Goal: Task Accomplishment & Management: Complete application form

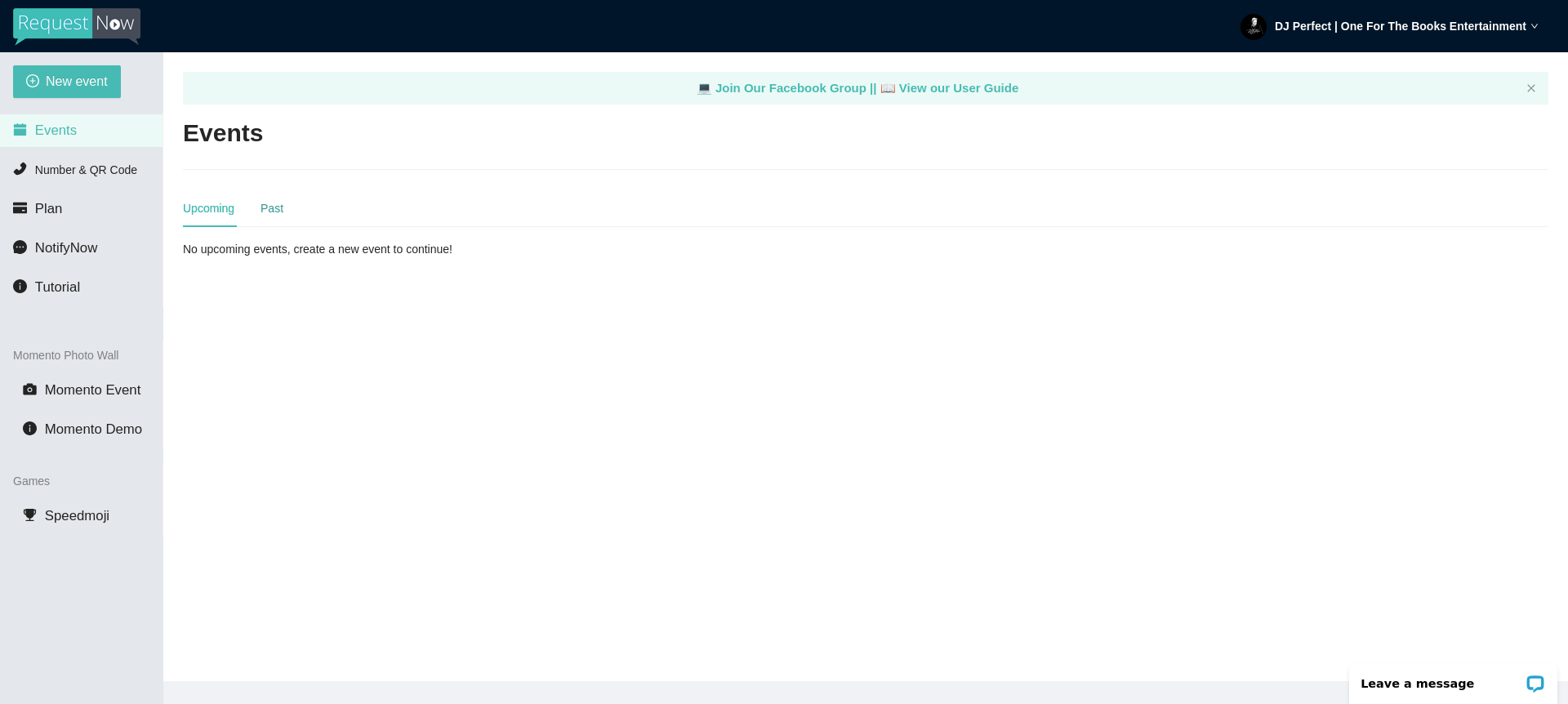
click at [283, 205] on div "Past" at bounding box center [272, 208] width 23 height 18
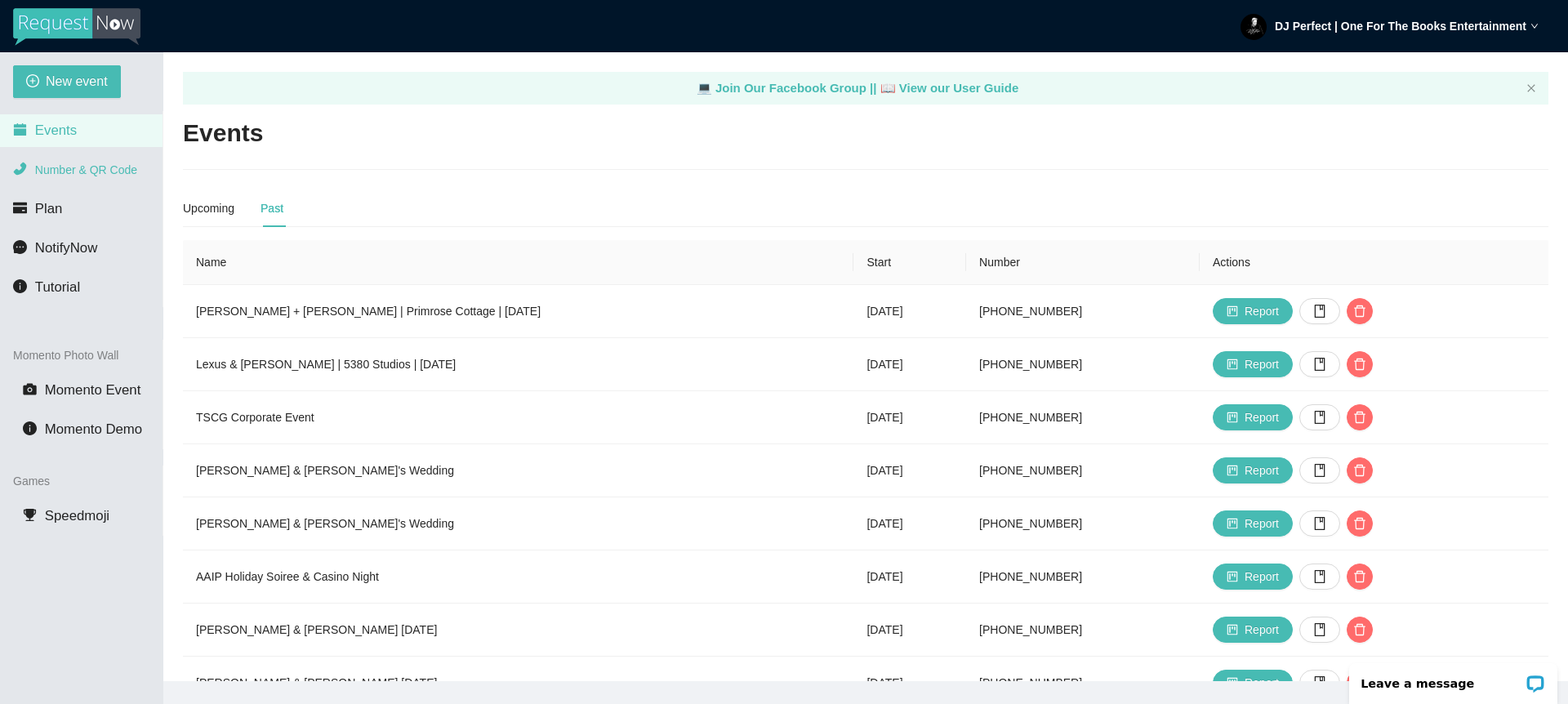
click at [87, 166] on span "Number & QR Code" at bounding box center [85, 170] width 102 height 13
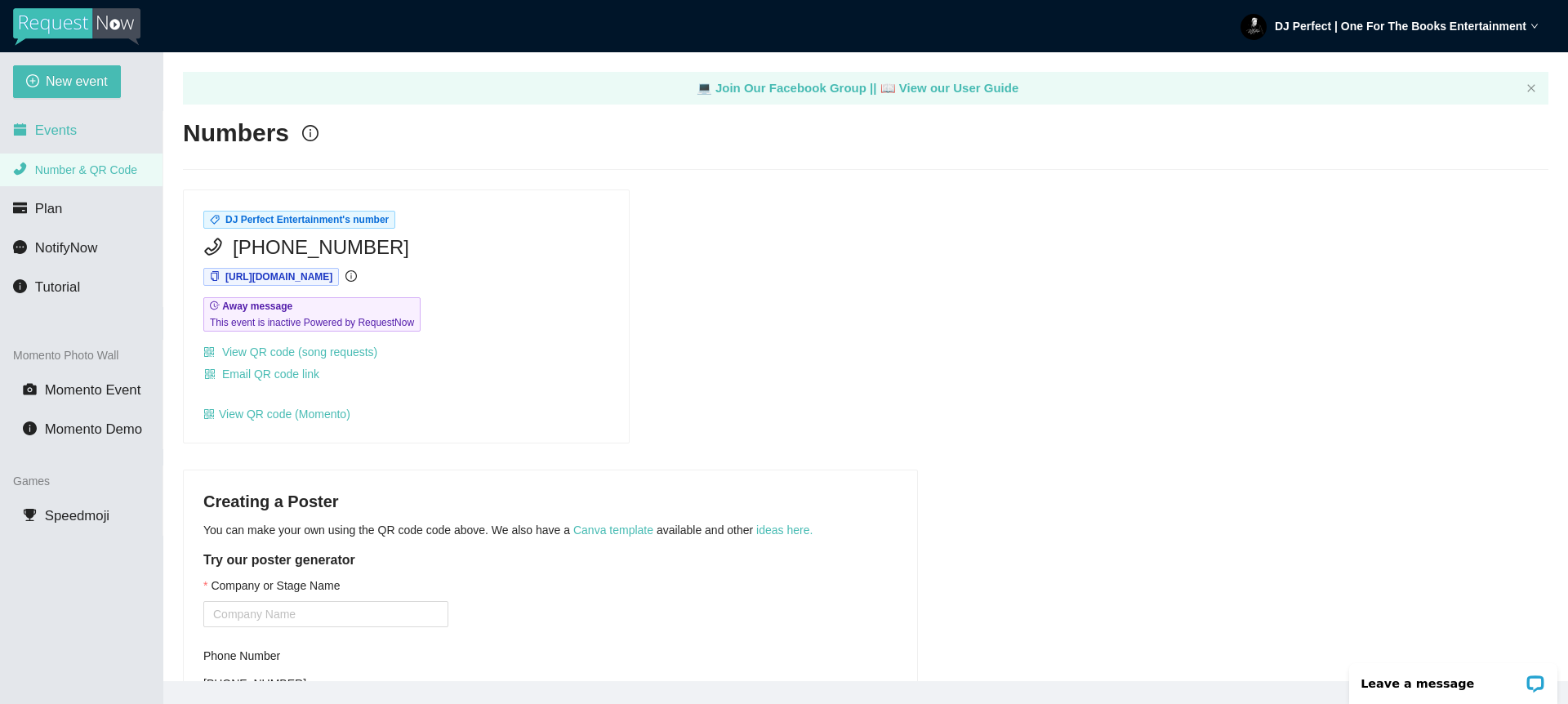
click at [68, 132] on span "Events" at bounding box center [55, 130] width 42 height 15
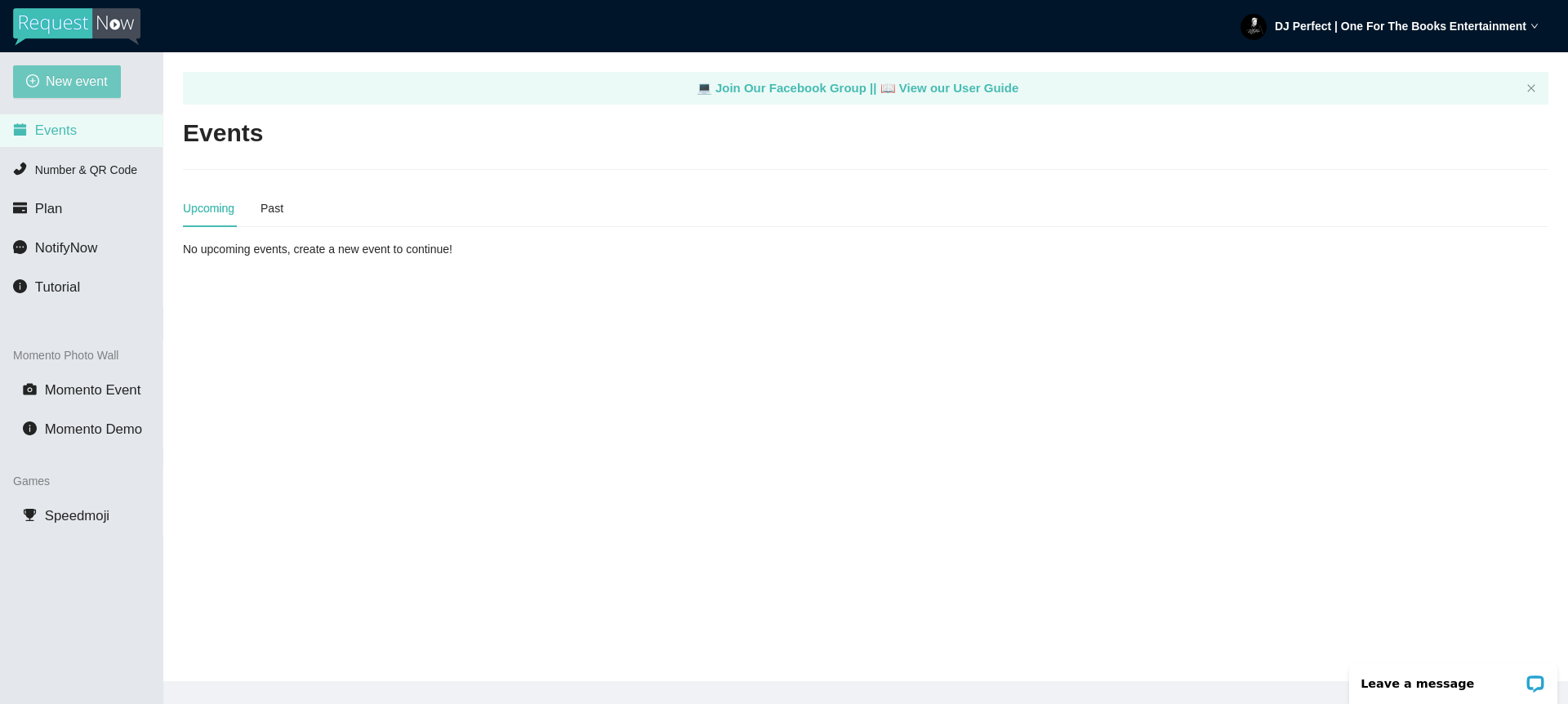
click at [90, 82] on span "New event" at bounding box center [76, 81] width 62 height 20
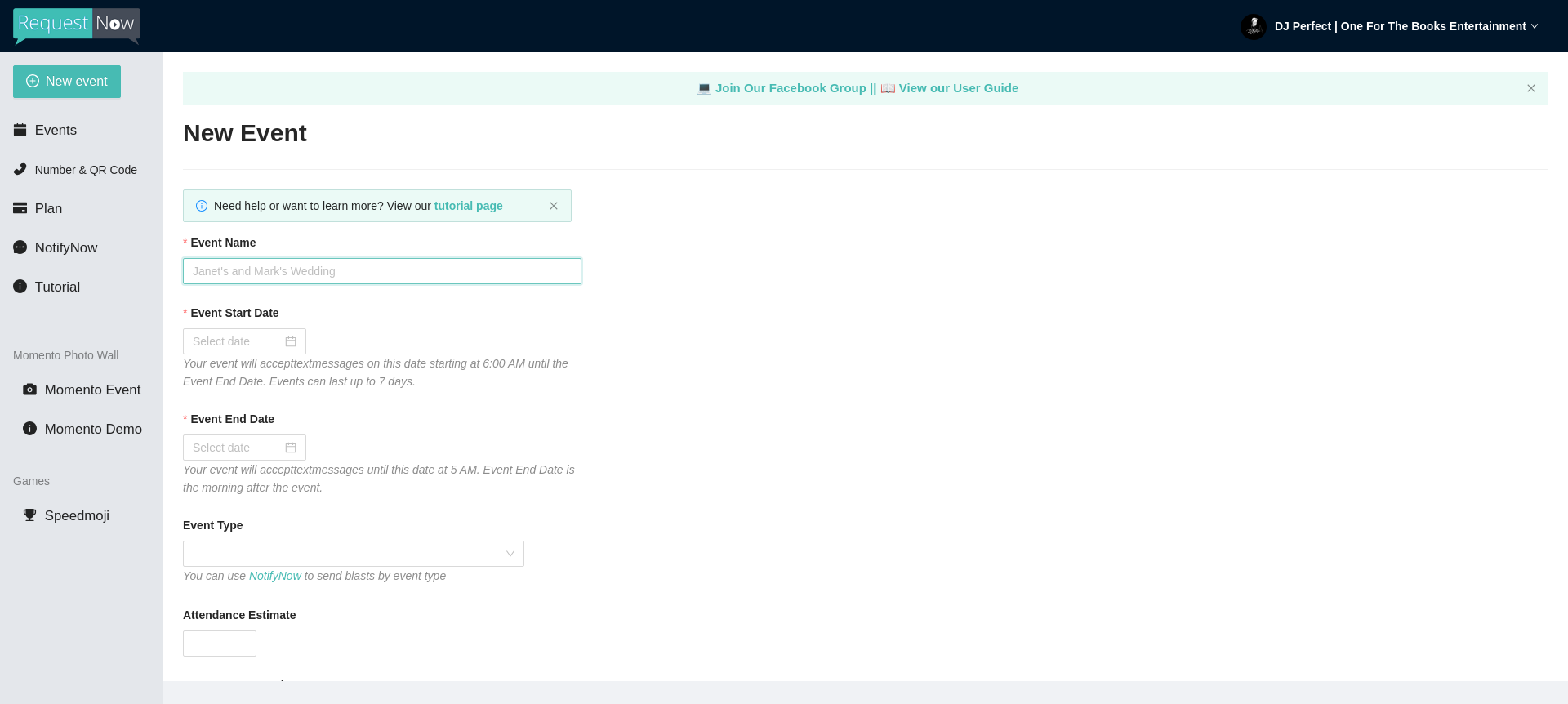
click at [350, 271] on input "Event Name" at bounding box center [382, 270] width 398 height 26
click at [61, 135] on span "Events" at bounding box center [55, 130] width 42 height 15
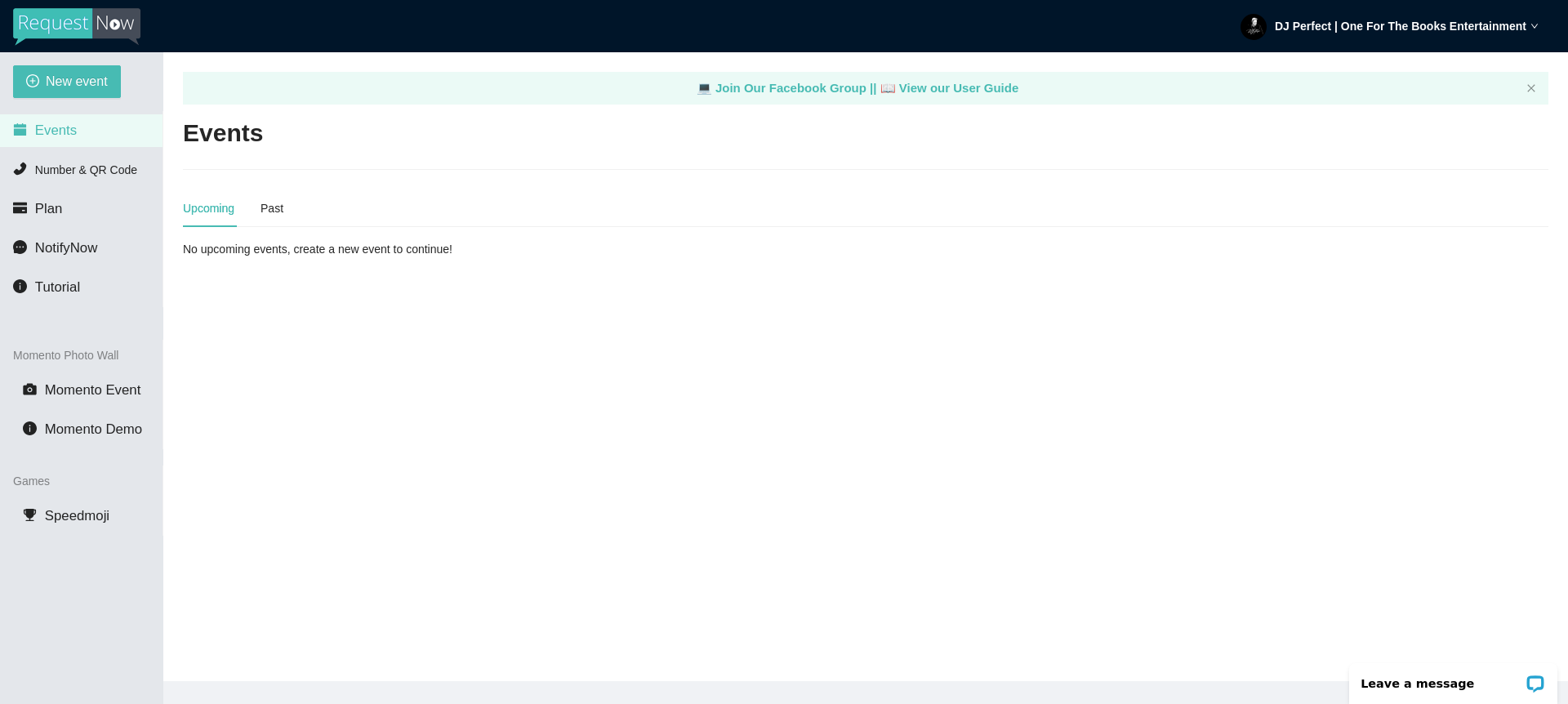
click at [1530, 25] on icon "down" at bounding box center [1533, 26] width 8 height 8
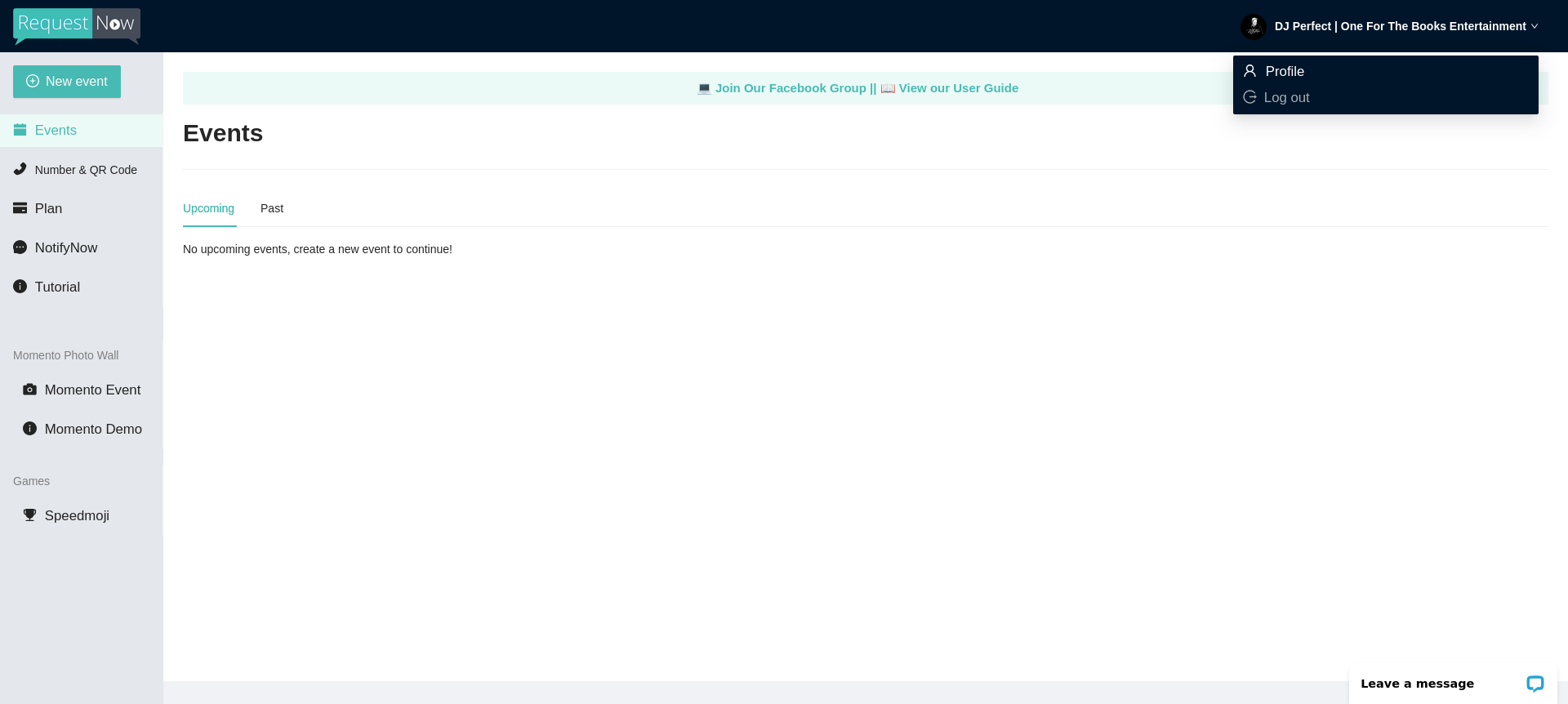
click at [1277, 74] on span "Profile" at bounding box center [1285, 71] width 39 height 15
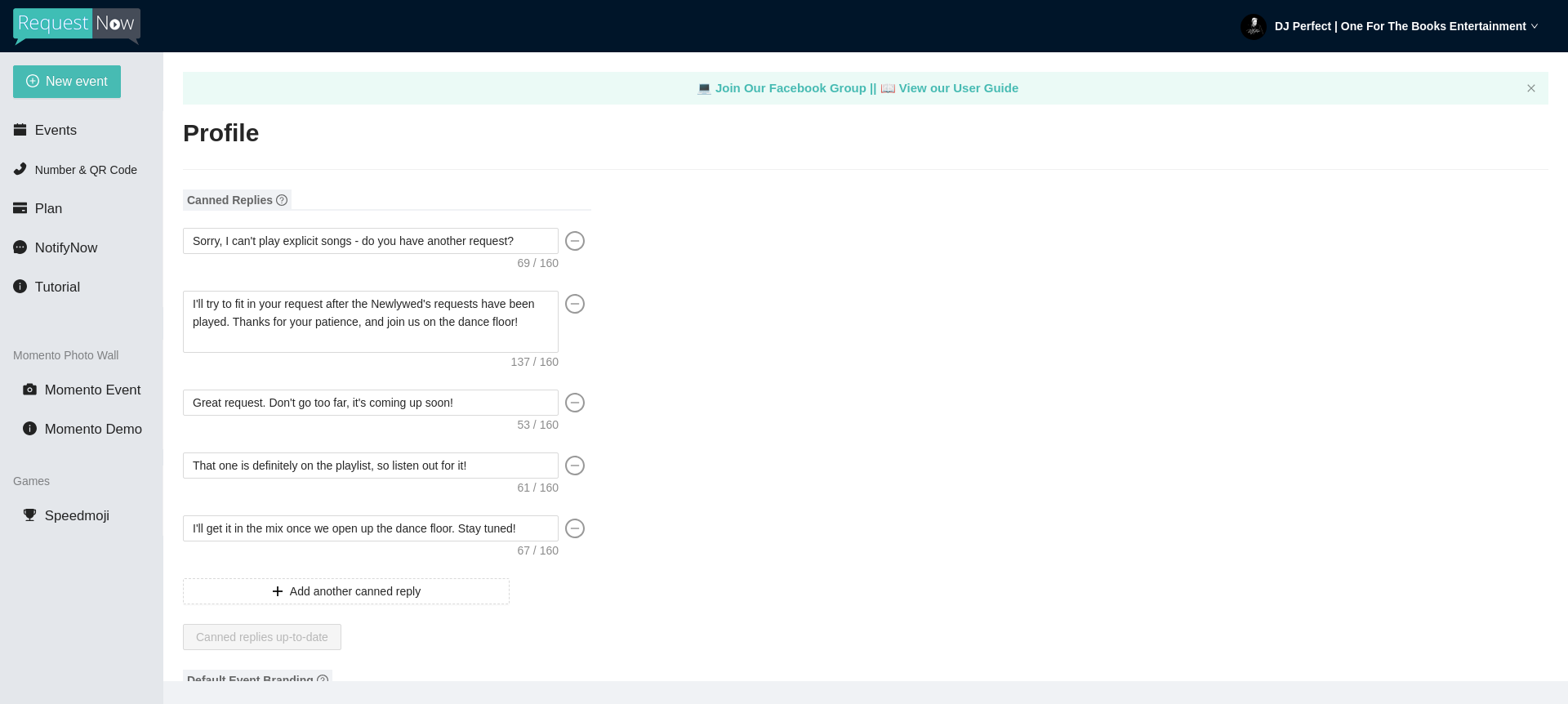
type textarea "[URL][DOMAIN_NAME]"
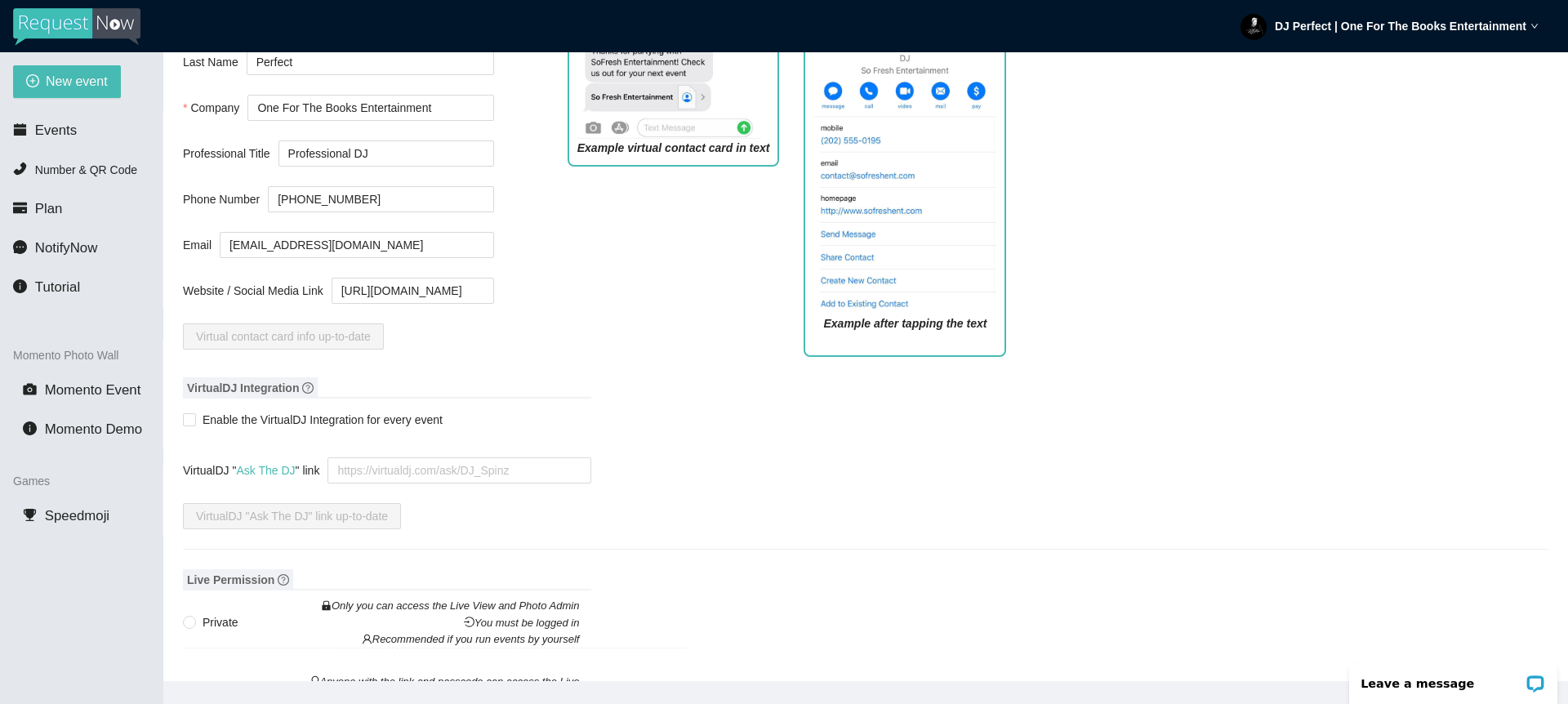
scroll to position [1069, 0]
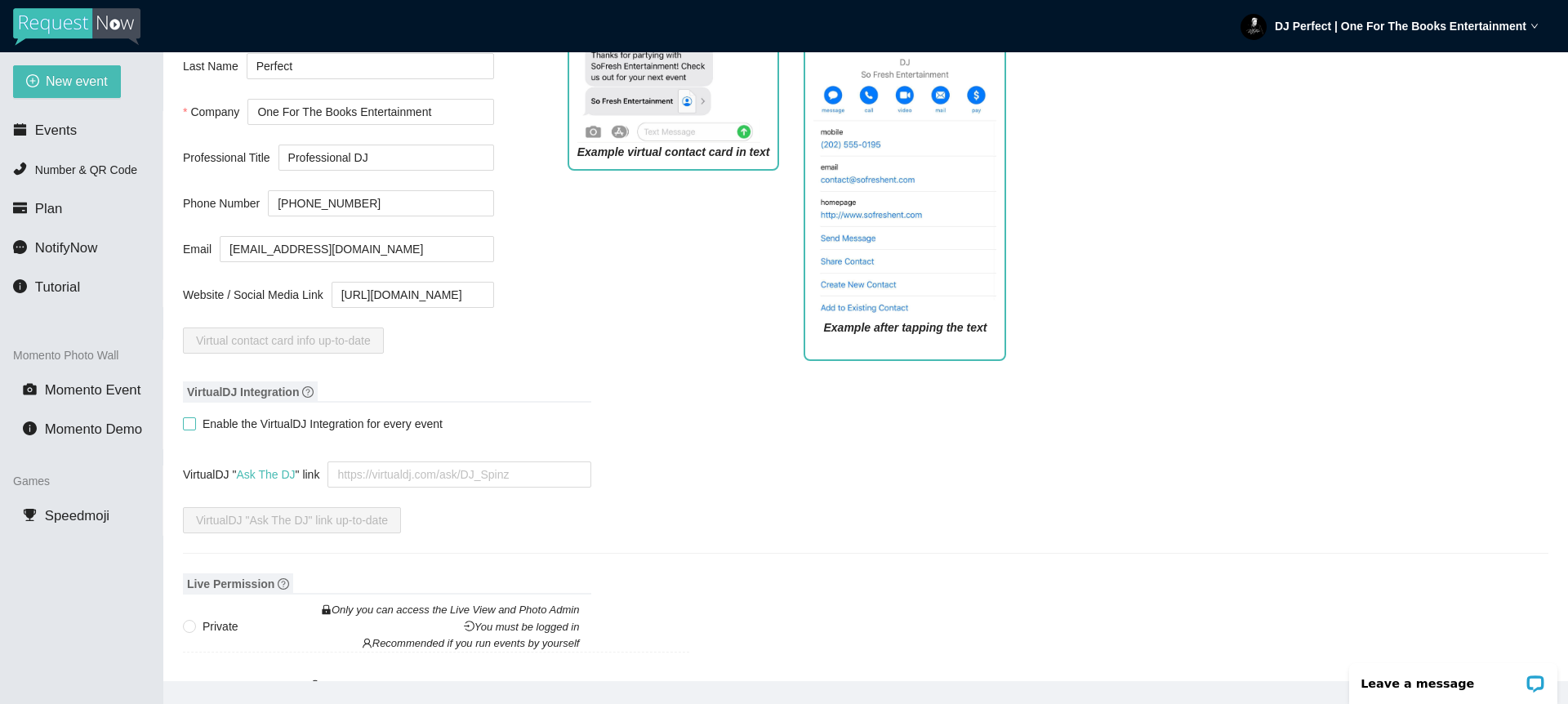
click at [192, 420] on input "Enable the VirtualDJ Integration for every event" at bounding box center [188, 422] width 12 height 12
checkbox input "true"
click at [356, 471] on textarea "VirtualDJ " Ask The DJ " link" at bounding box center [459, 474] width 264 height 26
paste textarea "[URL][DOMAIN_NAME]"
type textarea "[URL][DOMAIN_NAME]"
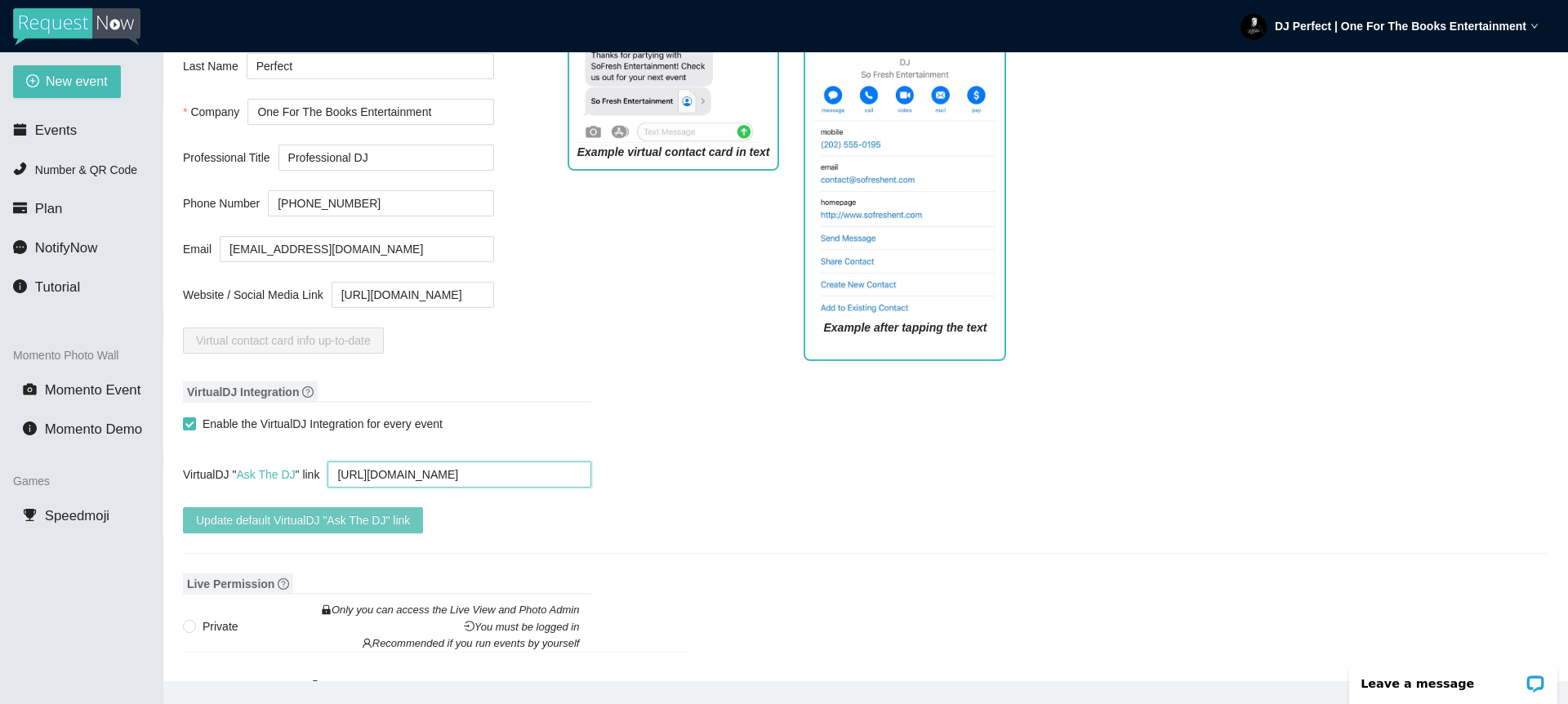
type textarea "[URL][DOMAIN_NAME]"
click at [348, 518] on span "Update default VirtualDJ "Ask The DJ" link" at bounding box center [302, 520] width 214 height 18
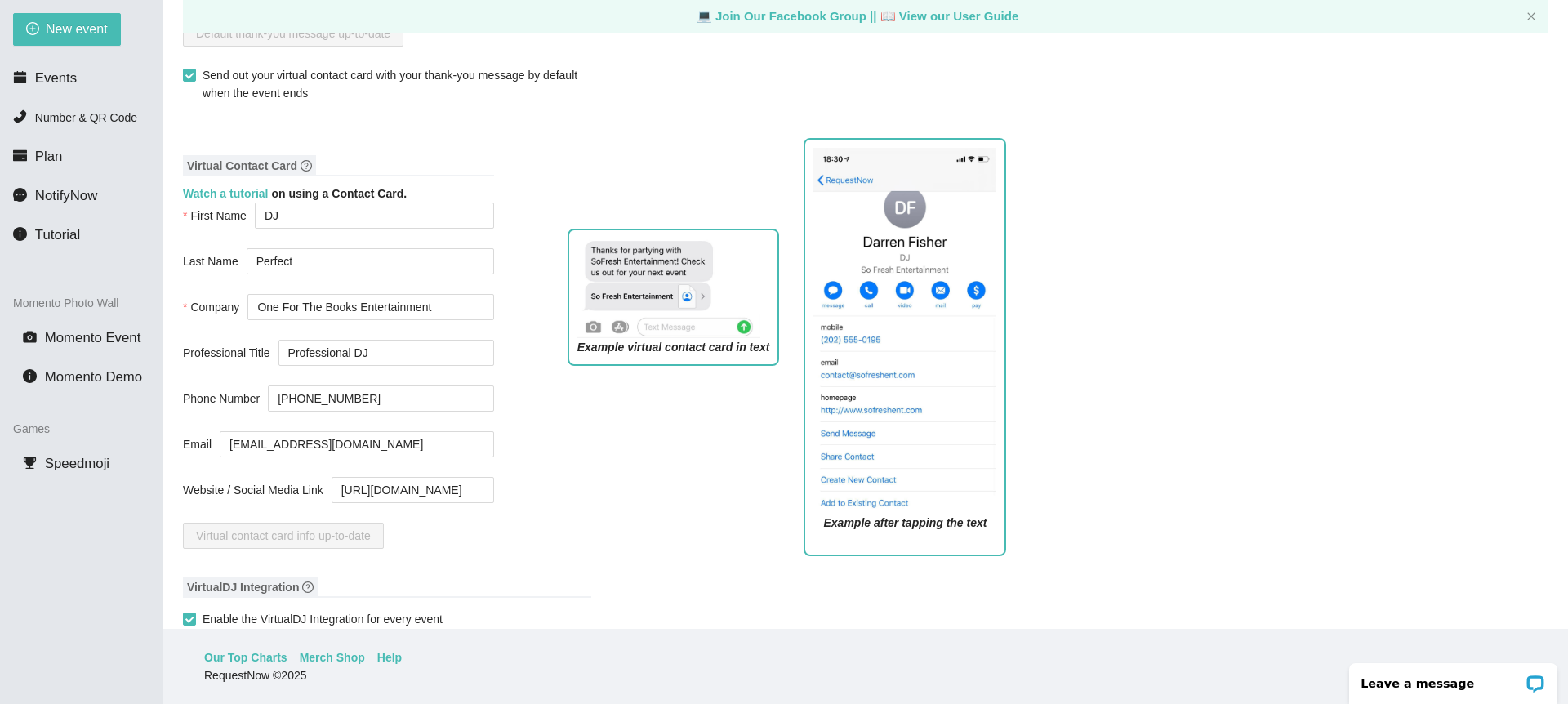
scroll to position [547, 0]
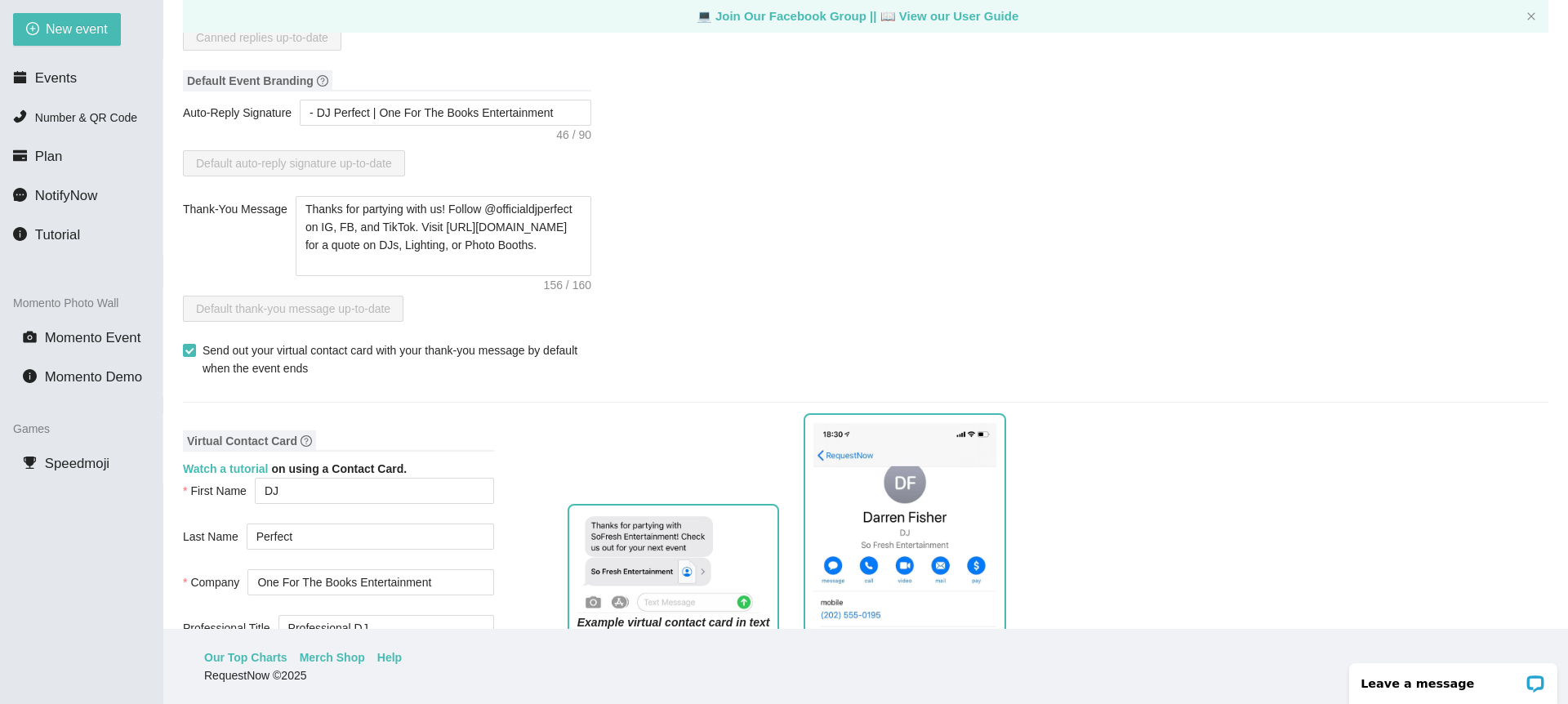
click at [498, 321] on div "Default thank-you message up-to-date" at bounding box center [387, 308] width 408 height 26
click at [633, 403] on div at bounding box center [866, 402] width 1365 height 1
click at [58, 76] on span "Events" at bounding box center [55, 77] width 42 height 15
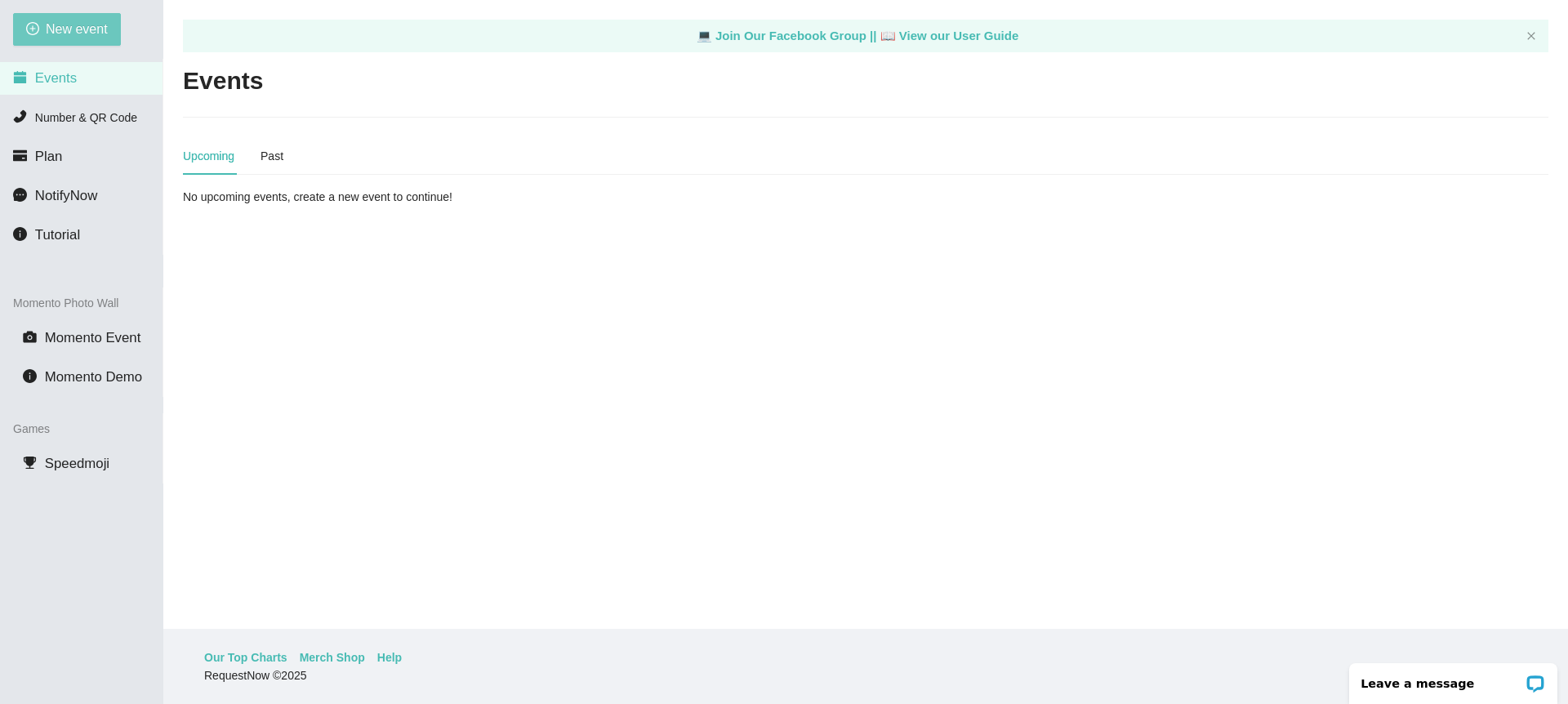
click at [74, 30] on span "New event" at bounding box center [76, 28] width 62 height 20
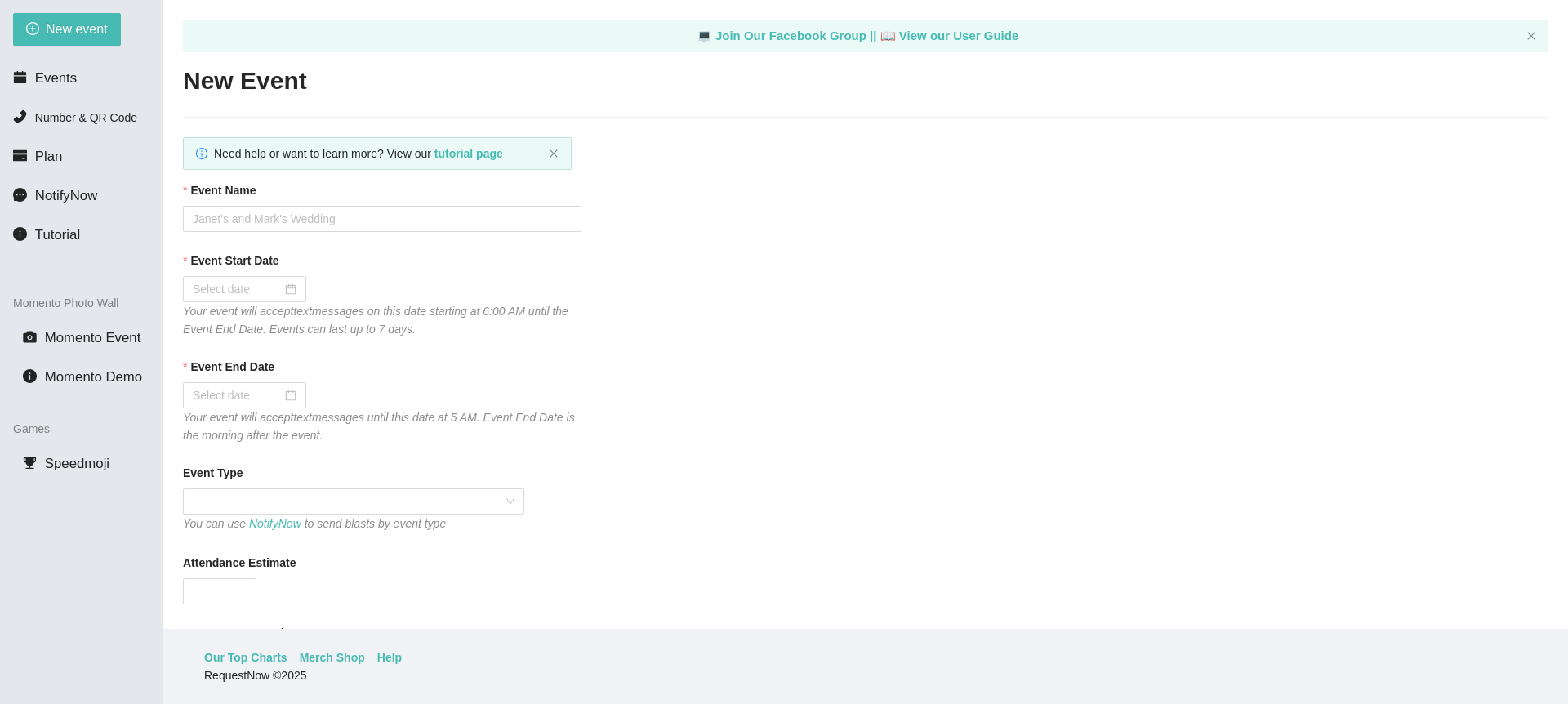
type textarea "[URL][DOMAIN_NAME]"
click at [299, 217] on input "Event Name" at bounding box center [382, 218] width 398 height 26
type input "[PERSON_NAME] and [PERSON_NAME]"
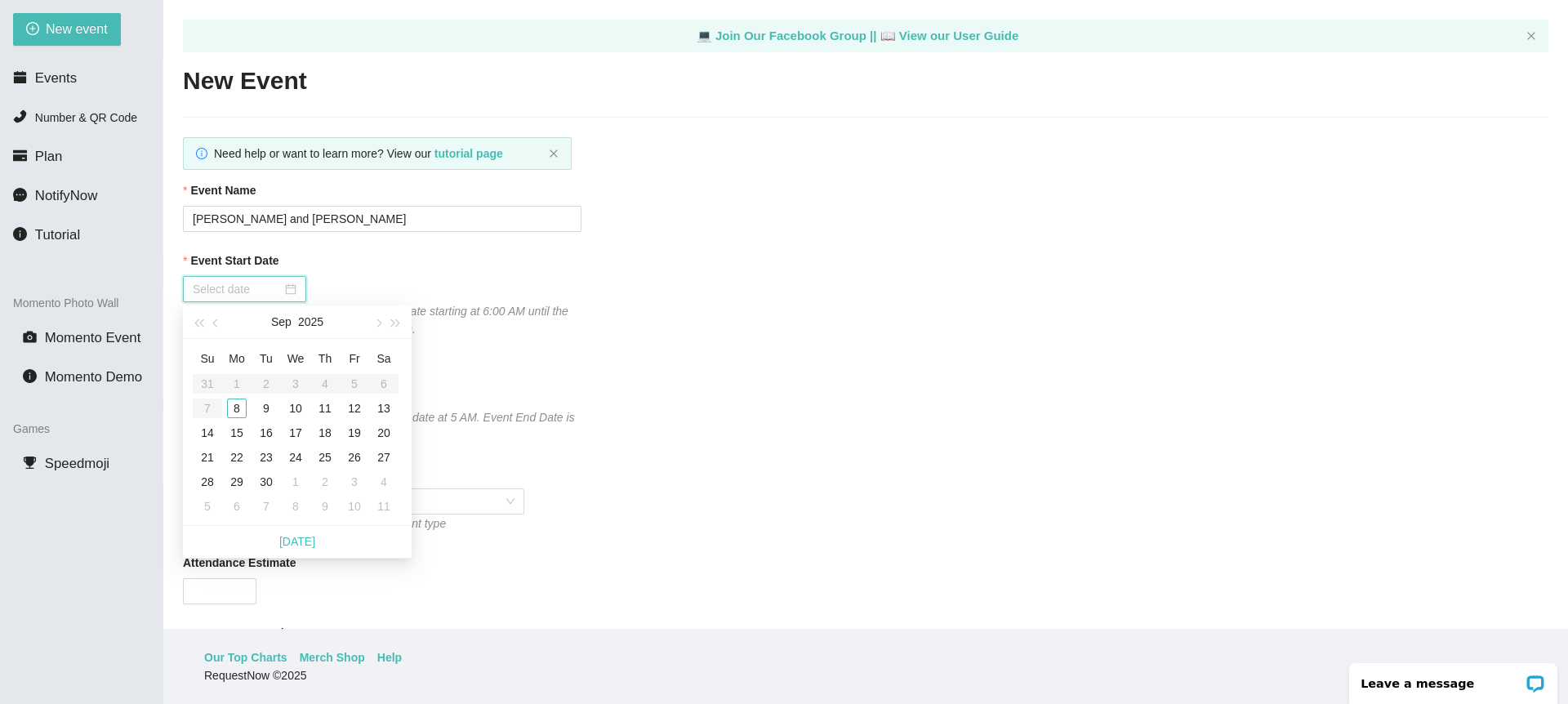
click at [266, 292] on input "Event Start Date" at bounding box center [237, 289] width 89 height 18
type input "[DATE]"
click at [232, 407] on div "8" at bounding box center [236, 408] width 20 height 20
type input "09/09/2025"
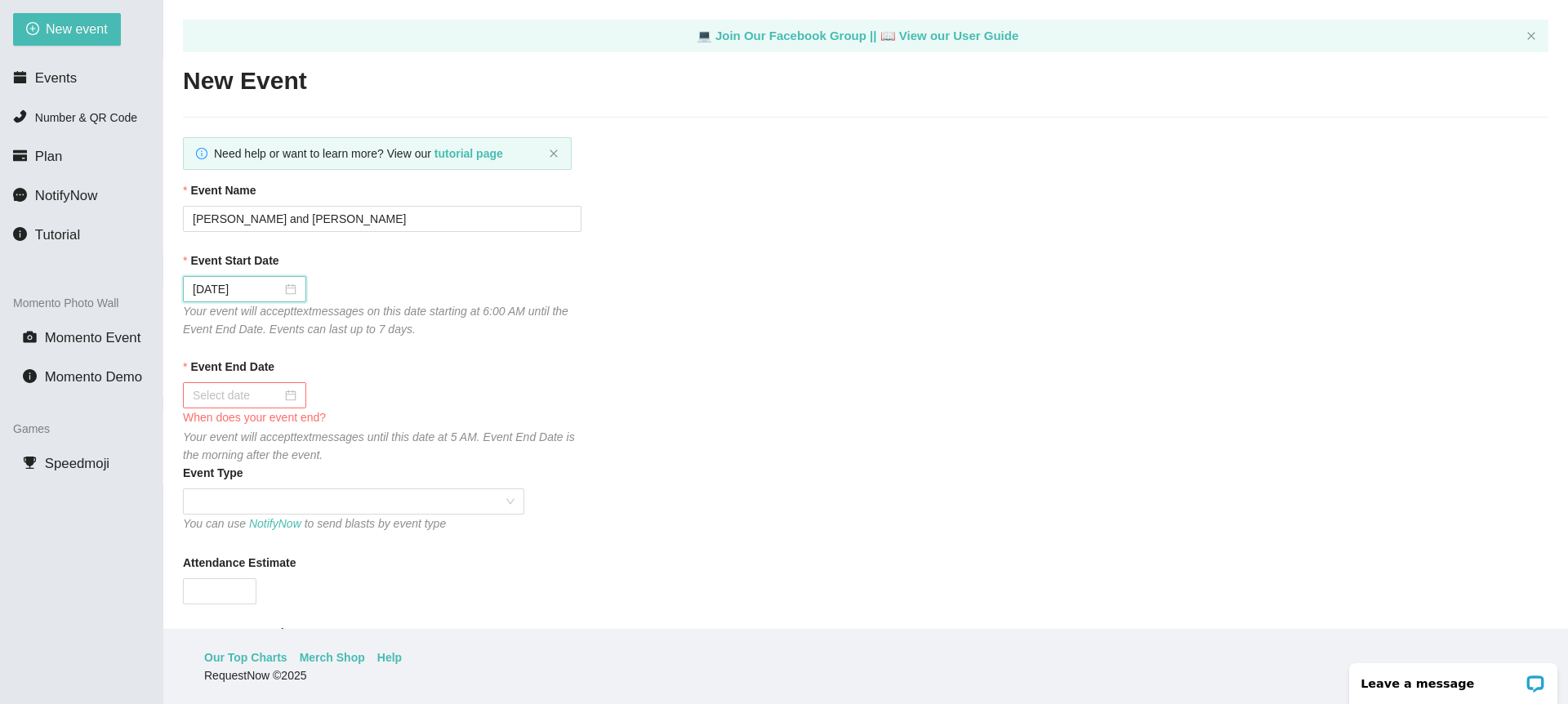
click at [257, 394] on input "Event End Date" at bounding box center [237, 395] width 89 height 18
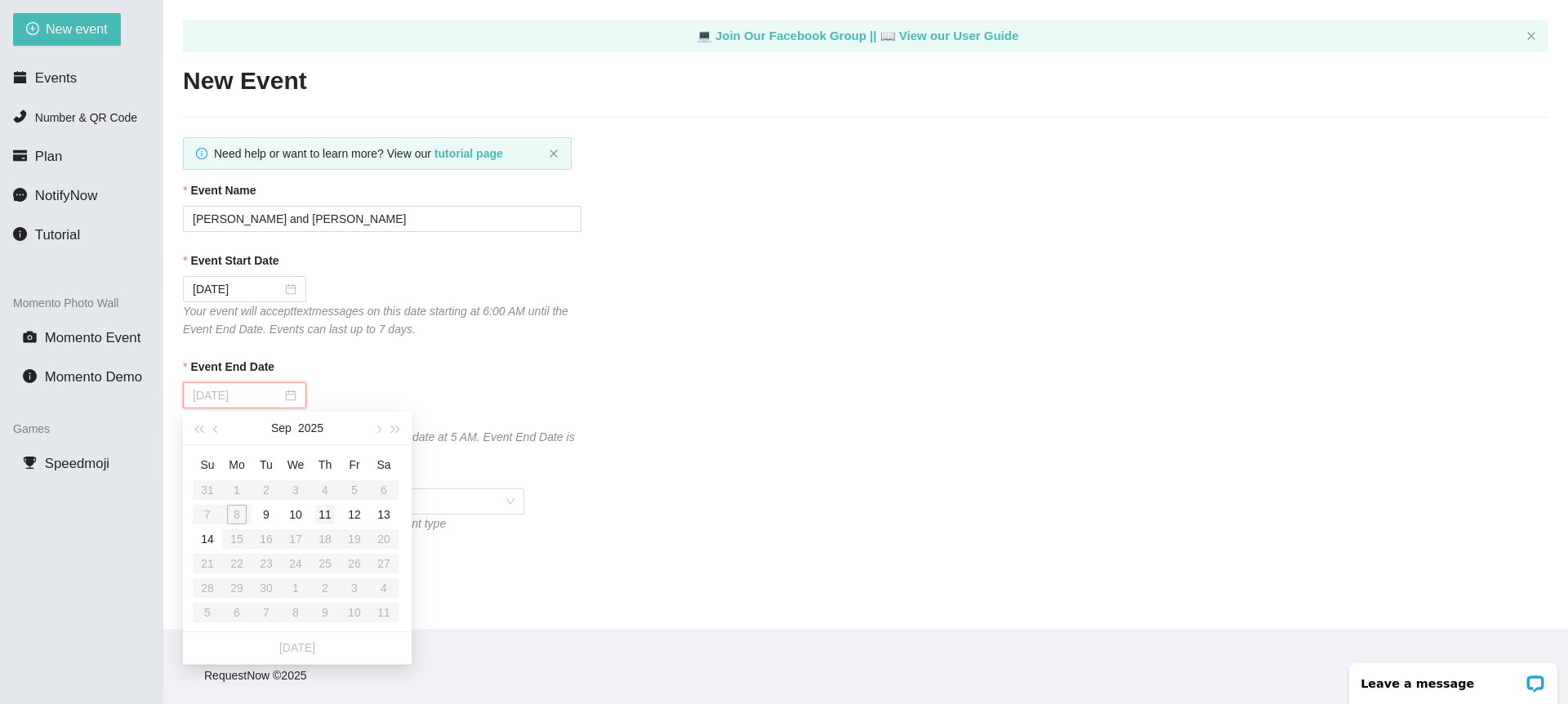
type input "09/11/2025"
type input "[DATE]"
click at [205, 538] on div "14" at bounding box center [207, 539] width 20 height 20
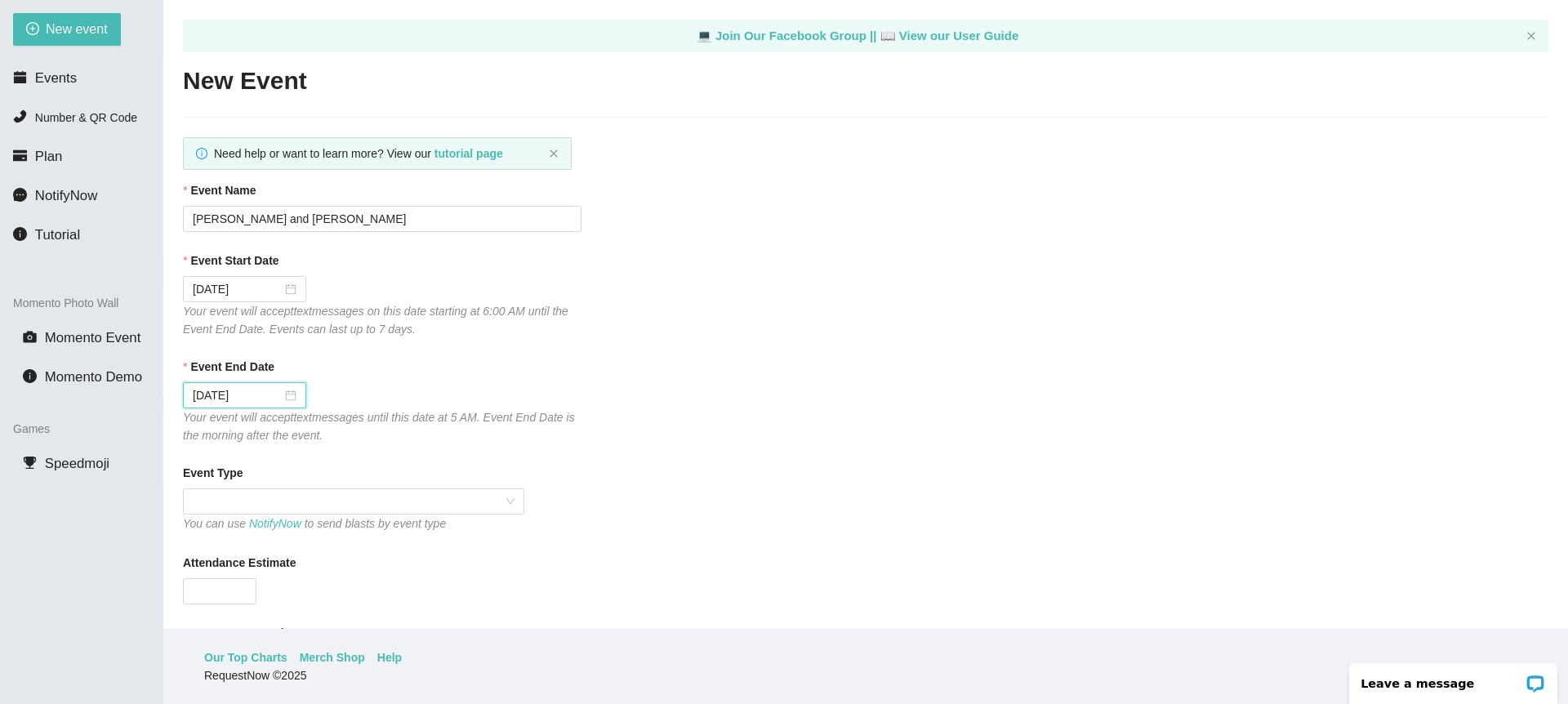
click at [380, 418] on icon "Your event will accept text messages until this date at 5 AM. Event End Date is…" at bounding box center [379, 426] width 392 height 31
click at [324, 496] on span at bounding box center [354, 501] width 322 height 25
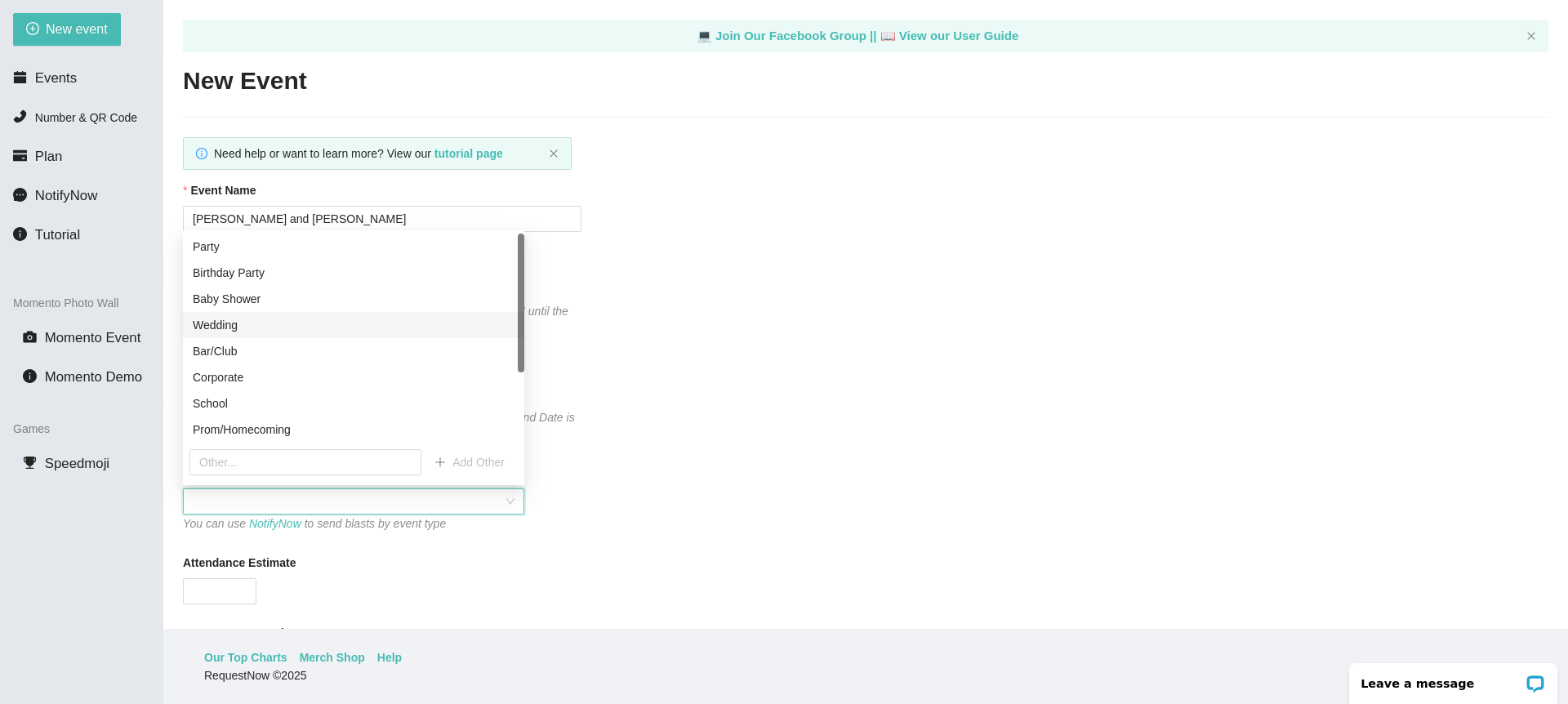
click at [228, 326] on div "Wedding" at bounding box center [354, 324] width 322 height 18
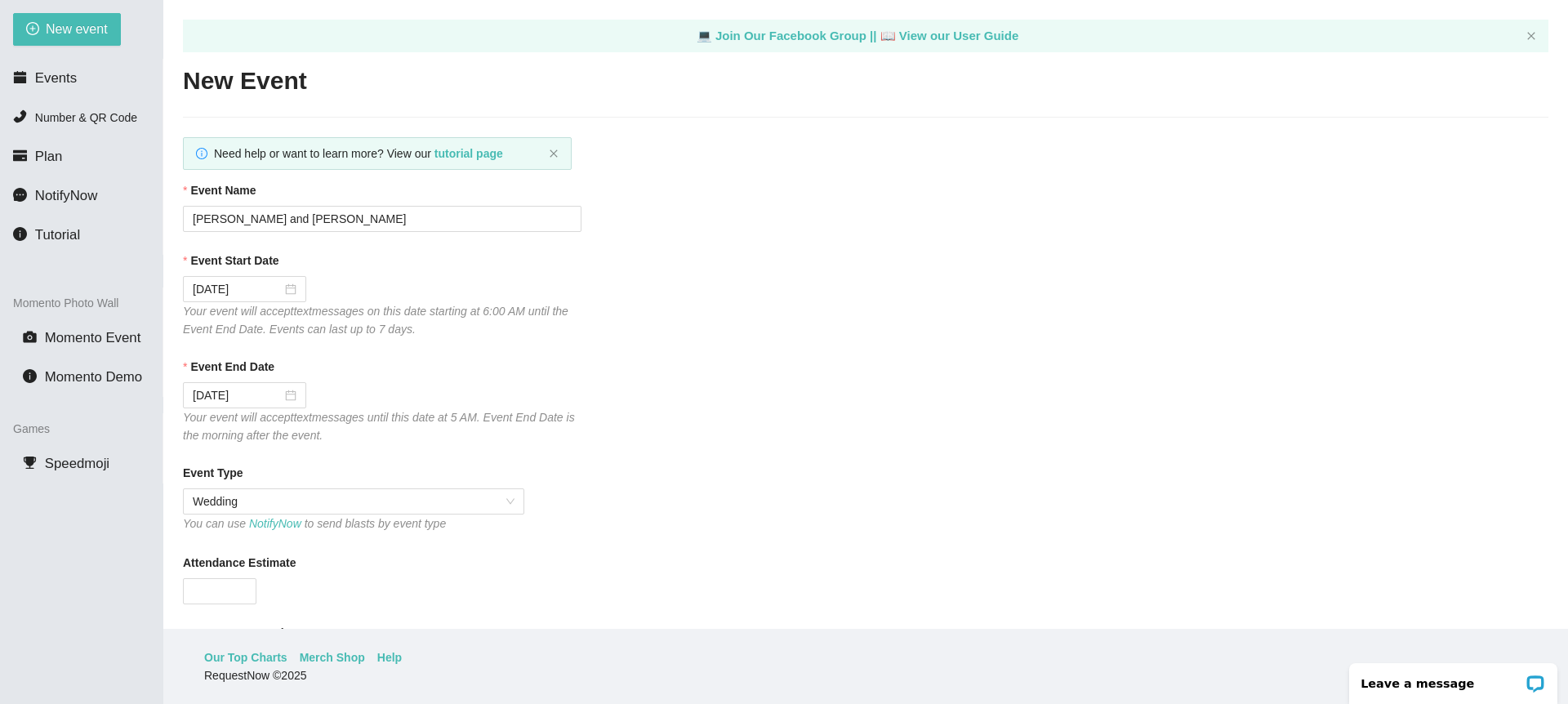
click at [547, 492] on div "Event Type Wedding You can use NotifyNow to send blasts by event type" at bounding box center [866, 499] width 1365 height 70
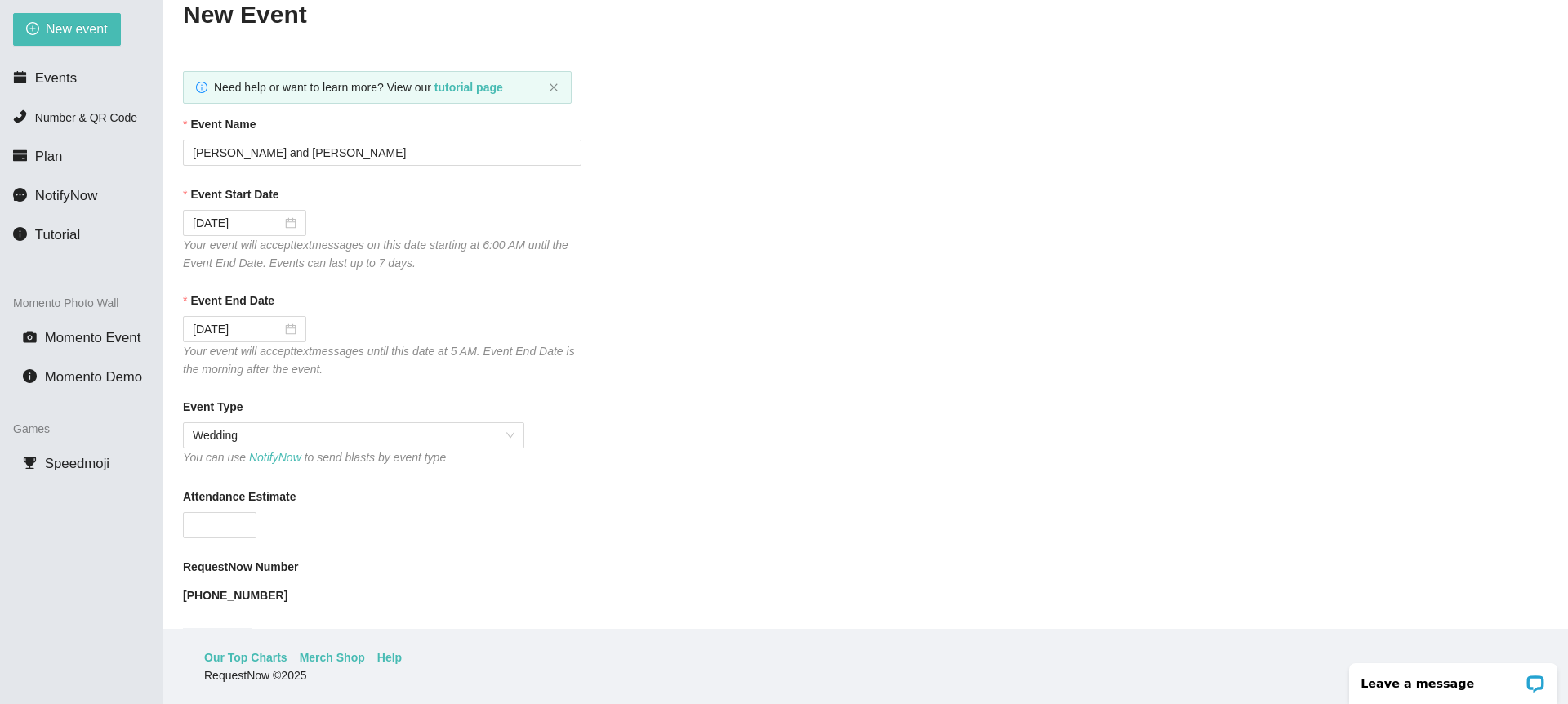
scroll to position [317, 0]
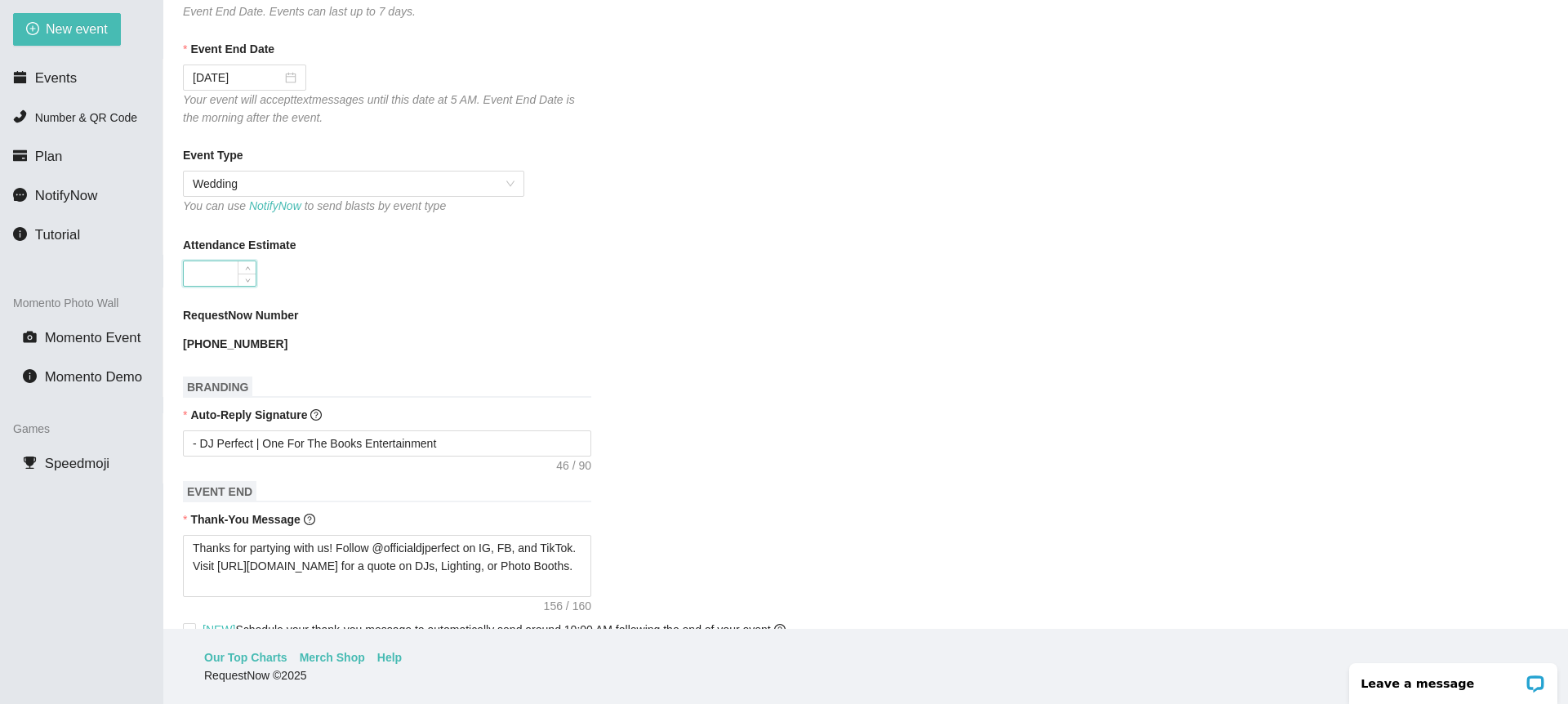
click at [233, 268] on input "Attendance Estimate" at bounding box center [220, 274] width 72 height 25
type input "100"
click at [474, 318] on div "RequestNow Number" at bounding box center [866, 318] width 1365 height 25
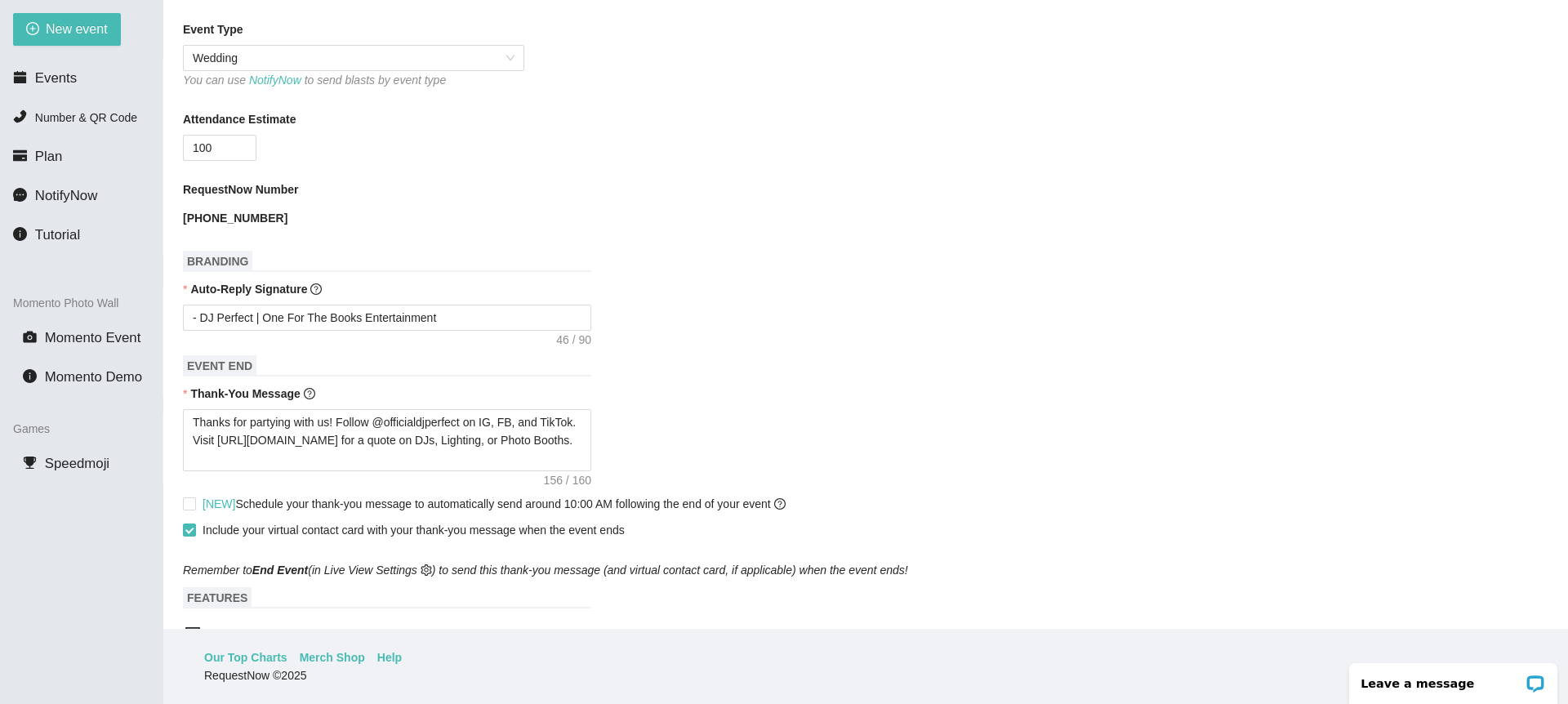
scroll to position [446, 0]
click at [717, 375] on form "Event Name Daryl and Monique Event Start Date 09/08/2025 Your event will accept…" at bounding box center [866, 396] width 1365 height 1321
click at [649, 382] on div "Thank-You Message" at bounding box center [866, 395] width 1365 height 25
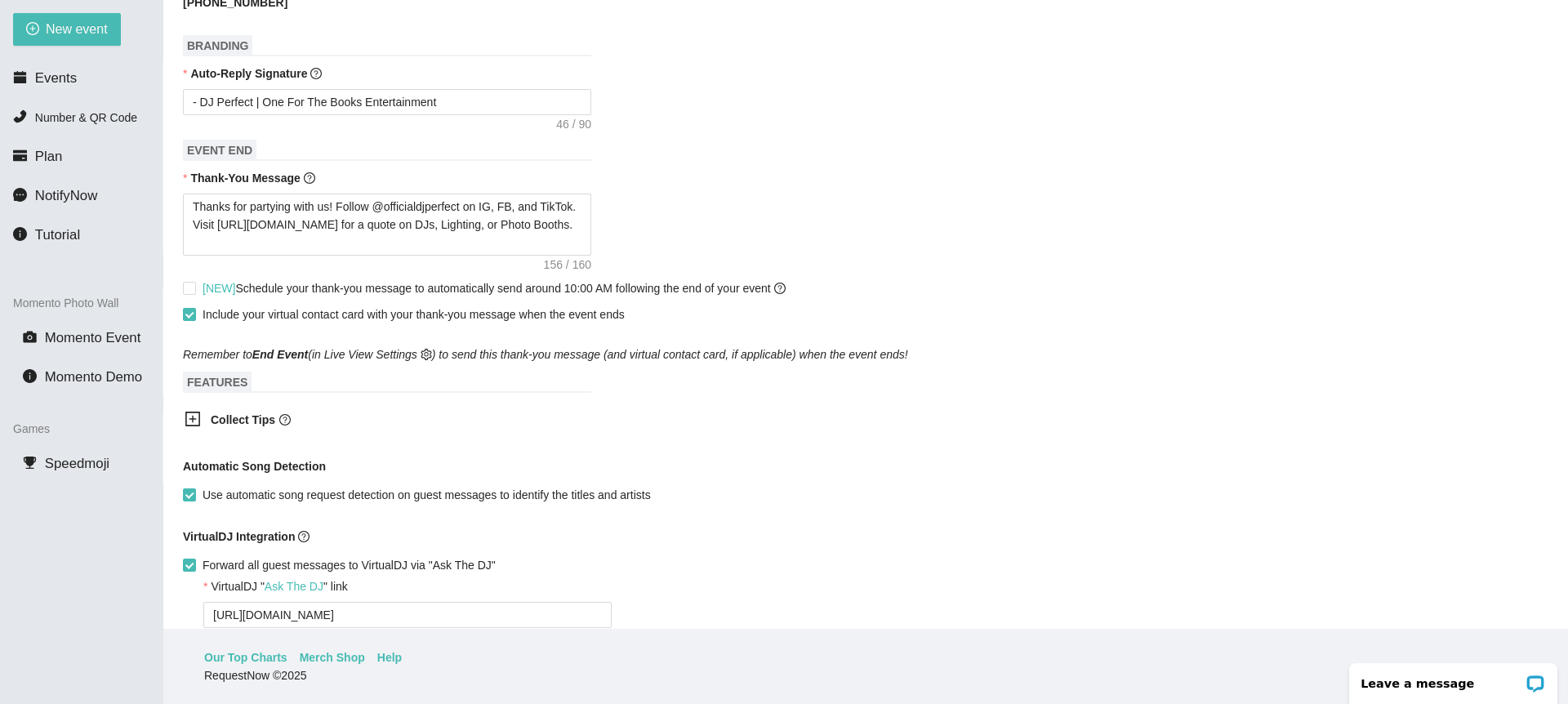
scroll to position [686, 0]
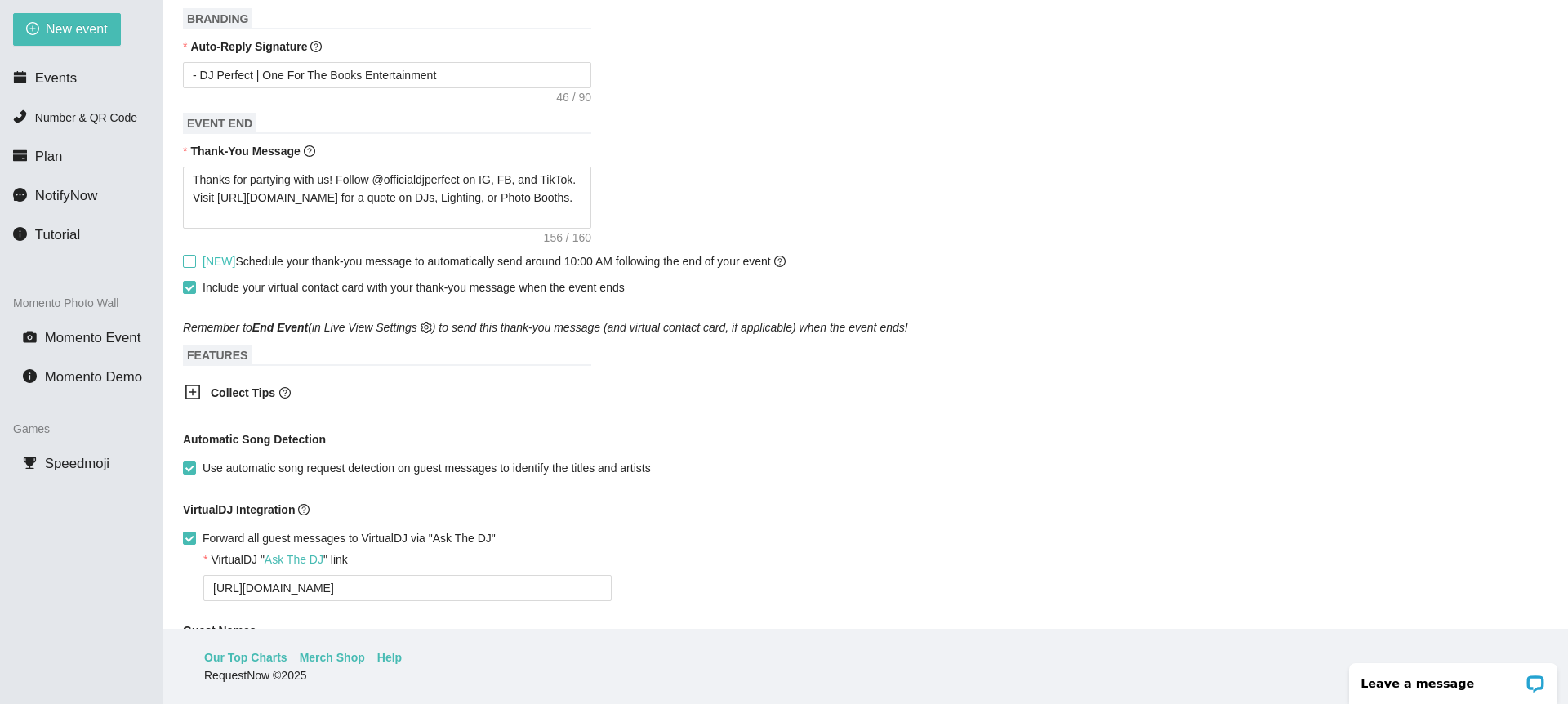
click at [192, 261] on input "[NEW] Schedule your thank-you message to automatically send around 10:00 AM fol…" at bounding box center [188, 260] width 12 height 12
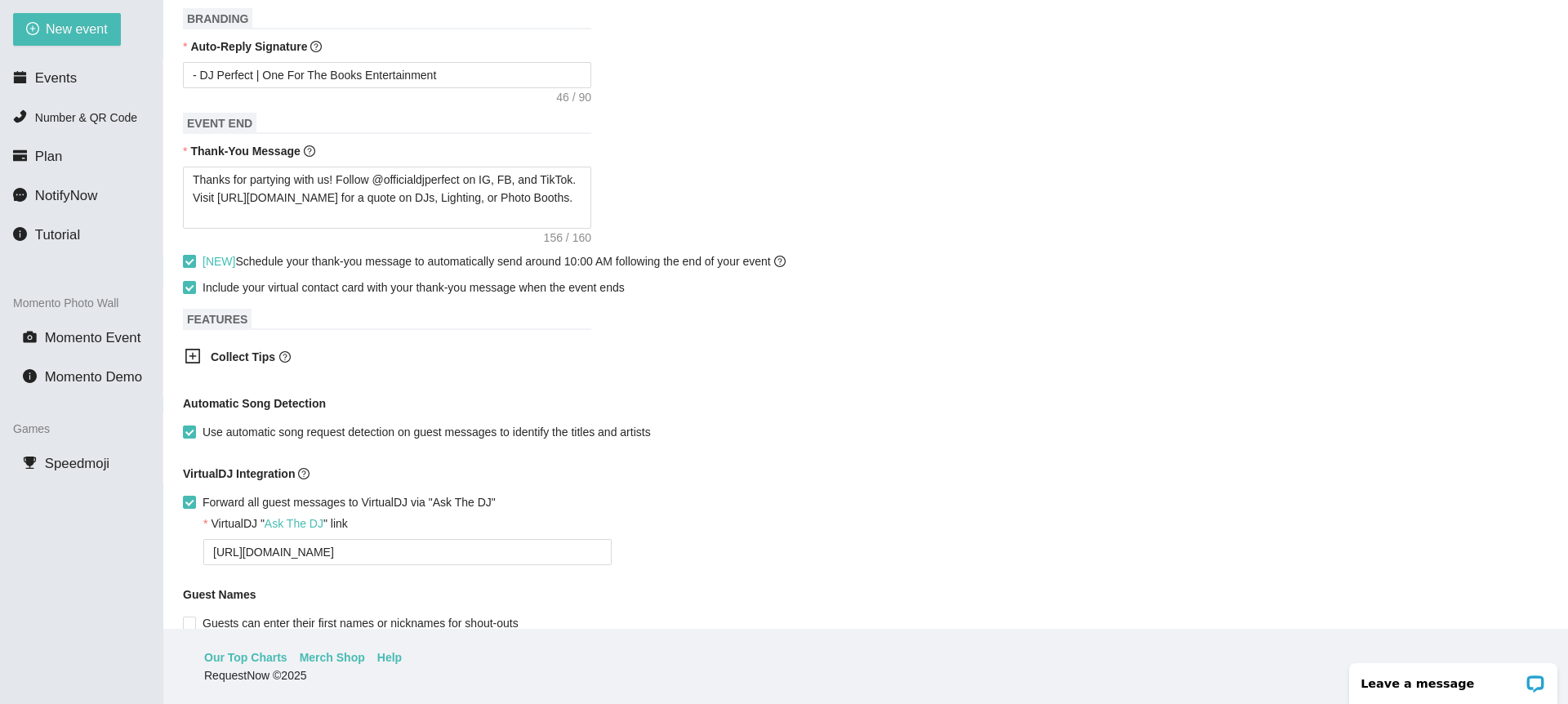
click at [191, 260] on input "[NEW] Schedule your thank-you message to automatically send around 10:00 AM fol…" at bounding box center [188, 260] width 12 height 12
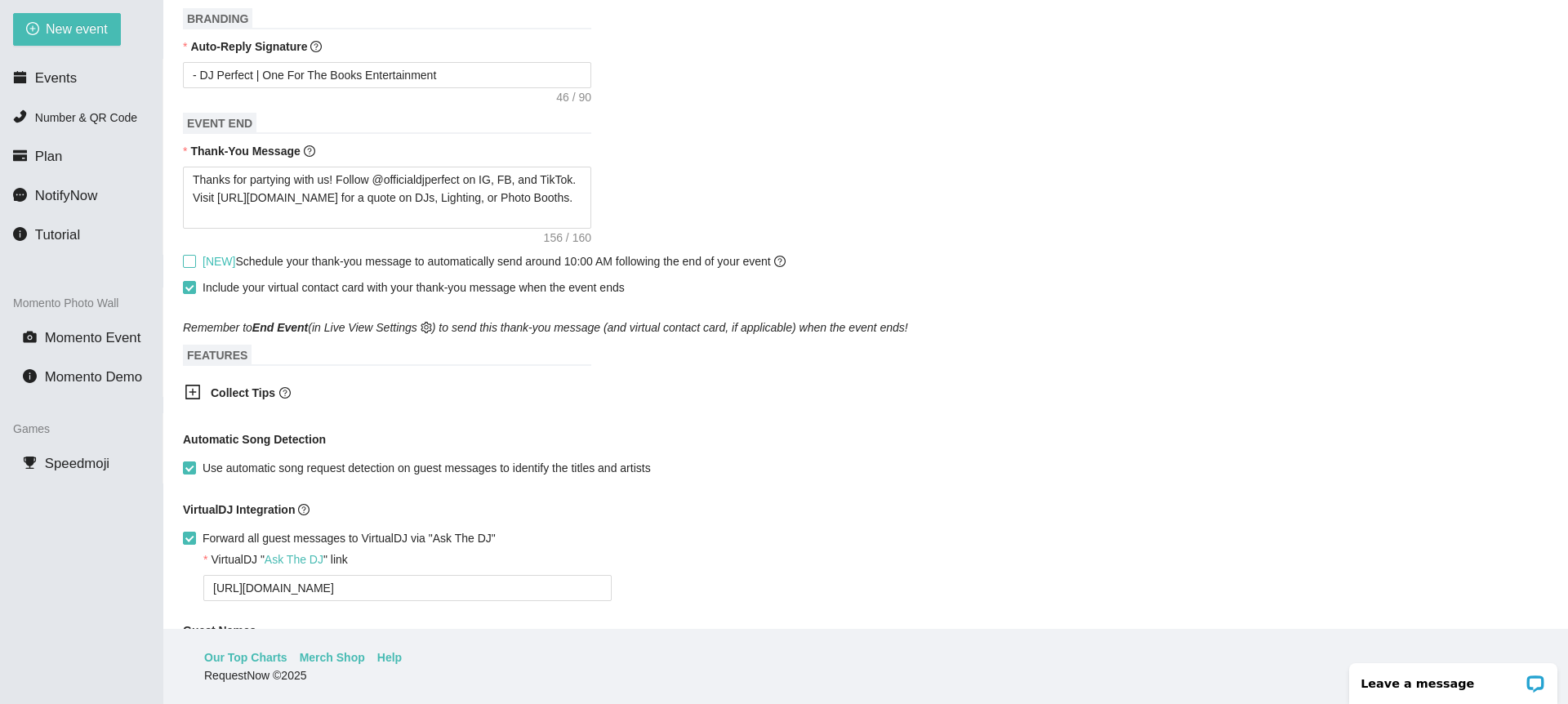
click at [189, 261] on input "[NEW] Schedule your thank-you message to automatically send around 10:00 AM fol…" at bounding box center [188, 260] width 12 height 12
checkbox input "true"
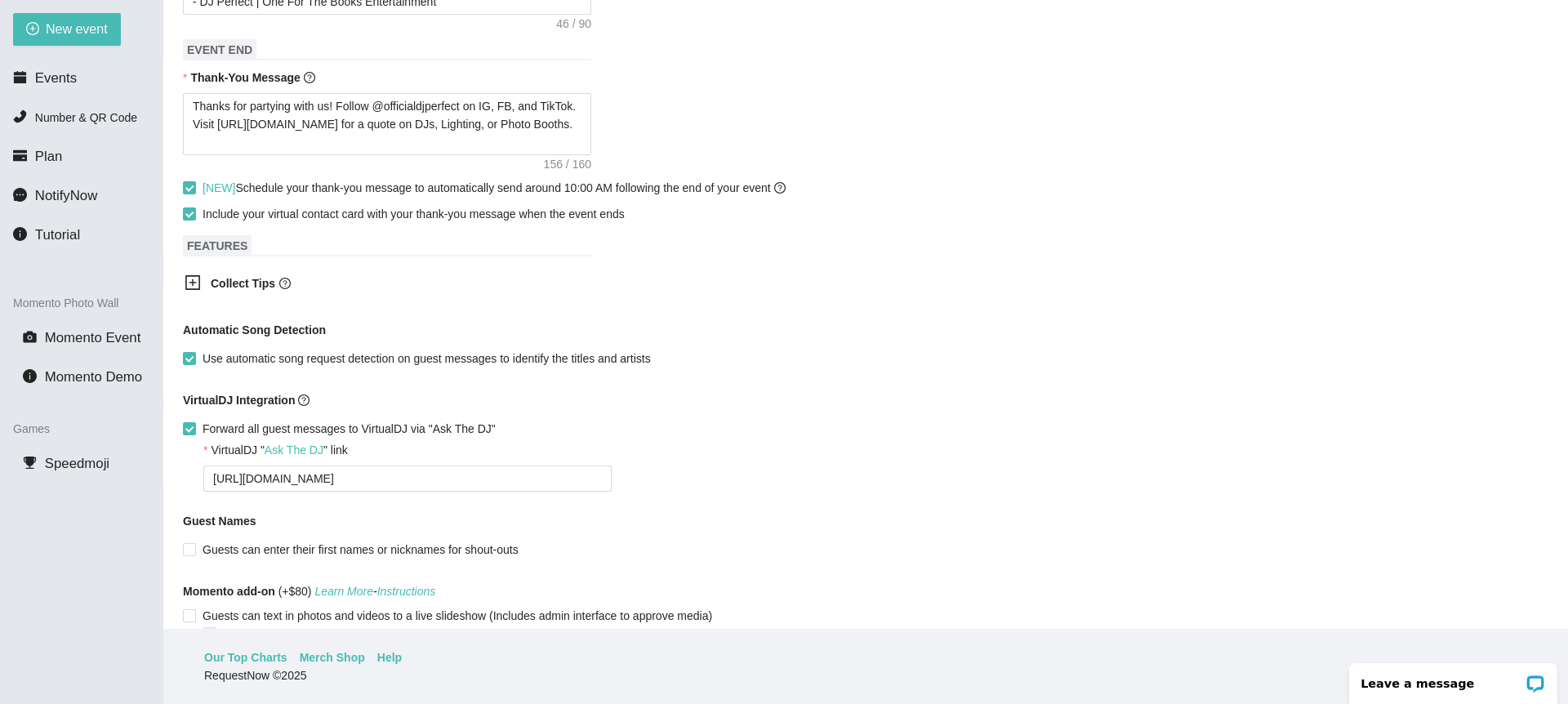
scroll to position [869, 0]
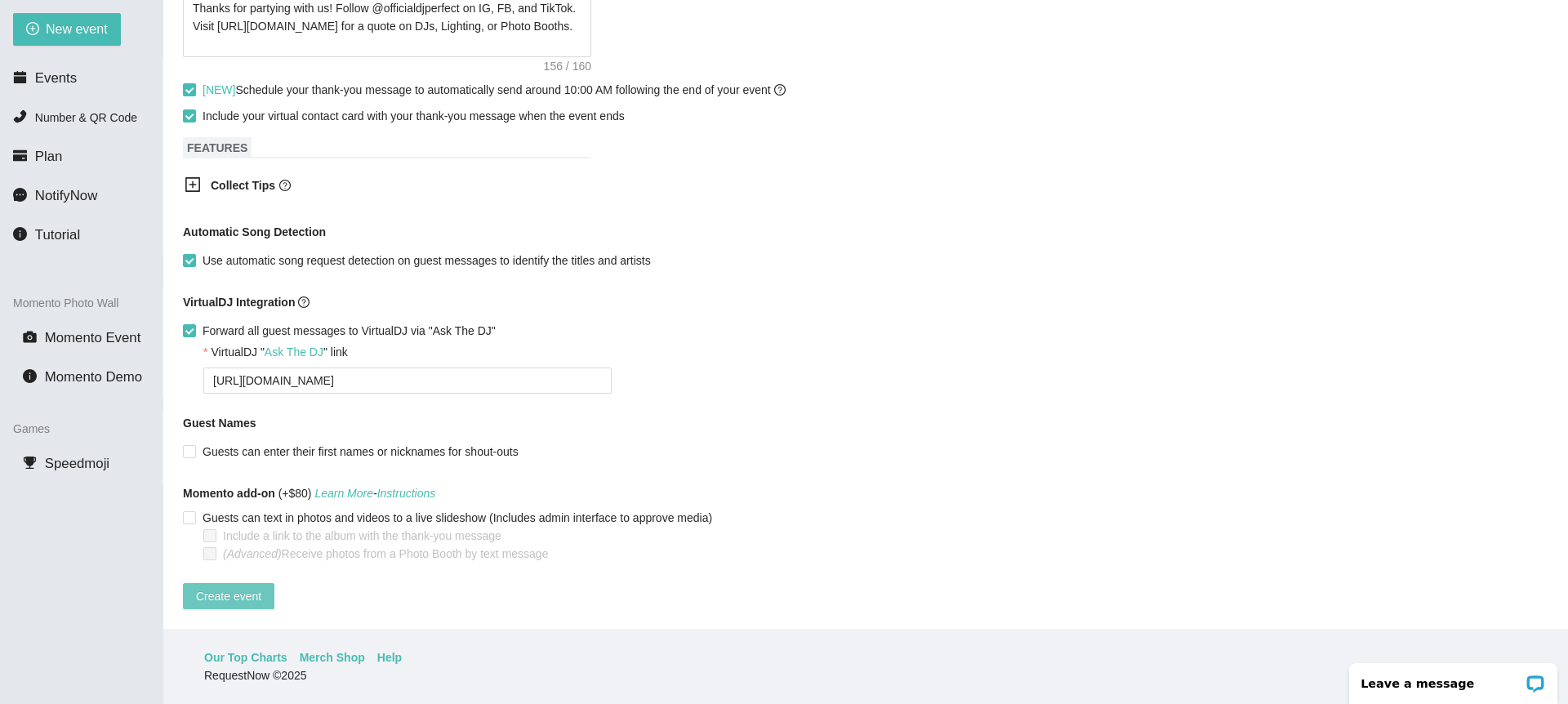
click at [256, 587] on span "Create event" at bounding box center [228, 596] width 65 height 18
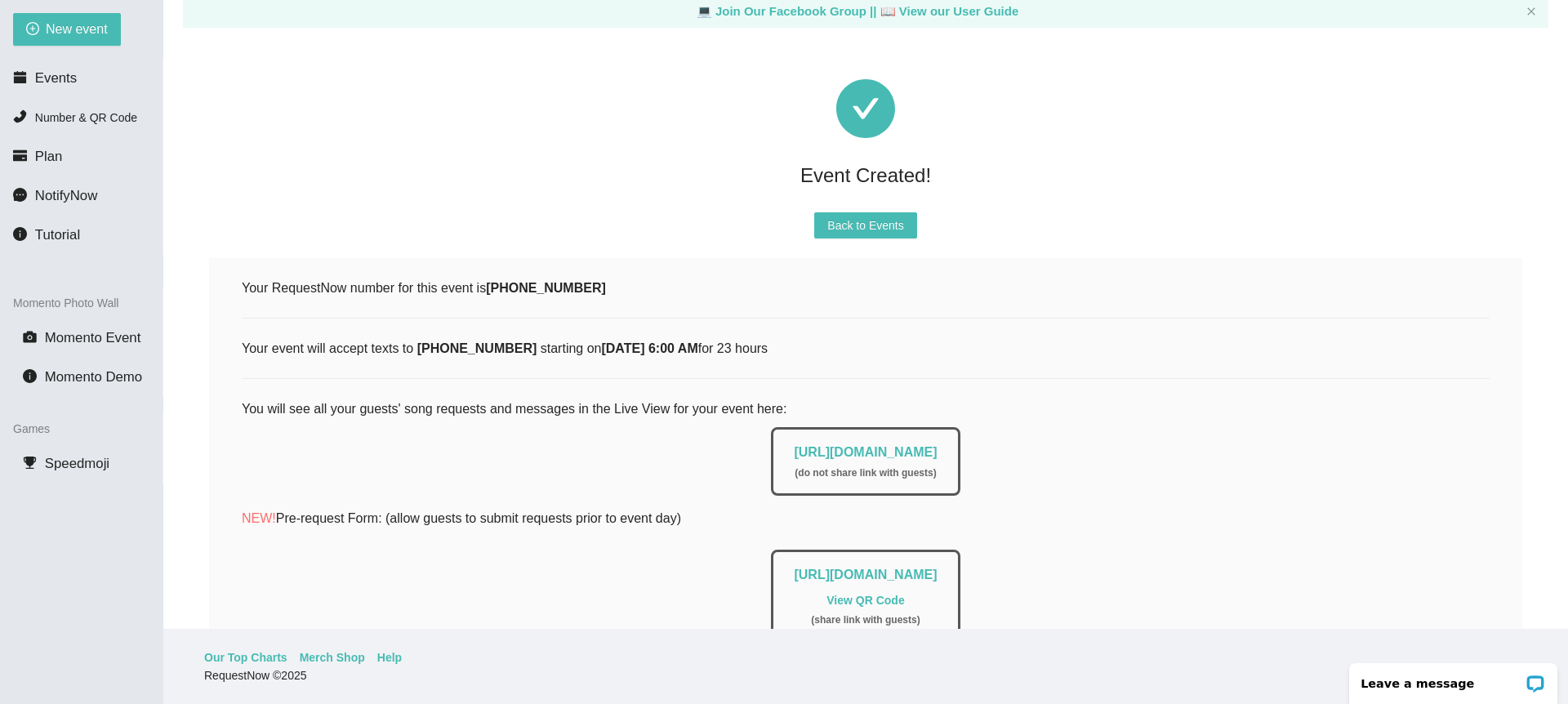
scroll to position [0, 0]
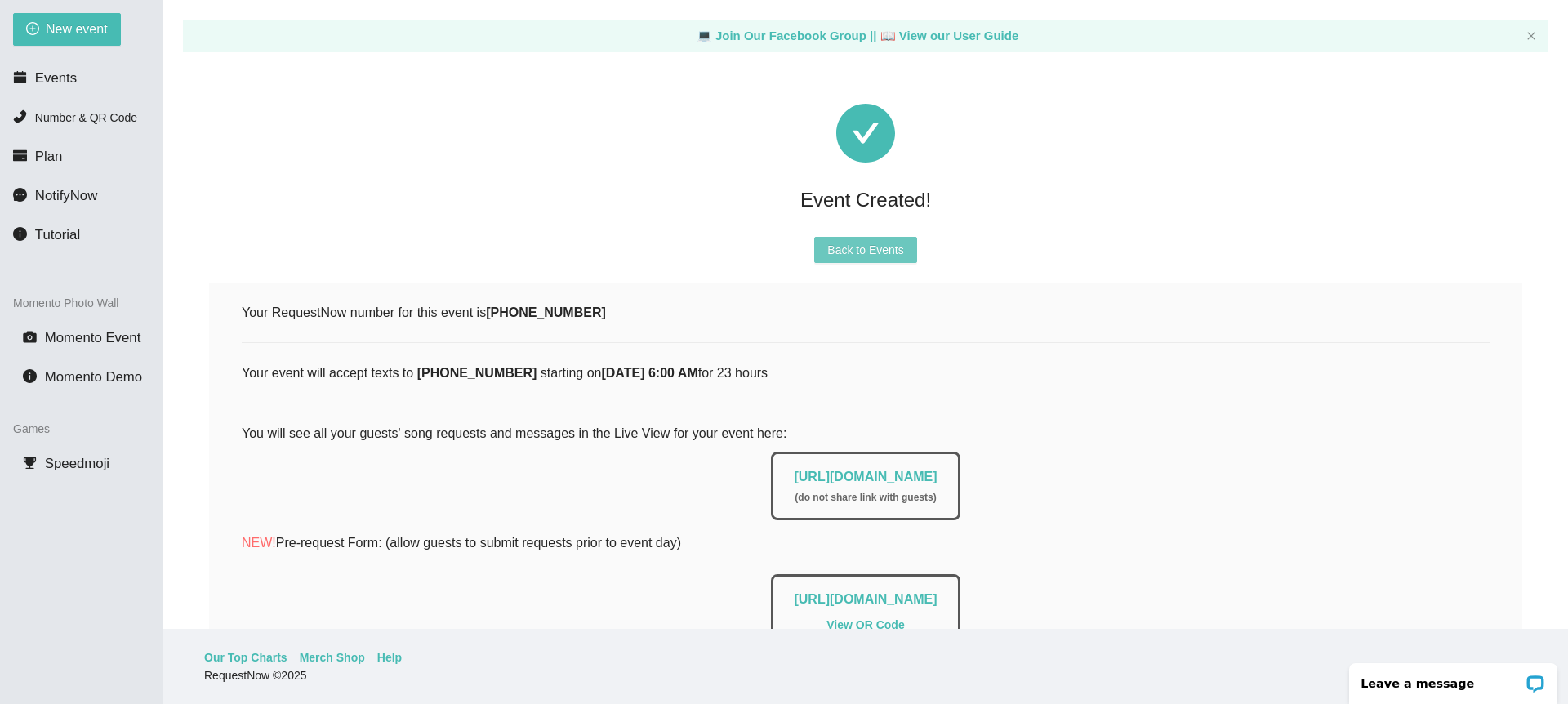
click at [879, 248] on span "Back to Events" at bounding box center [864, 250] width 76 height 18
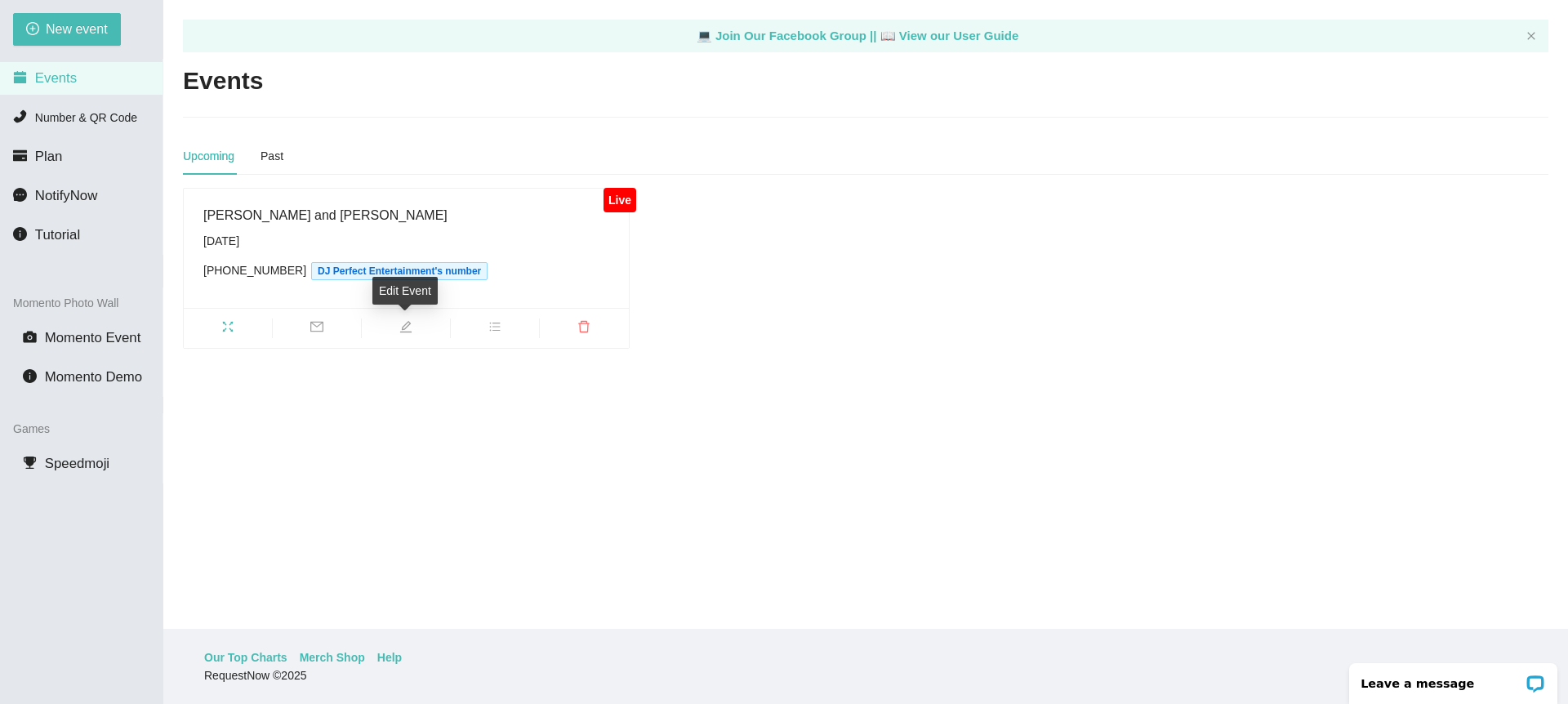
click at [402, 326] on icon "edit" at bounding box center [405, 326] width 13 height 13
type textarea "[URL][DOMAIN_NAME]"
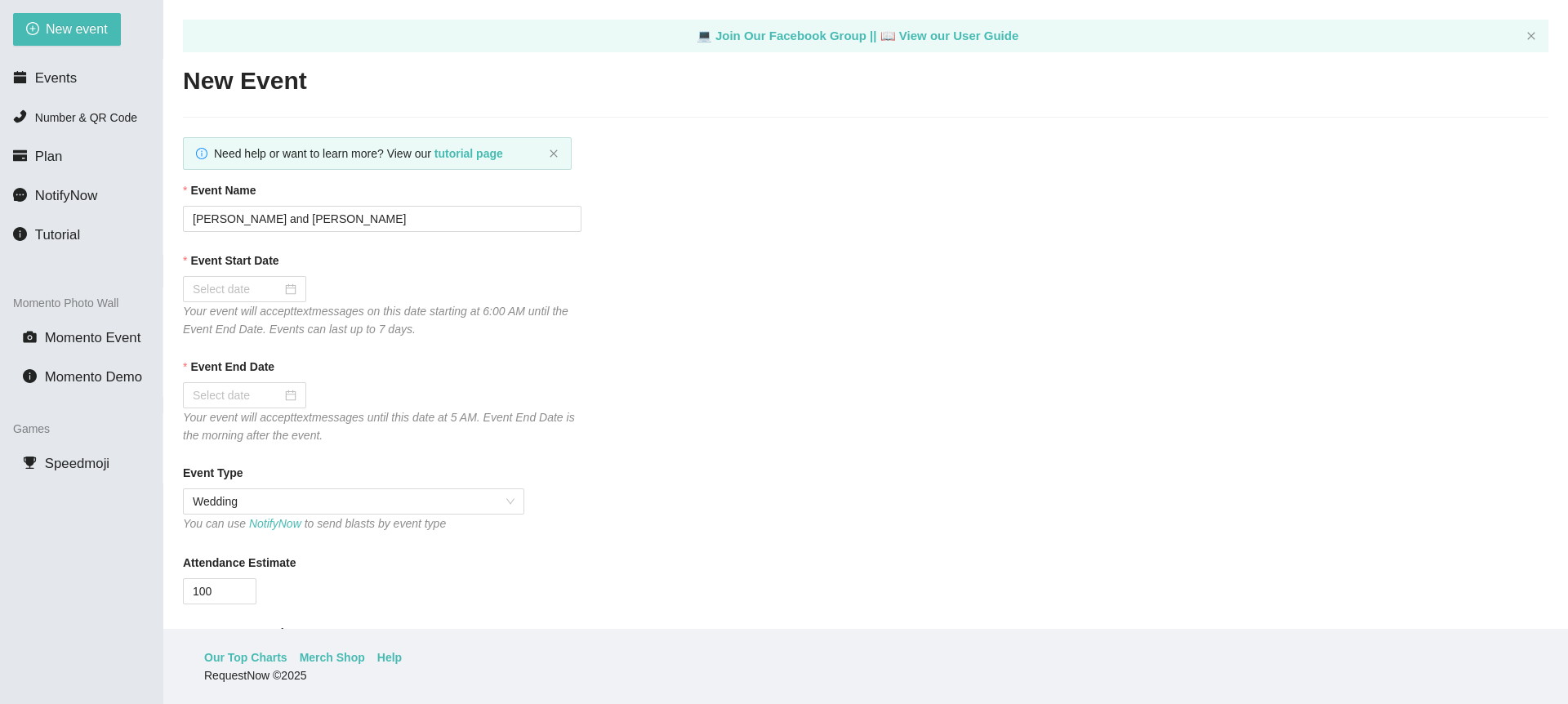
checkbox input "true"
type input "[DATE]"
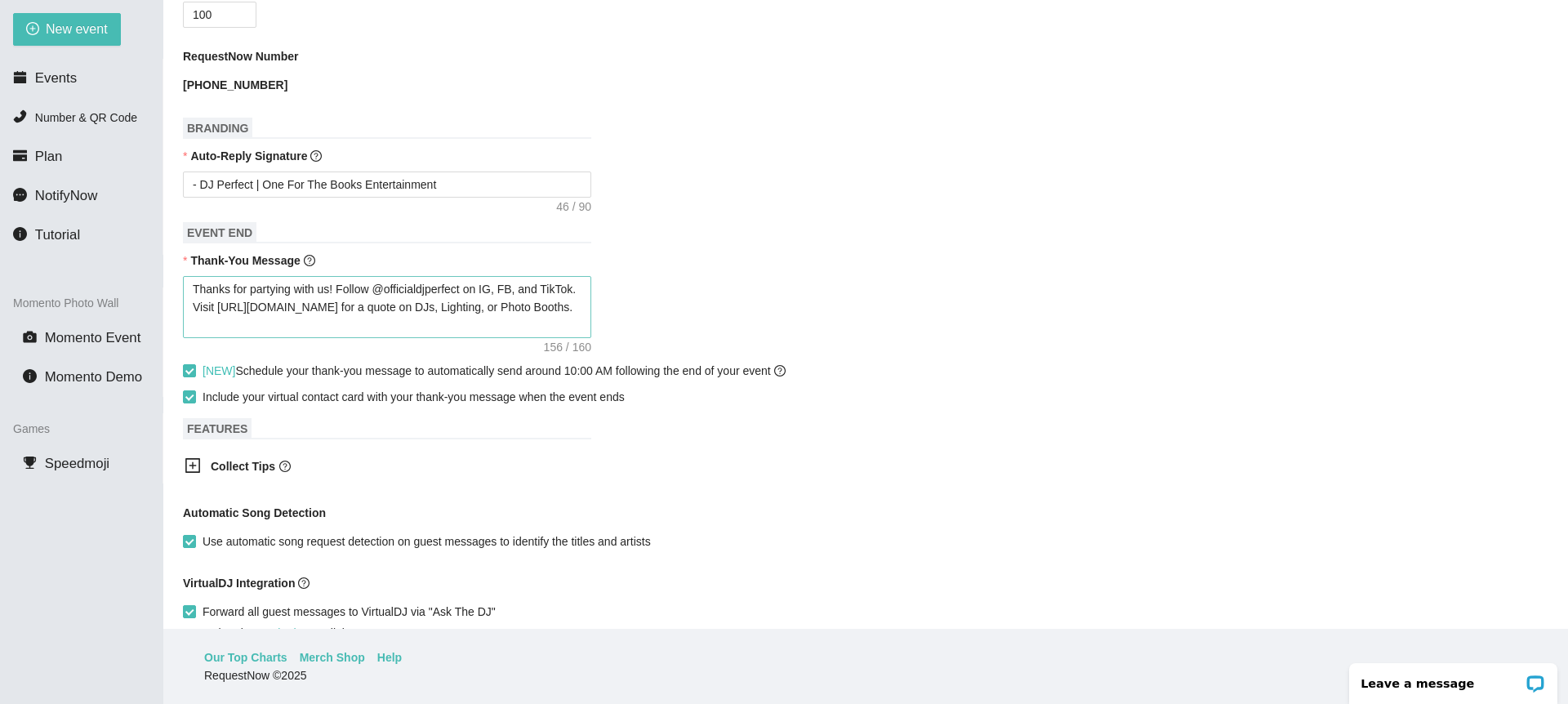
scroll to position [597, 0]
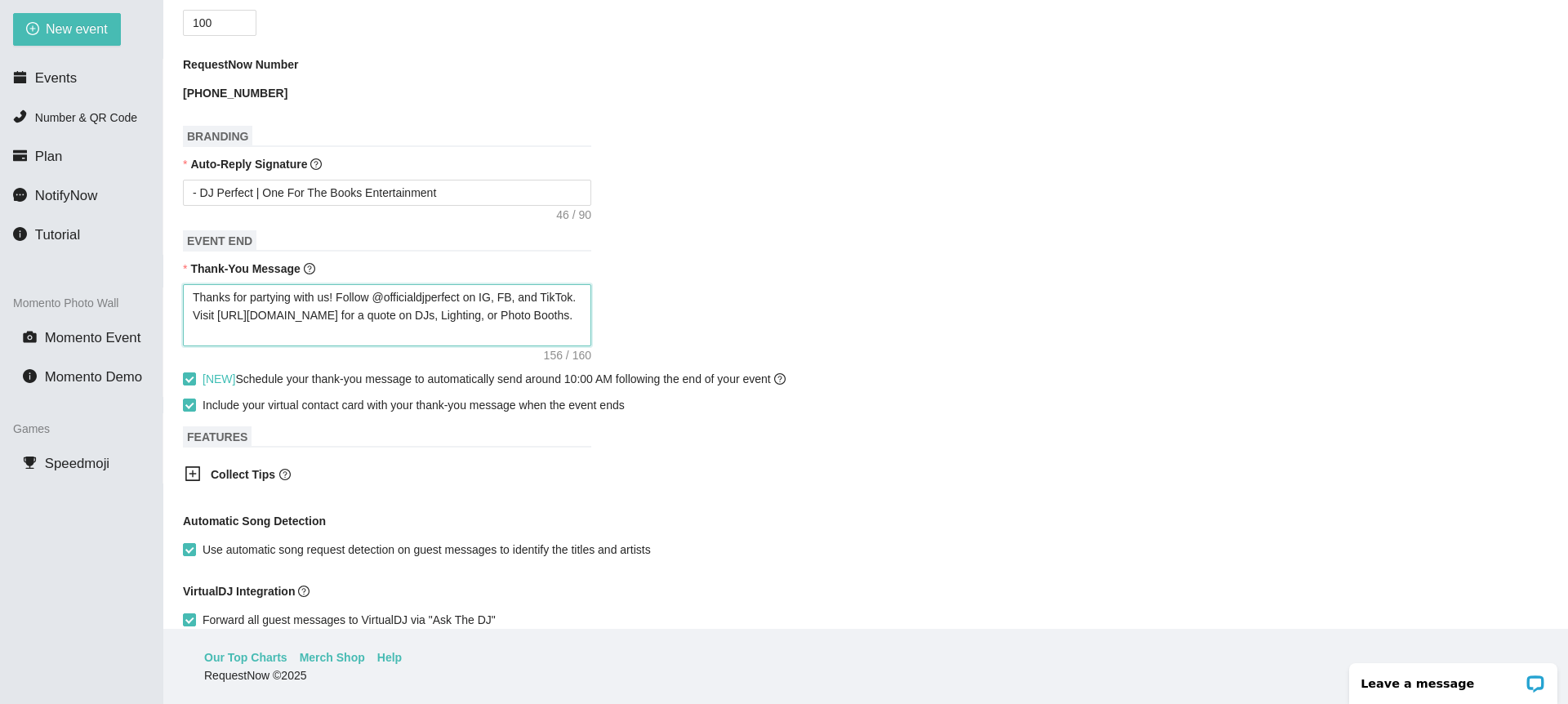
drag, startPoint x: 336, startPoint y: 299, endPoint x: 324, endPoint y: 299, distance: 12.0
click at [324, 299] on textarea "Thanks for partying with us! Follow @officialdjperfect on IG, FB, and TikTok. V…" at bounding box center [387, 316] width 408 height 62
type textarea "Thanks for partying with T! Follow @officialdjperfect on IG, FB, and TikTok. Vi…"
type textarea "Thanks for partying with Th! Follow @officialdjperfect on IG, FB, and TikTok. V…"
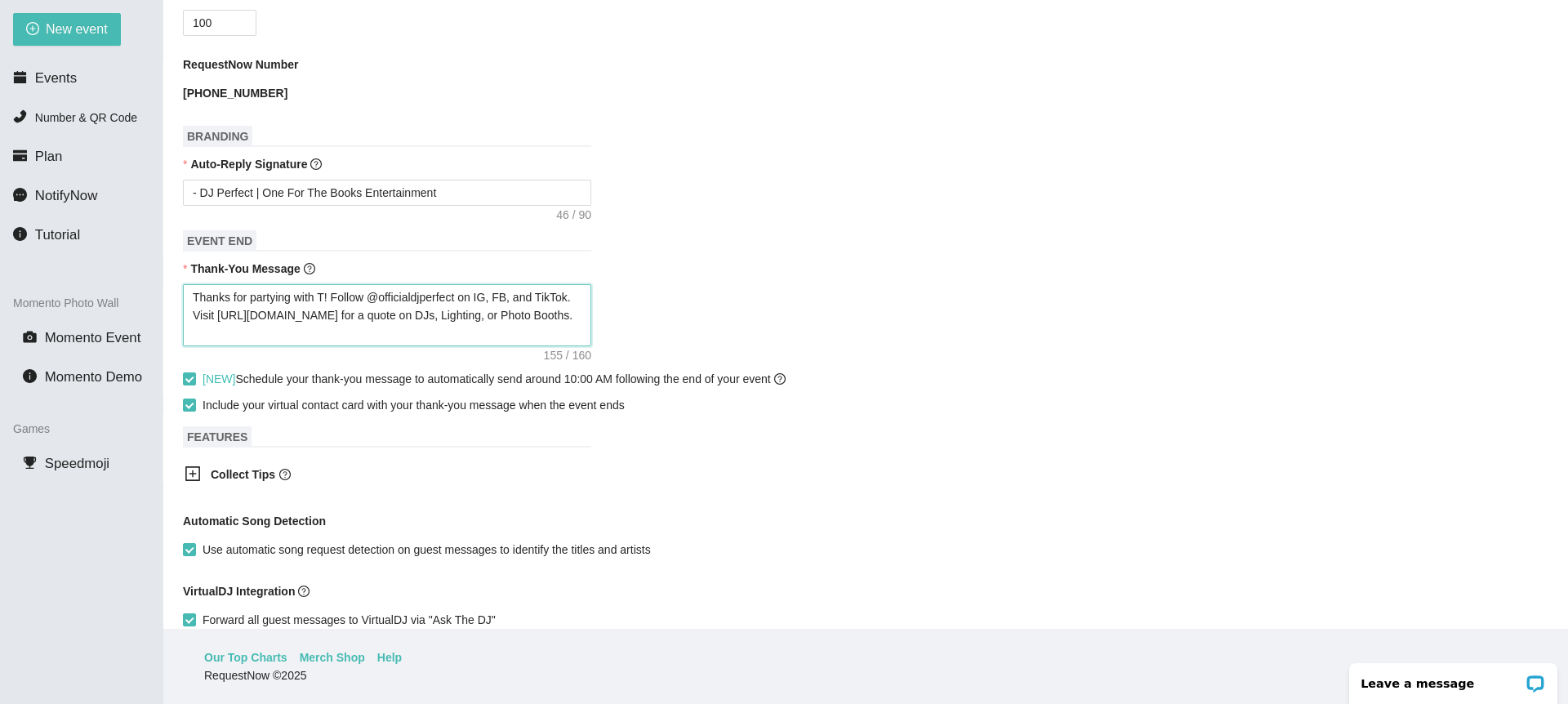
type textarea "Thanks for partying with Th! Follow @officialdjperfect on IG, FB, and TikTok. V…"
type textarea "Thanks for partying with The! Follow @officialdjperfect on IG, FB, and TikTok. …"
type textarea "Thanks for partying with The ! Follow @officialdjperfect on IG, FB, and TikTok.…"
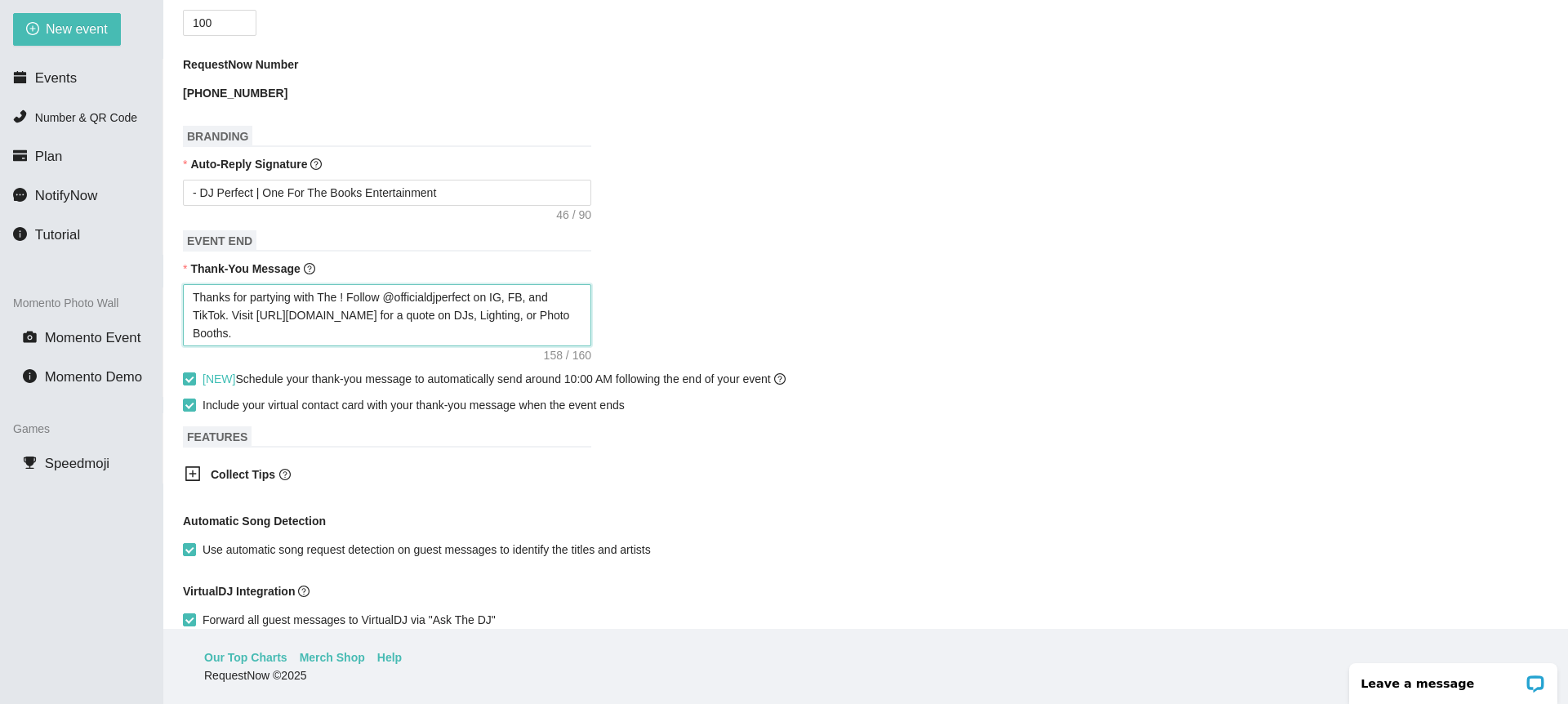
type textarea "Thanks for partying with The B! Follow @officialdjperfect on IG, FB, and TikTok…"
type textarea "Thanks for partying with The Br! Follow @officialdjperfect on IG, FB, and TikTo…"
drag, startPoint x: 463, startPoint y: 314, endPoint x: 466, endPoint y: 336, distance: 22.2
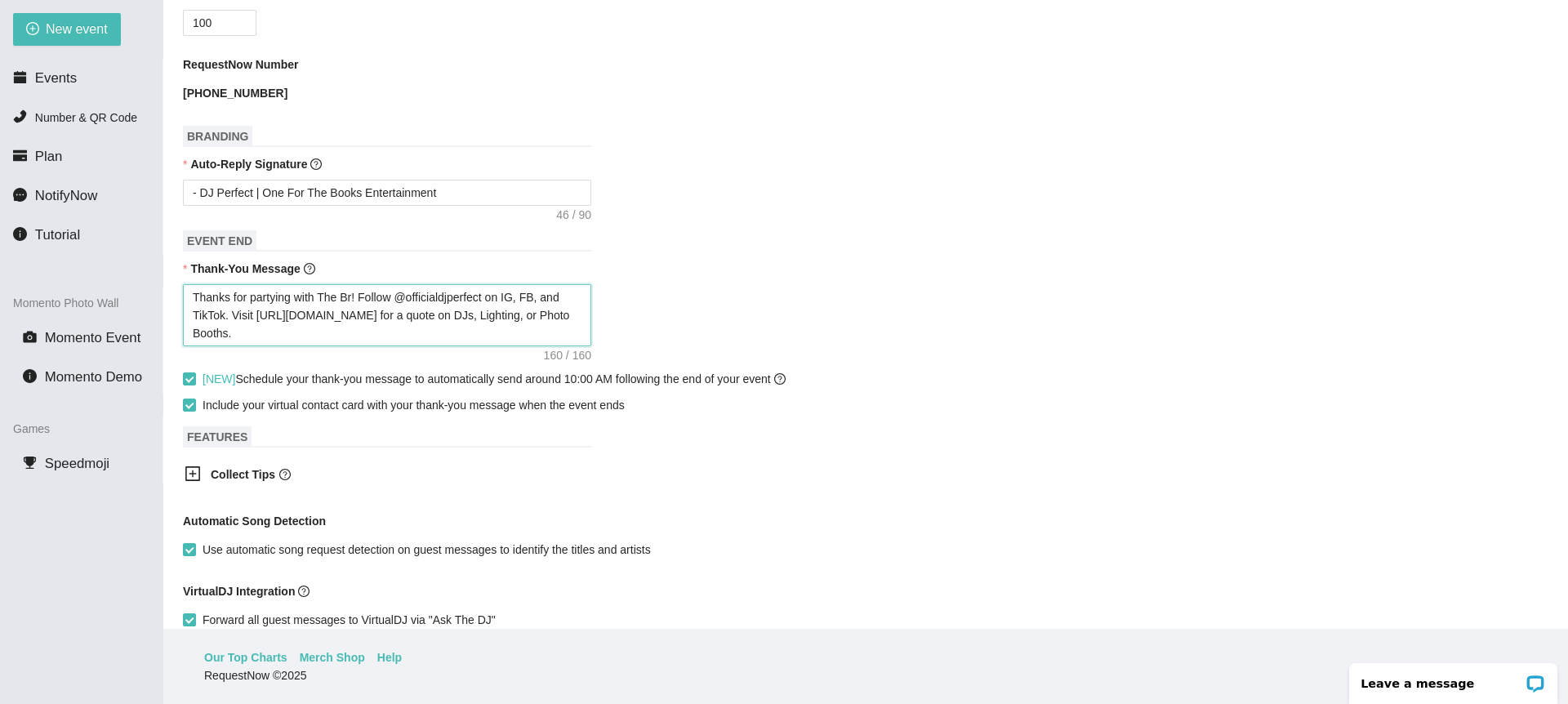
click at [466, 336] on textarea "Thanks for partying with The Br! Follow @officialdjperfect on IG, FB, and TikTo…" at bounding box center [387, 316] width 408 height 62
drag, startPoint x: 499, startPoint y: 296, endPoint x: 274, endPoint y: 309, distance: 225.4
click at [227, 311] on textarea "Thanks for partying with The Br! Follow @officialdjperfect on IG, FB, and TikTo…" at bounding box center [387, 316] width 408 height 62
type textarea "Thanks for partying with The Br! Follow @officialdjperfect . Visit https://www.…"
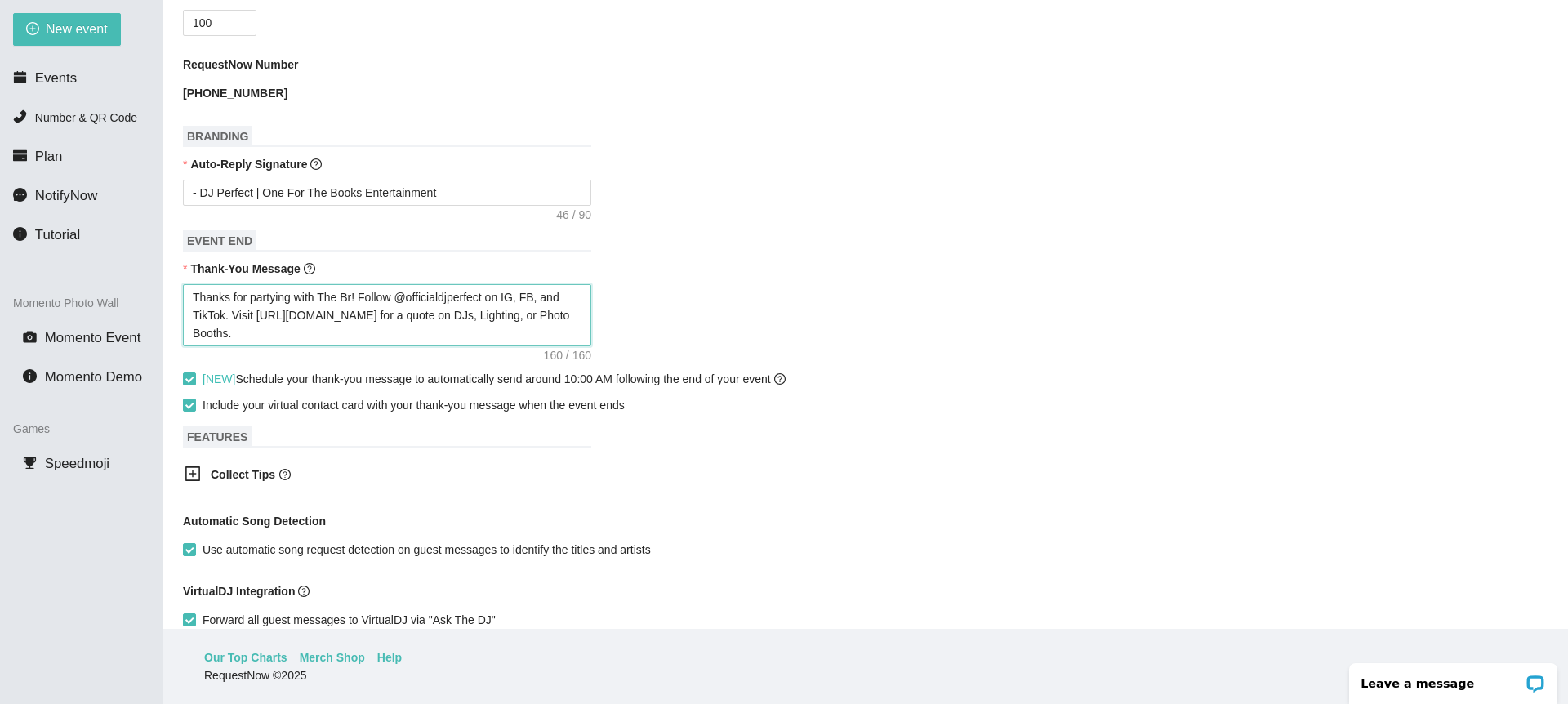
type textarea "Thanks for partying with The Br! Follow @officialdjperfect . Visit https://www.…"
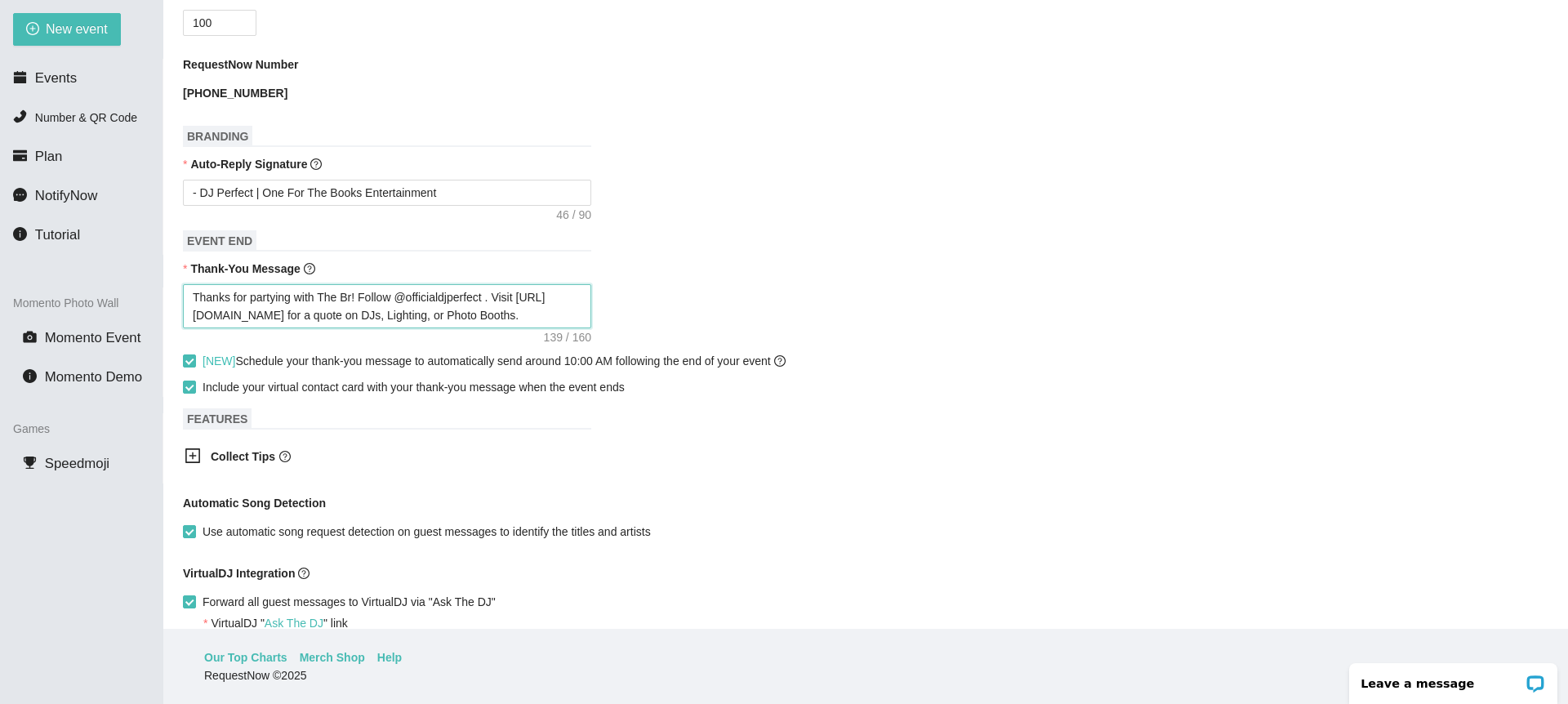
type textarea "Thanks for partying with The Br! Follow @officialdjperfect. Visit https://www.d…"
drag, startPoint x: 358, startPoint y: 297, endPoint x: 351, endPoint y: 257, distance: 40.6
click at [353, 291] on textarea "Thanks for partying with The Br! Follow @officialdjperfect. Visit https://www.d…" at bounding box center [387, 307] width 408 height 44
type textarea "Thanks for partying with The Bra! Follow @officialdjperfect. Visit https://www.…"
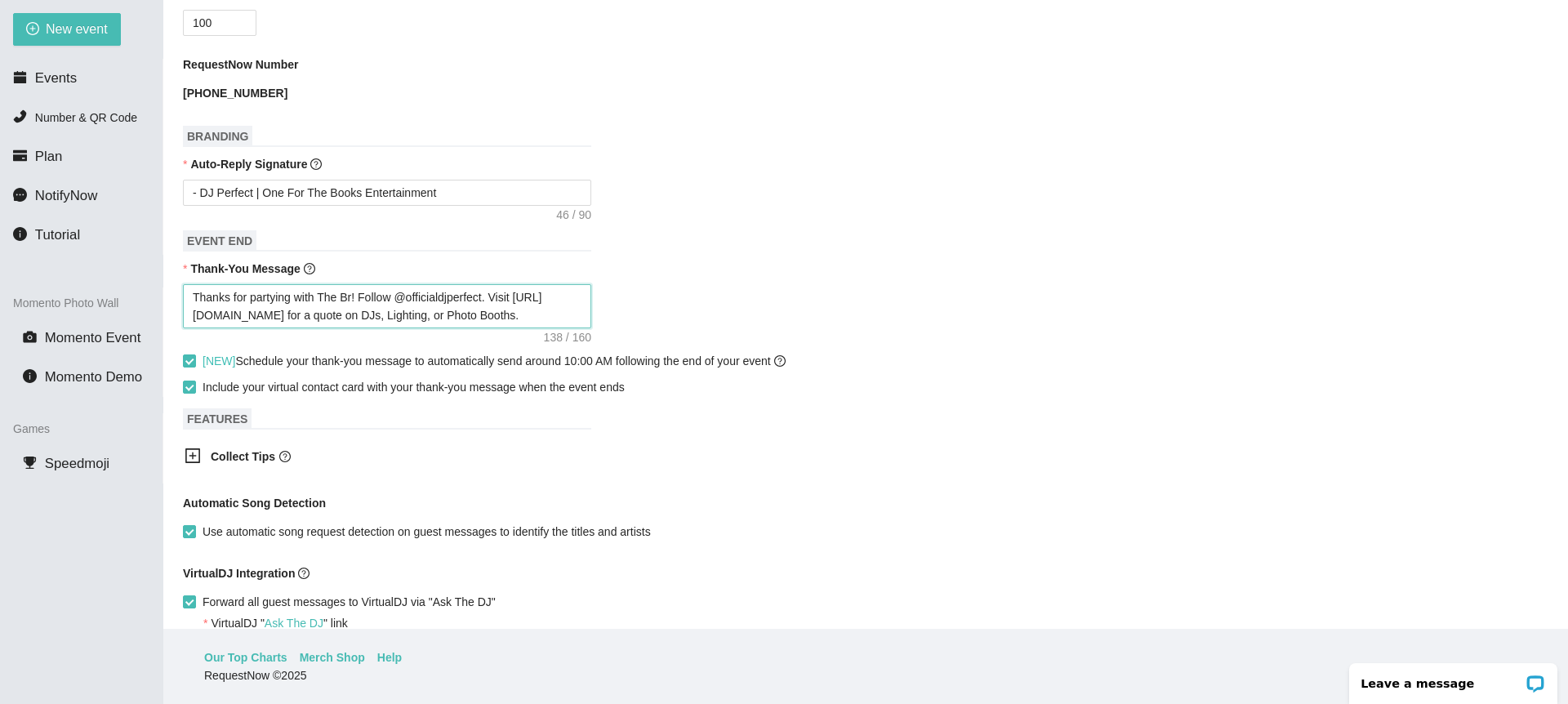
type textarea "Thanks for partying with The Bra! Follow @officialdjperfect. Visit https://www.…"
type textarea "Thanks for partying with The Brad! Follow @officialdjperfect. Visit https://www…"
type textarea "Thanks for partying with The Bradl! Follow @officialdjperfect. Visit https://ww…"
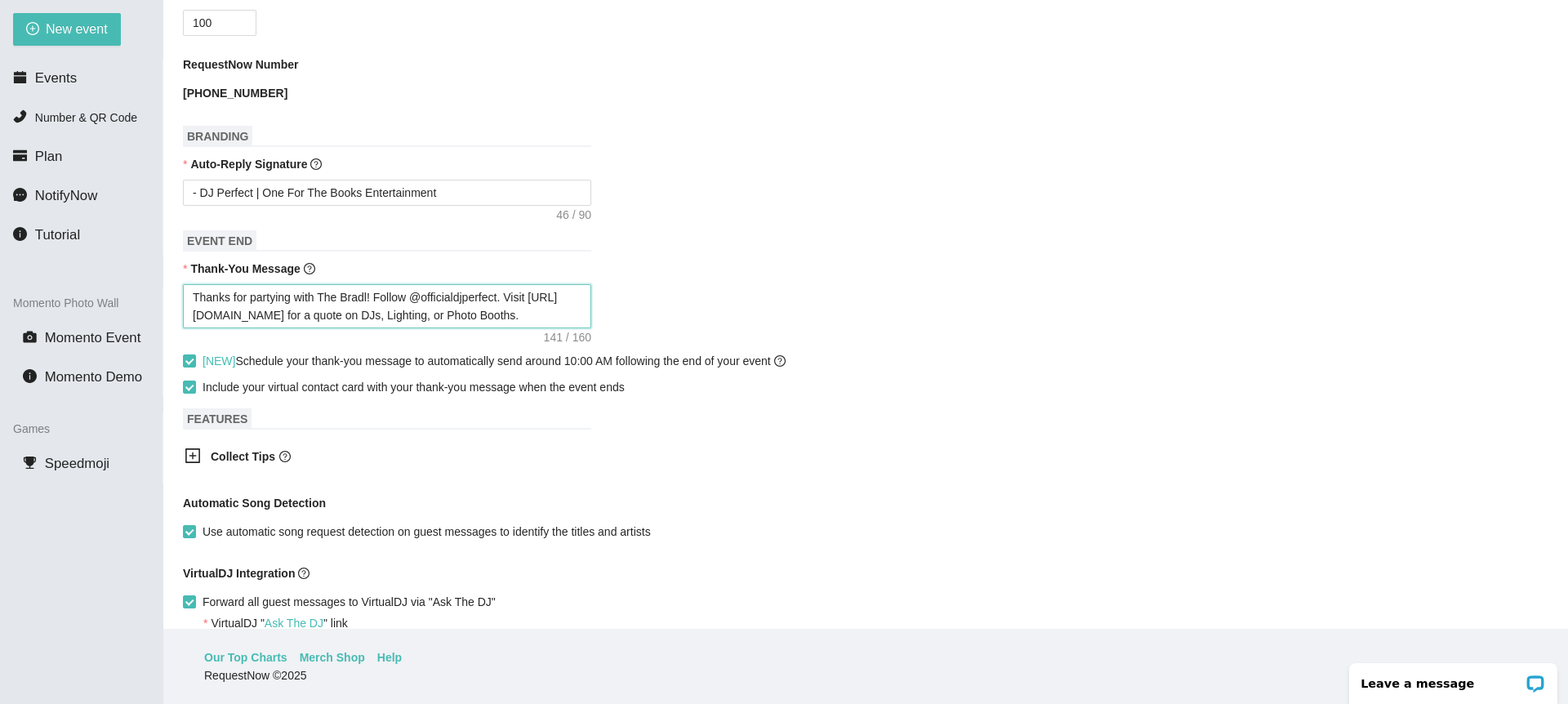
type textarea "Thanks for partying with The Bradle! Follow @officialdjperfect. Visit https://w…"
type textarea "Thanks for partying with The Bradley! Follow @officialdjperfect. Visit https://…"
type textarea "Thanks for partying with The Bradleys! Follow @officialdjperfect. Visit https:/…"
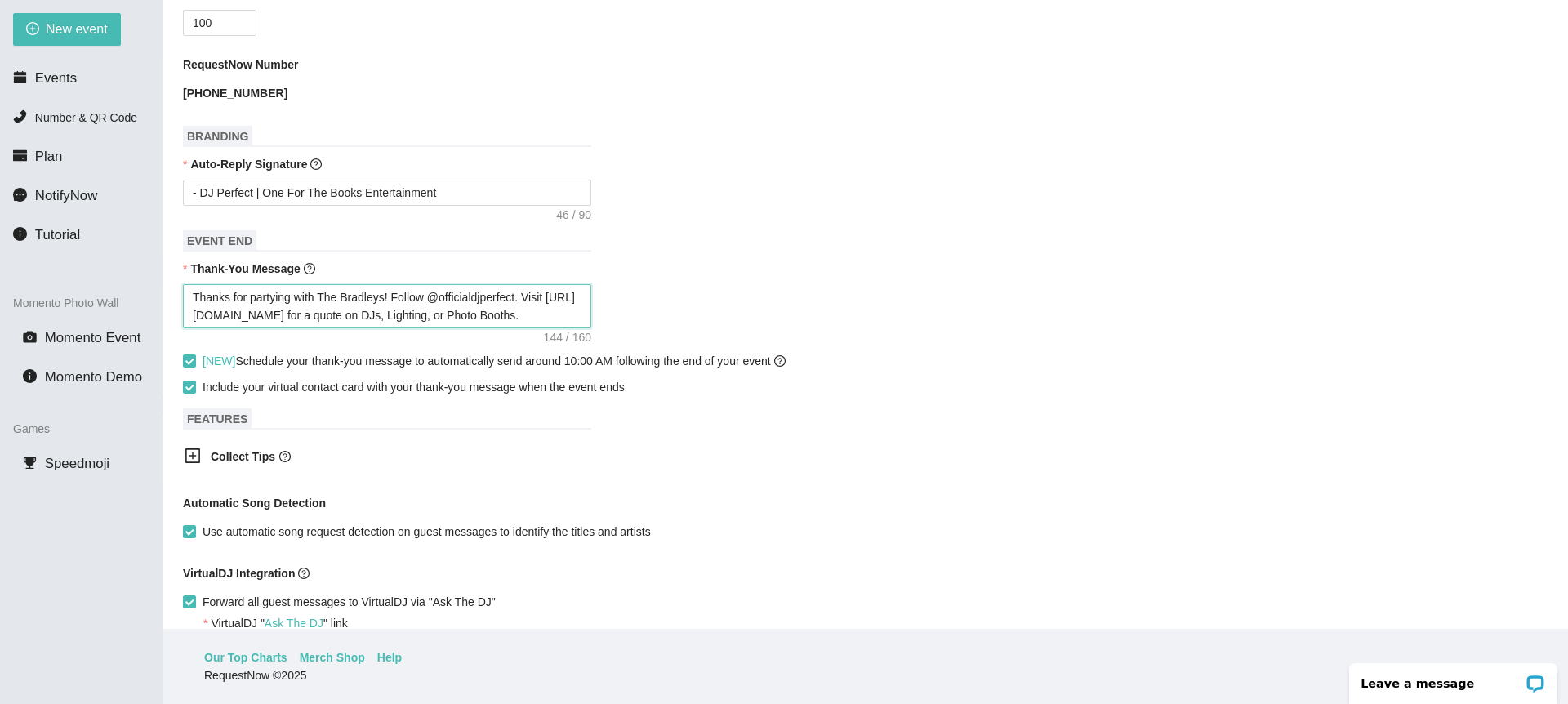
type textarea "Thanks for partying with The Bradleys! Follow @officialdjperfect. Visit https:/…"
click at [740, 289] on div "Thanks for partying with The Bradleys! Follow @officialdjperfect. Visit https:/…" at bounding box center [866, 307] width 1365 height 44
click at [609, 321] on div "Thanks for partying with The Bradleys! Follow @officialdjperfect. Visit https:/…" at bounding box center [866, 307] width 1365 height 44
click at [296, 296] on textarea "Thanks for partying with The Bradleys! Follow @officialdjperfect. Visit https:/…" at bounding box center [387, 307] width 408 height 44
drag, startPoint x: 279, startPoint y: 296, endPoint x: 253, endPoint y: 299, distance: 26.2
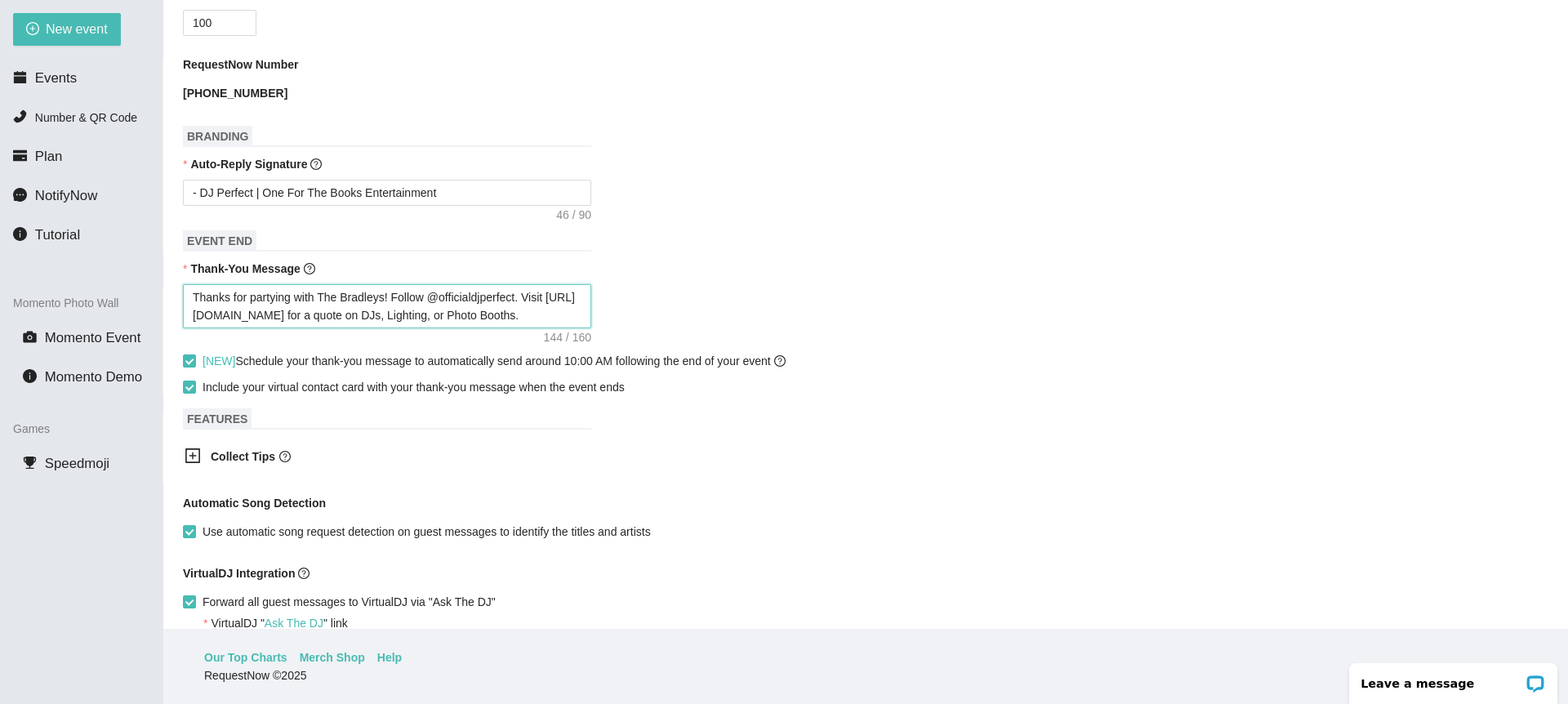
click at [253, 299] on textarea "Thanks for partying with The Bradleys! Follow @officialdjperfect. Visit https:/…" at bounding box center [387, 307] width 408 height 44
type textarea "Thanks for cing with The Bradleys! Follow @officialdjperfect. Visit https://www…"
type textarea "Thanks for ceing with The Bradleys! Follow @officialdjperfect. Visit https://ww…"
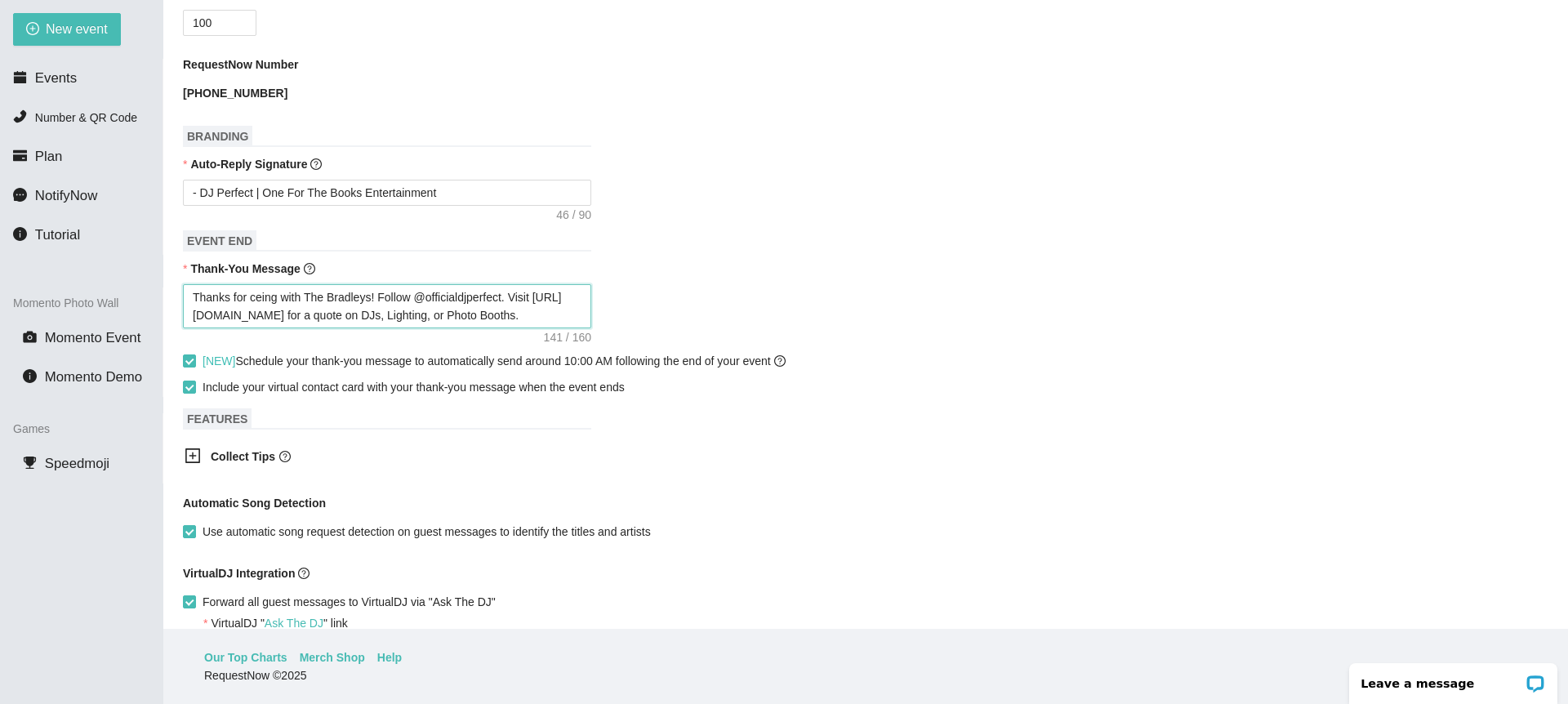
type textarea "Thanks for celing with The Bradleys! Follow @officialdjperfect. Visit https://w…"
type textarea "Thanks for celeing with The Bradleys! Follow @officialdjperfect. Visit https://…"
type textarea "Thanks for celebing with The Bradleys! Follow @officialdjperfect. Visit https:/…"
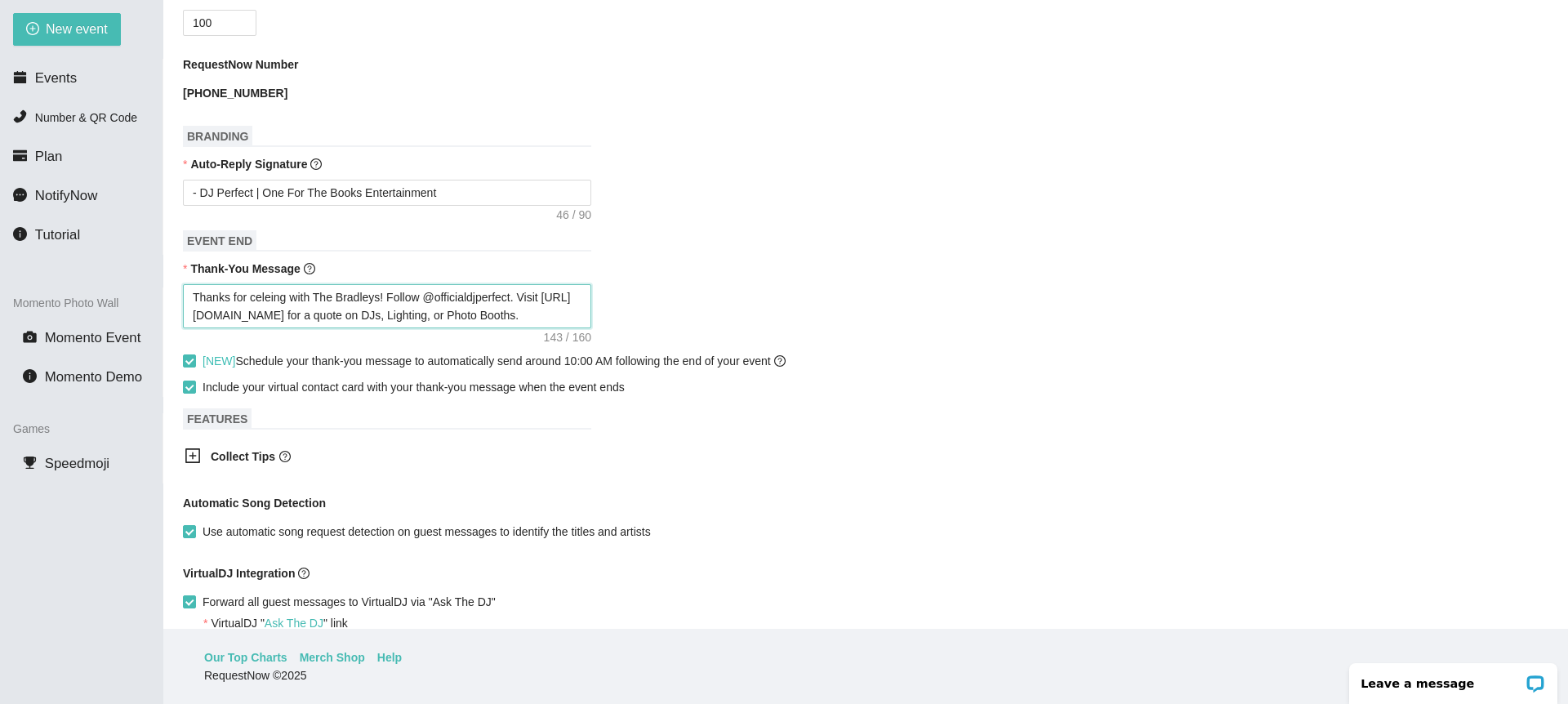
type textarea "Thanks for celebing with The Bradleys! Follow @officialdjperfect. Visit https:/…"
type textarea "Thanks for celebring with The Bradleys! Follow @officialdjperfect. Visit https:…"
type textarea "Thanks for celebraing with The Bradleys! Follow @officialdjperfect. Visit https…"
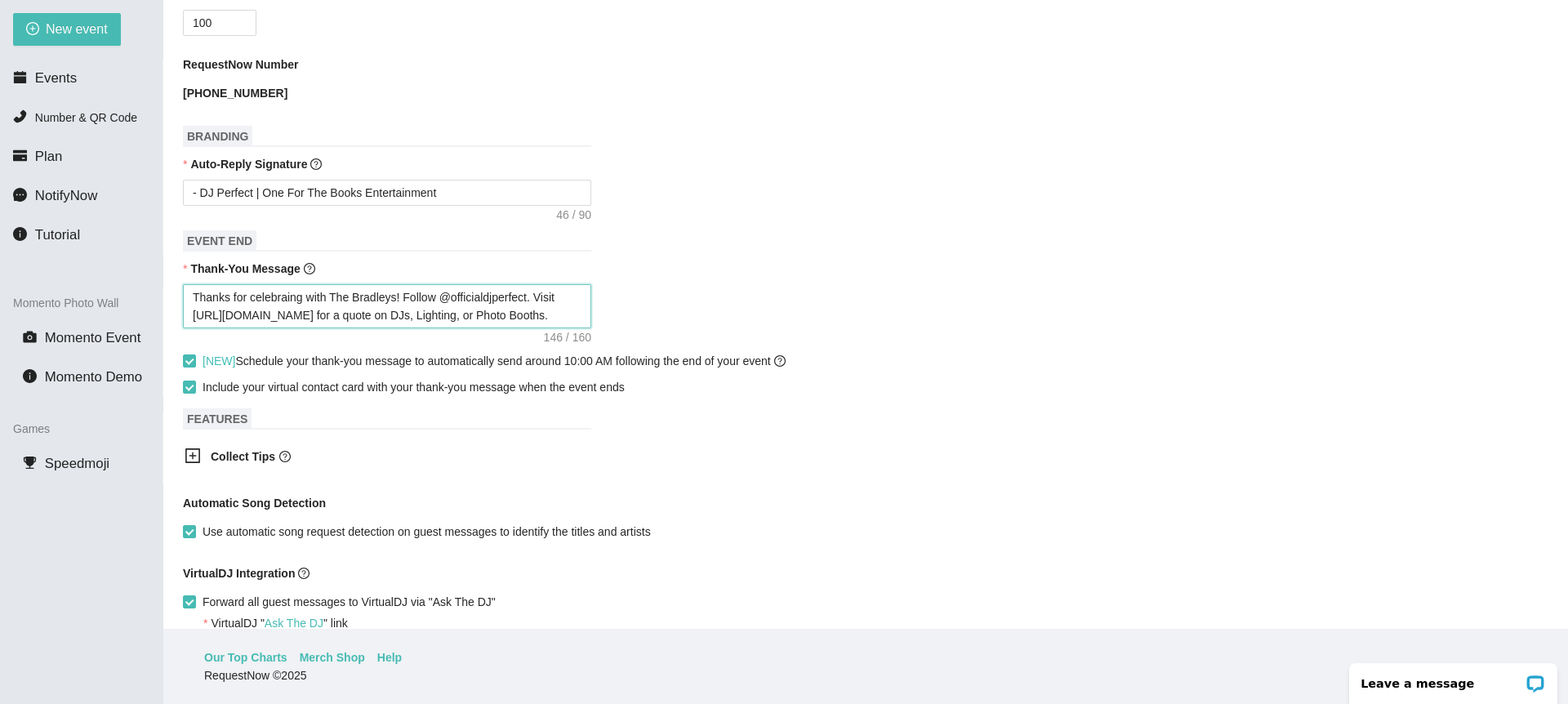
type textarea "Thanks for celebrating with The Bradleys! Follow @officialdjperfect. Visit http…"
click at [605, 276] on div "Thank-You Message" at bounding box center [866, 272] width 1365 height 25
click at [338, 296] on textarea "Thanks for celebrating with The Bradleys! Follow @officialdjperfect. Visit http…" at bounding box center [387, 307] width 408 height 44
type textarea "Thanks for celebrating withThe Bradleys! Follow @officialdjperfect. Visit https…"
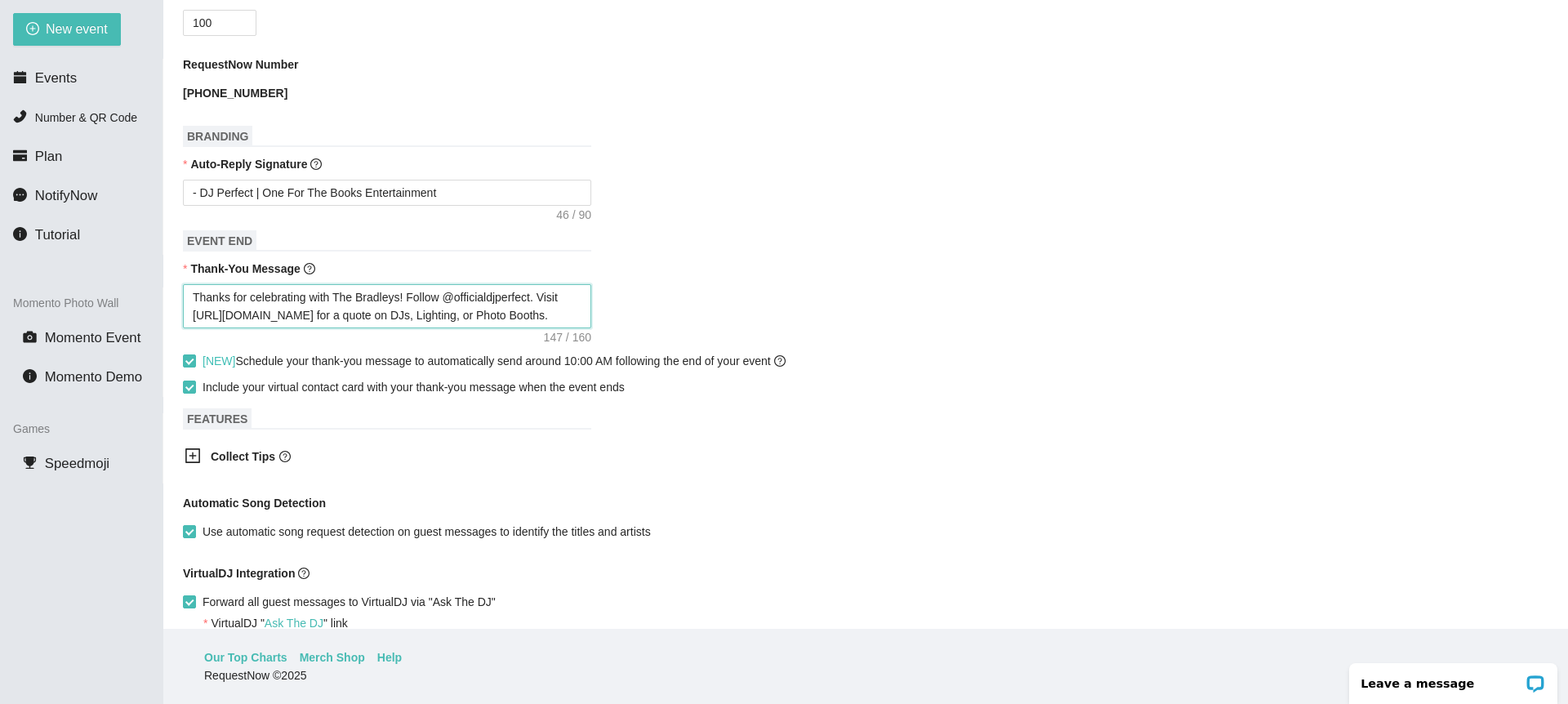
type textarea "Thanks for celebrating withThe Bradleys! Follow @officialdjperfect. Visit https…"
type textarea "Thanks for celebrating witThe Bradleys! Follow @officialdjperfect. Visit https:…"
type textarea "Thanks for celebrating wiThe Bradleys! Follow @officialdjperfect. Visit https:/…"
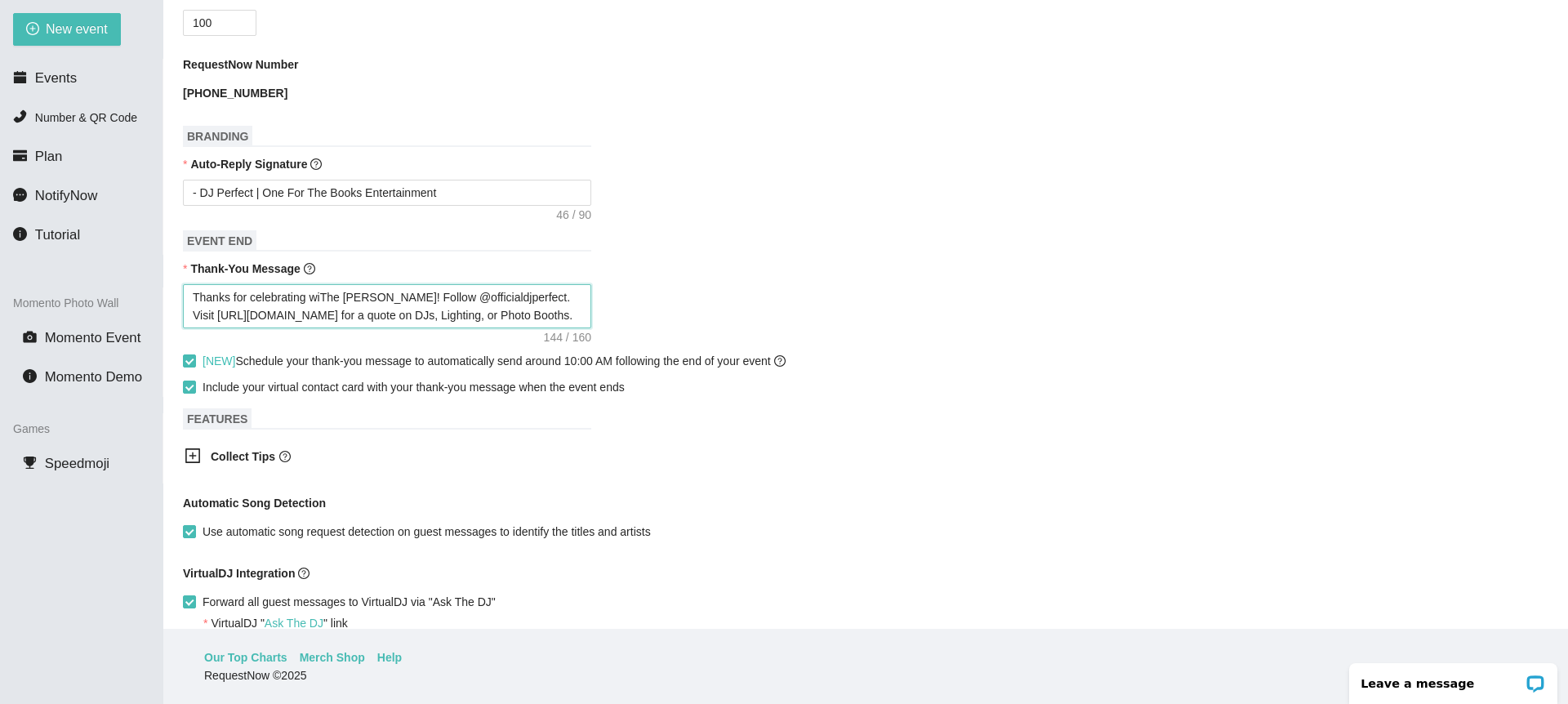
type textarea "Thanks for celebrating wThe Bradleys! Follow @officialdjperfect. Visit https://…"
type textarea "Thanks for celebrating The Bradleys! Follow @officialdjperfect. Visit [URL][DOM…"
type textarea "Thanks for celebratingThe Bradleys! Follow @officialdjperfect. Visit https://ww…"
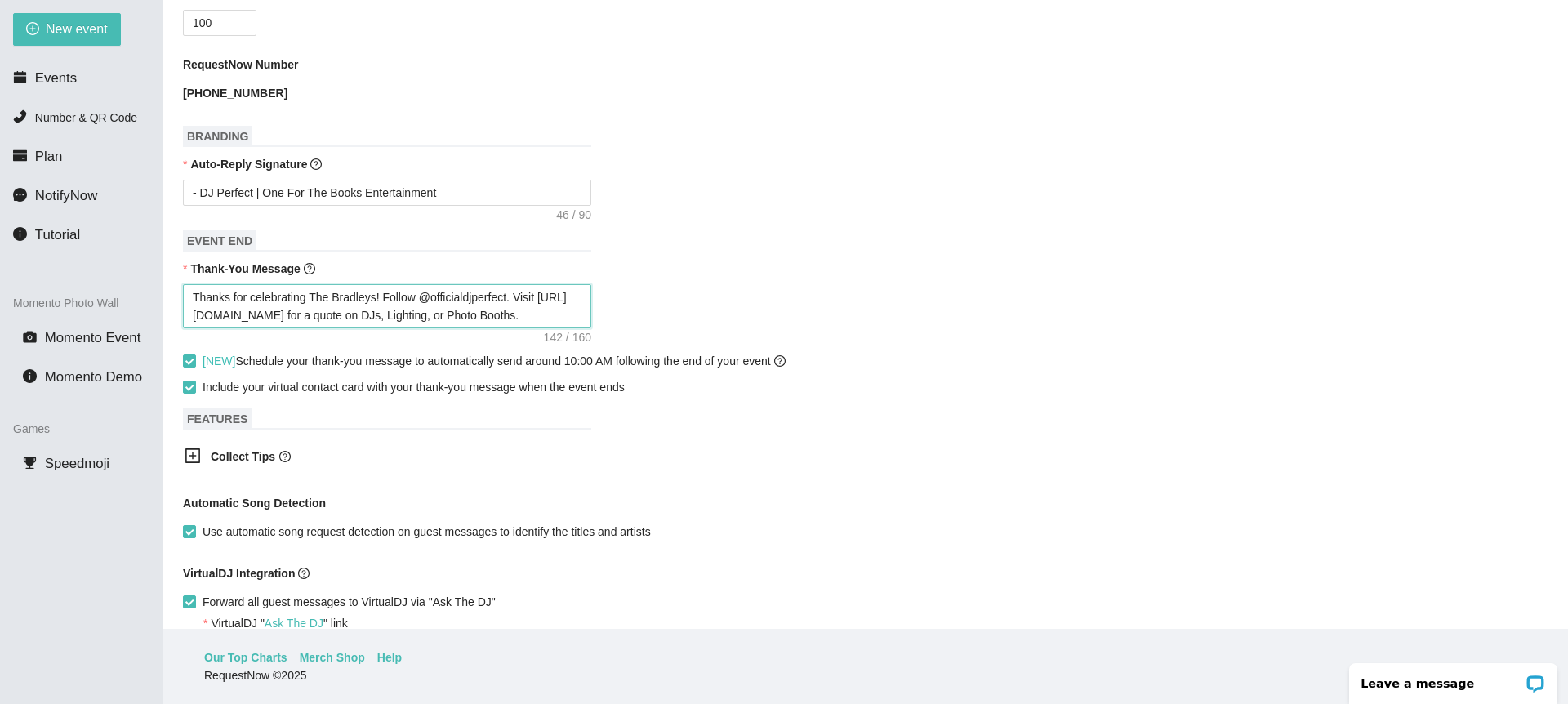
type textarea "Thanks for celebratingThe Bradleys! Follow @officialdjperfect. Visit https://ww…"
type textarea "Thanks for celebrating The Bradleys! Follow @officialdjperfect. Visit [URL][DOM…"
click at [727, 340] on form "Event Name Daryl and Monique Event Start Date 09/08/2025 Your event will accept…" at bounding box center [866, 232] width 1365 height 1297
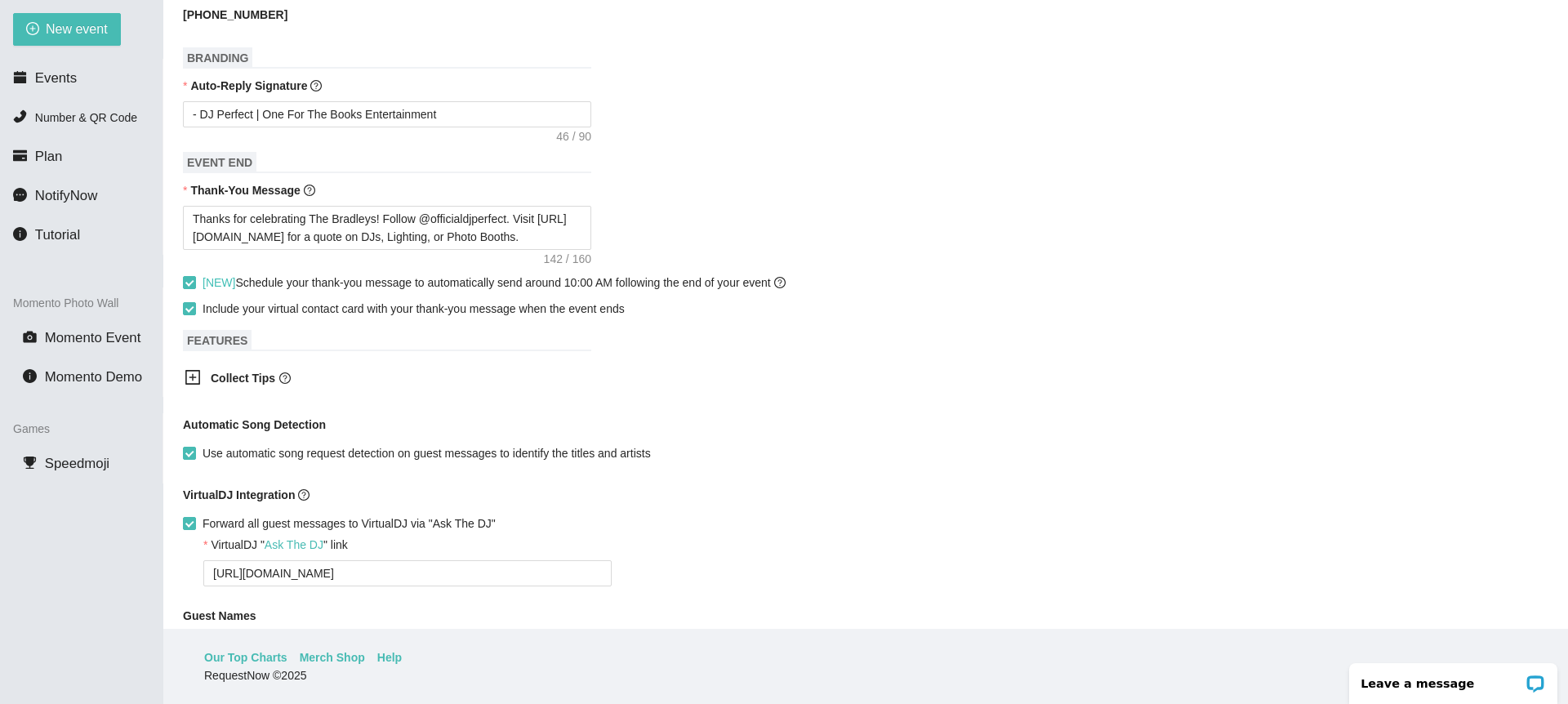
scroll to position [684, 0]
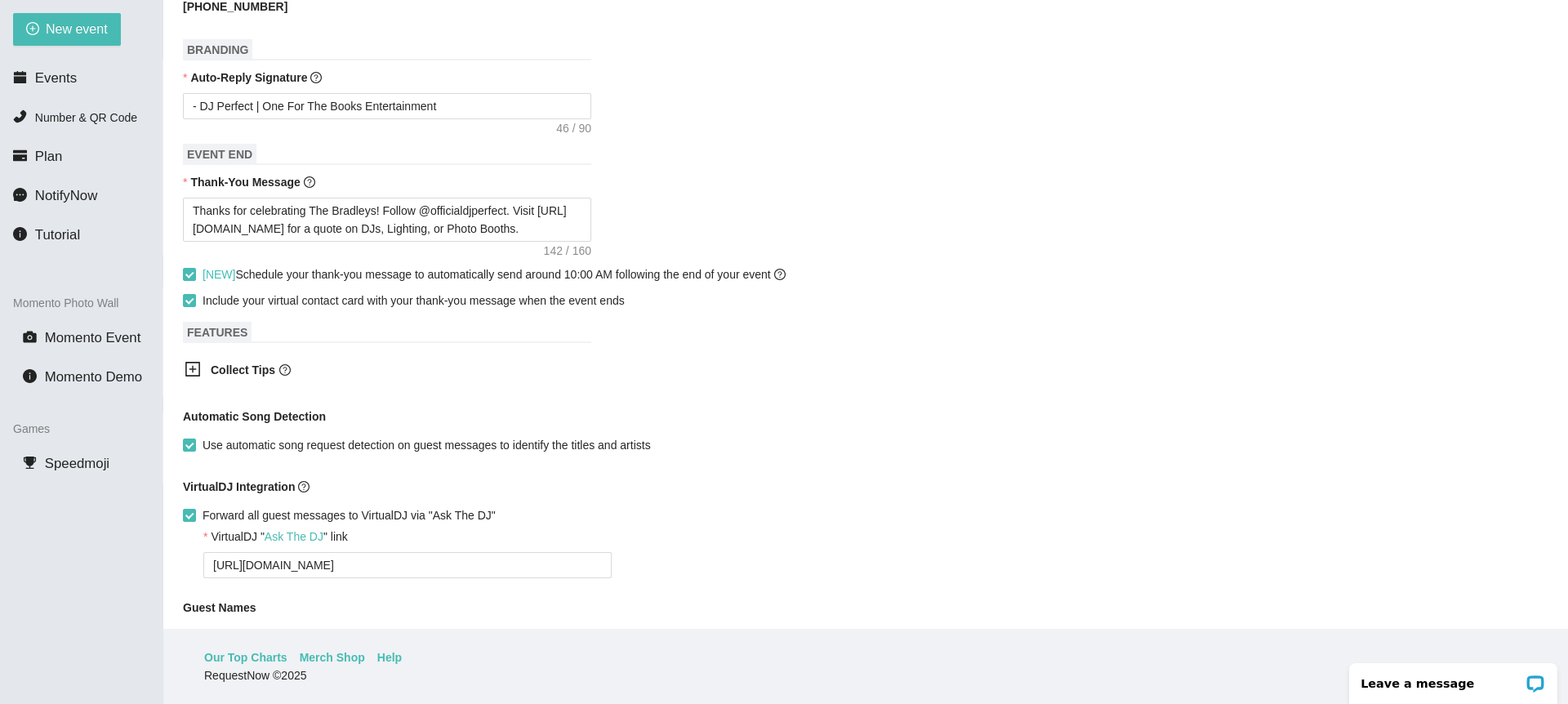
click at [717, 384] on div "Collect Tips" at bounding box center [866, 371] width 1365 height 40
click at [628, 412] on div "Automatic Song Detection" at bounding box center [866, 420] width 1365 height 25
click at [617, 427] on div "Automatic Song Detection" at bounding box center [866, 420] width 1365 height 25
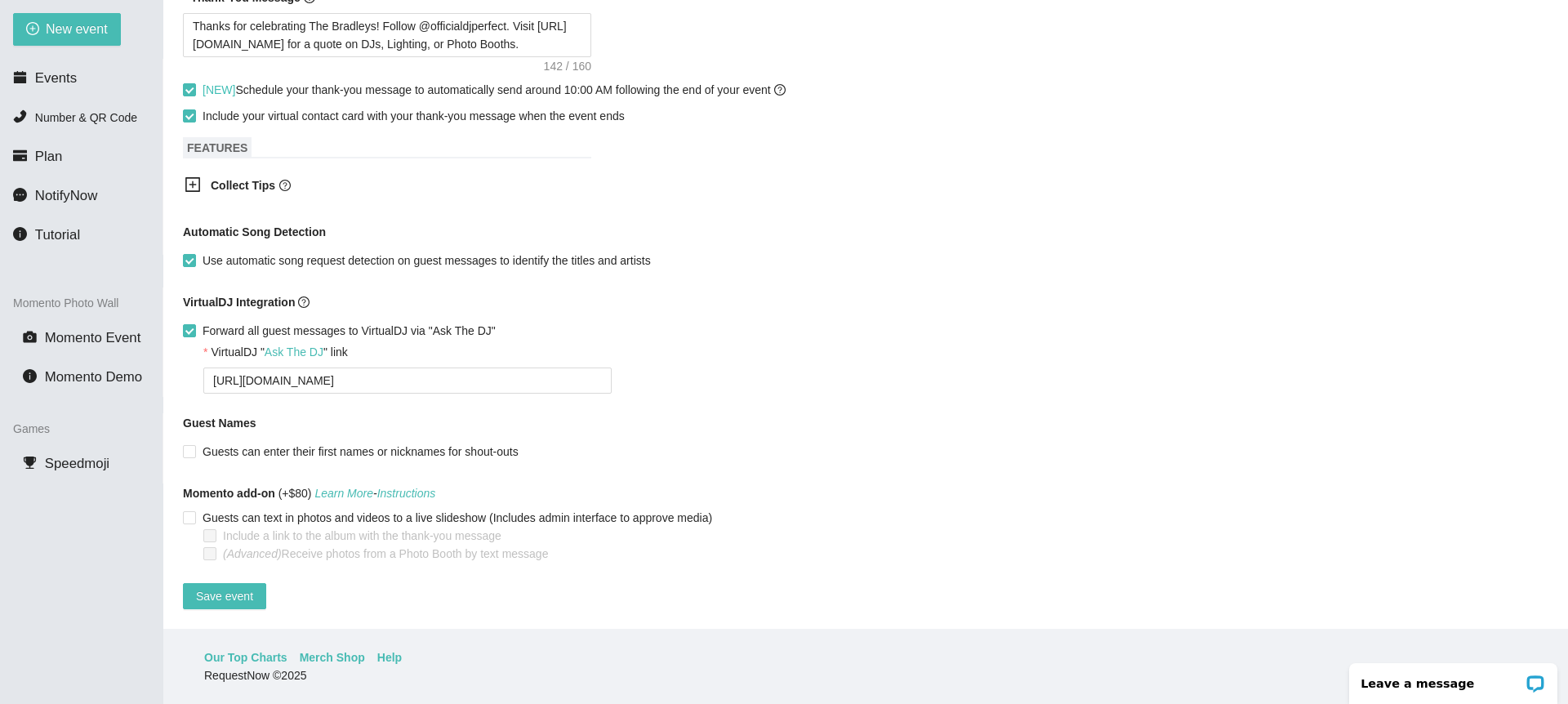
scroll to position [881, 0]
click at [255, 589] on button "Save event" at bounding box center [225, 596] width 84 height 26
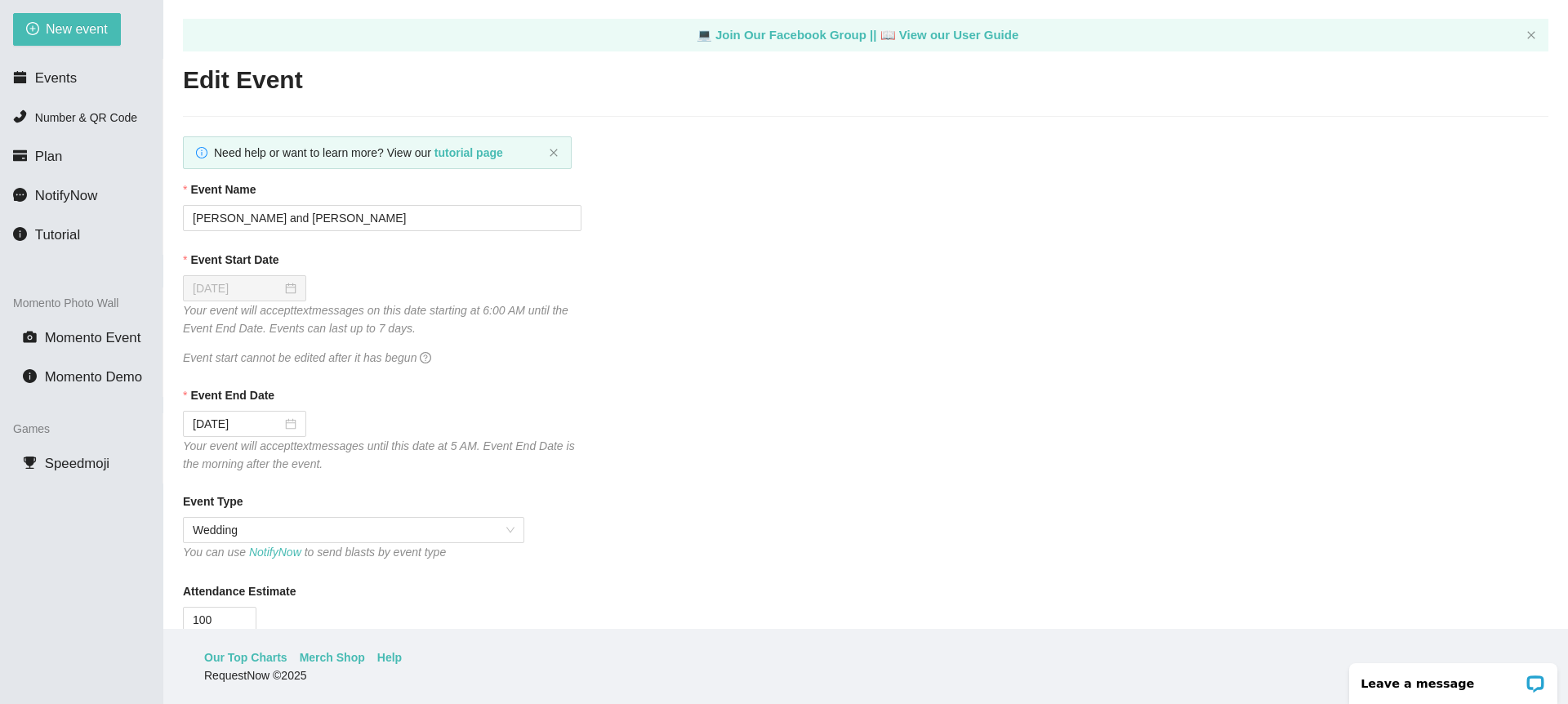
scroll to position [0, 0]
click at [68, 78] on span "Events" at bounding box center [55, 77] width 42 height 15
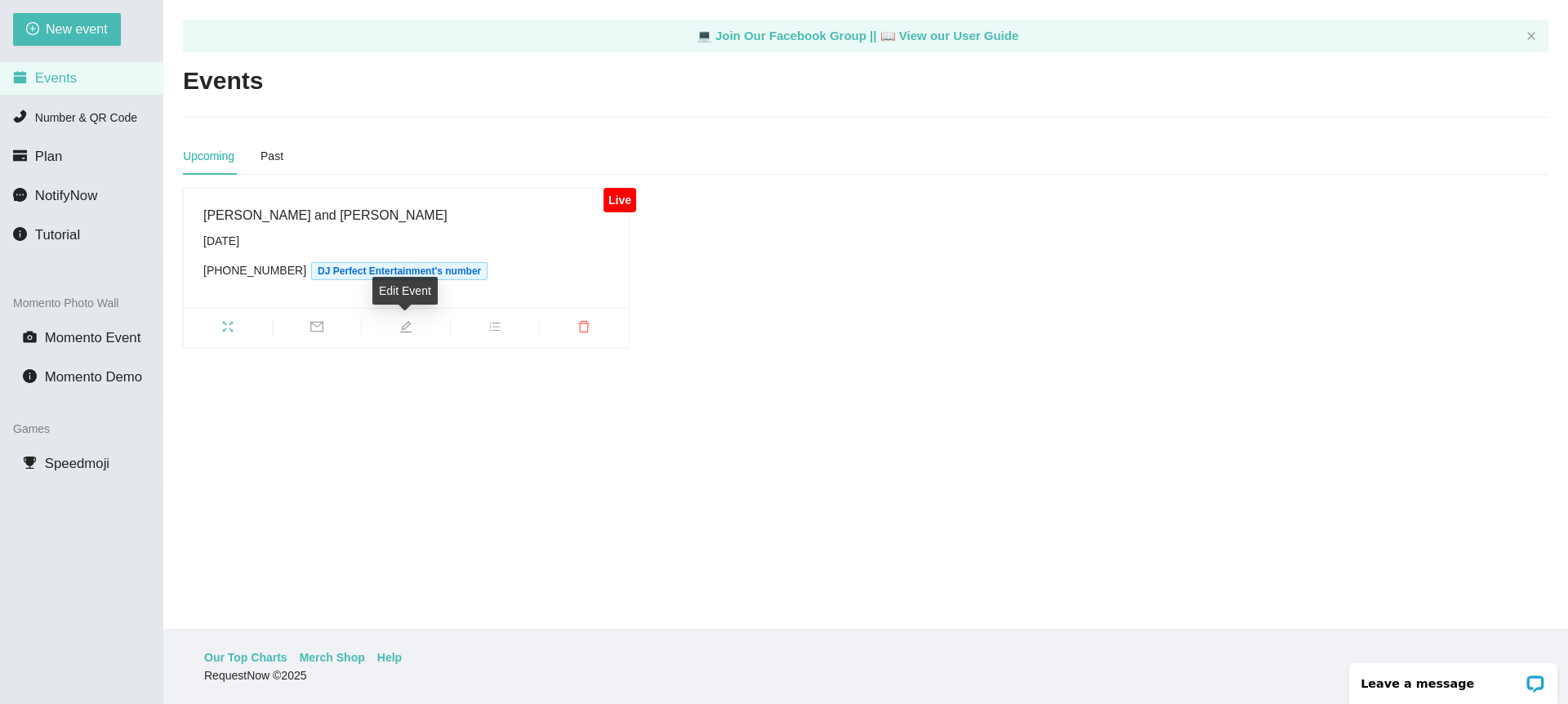
click at [410, 328] on icon "edit" at bounding box center [405, 326] width 13 height 13
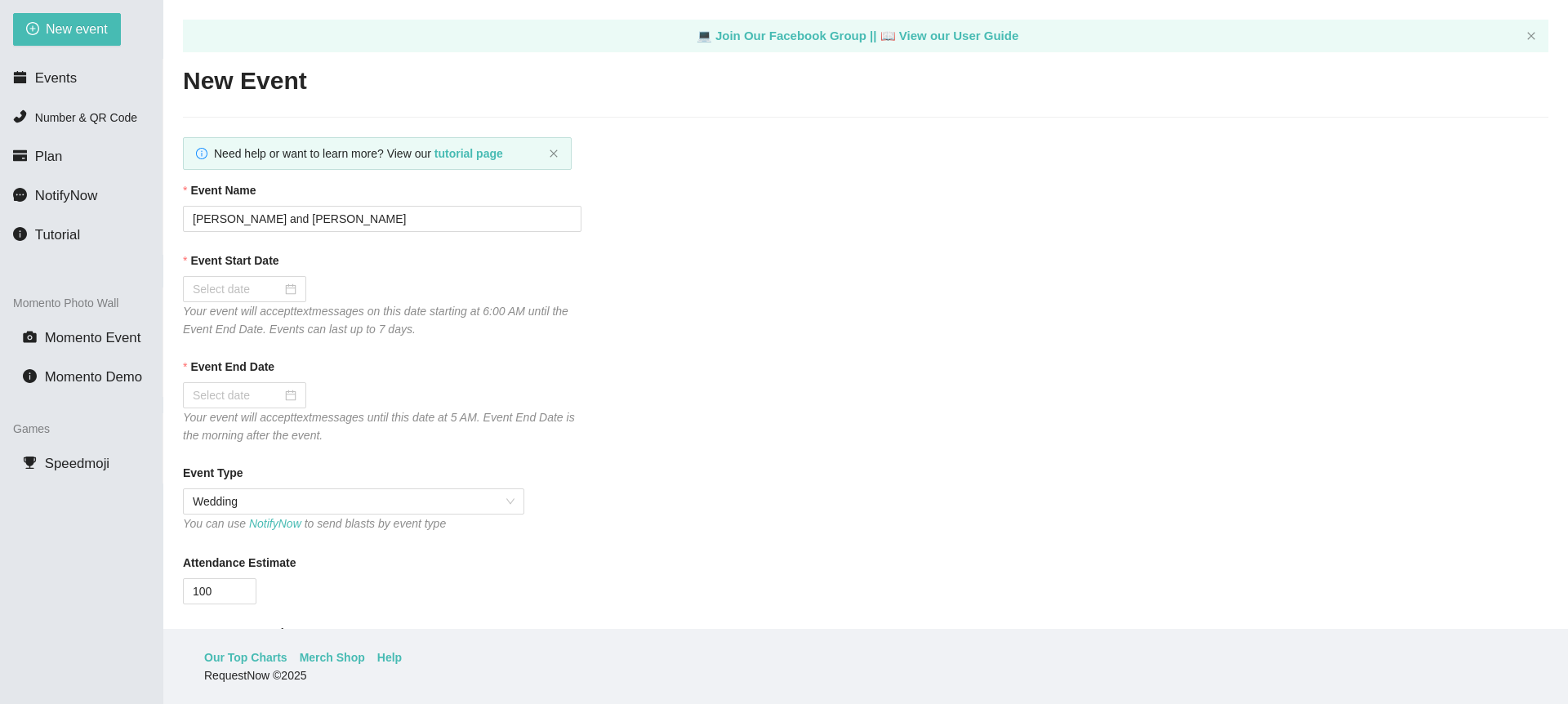
scroll to position [539, 0]
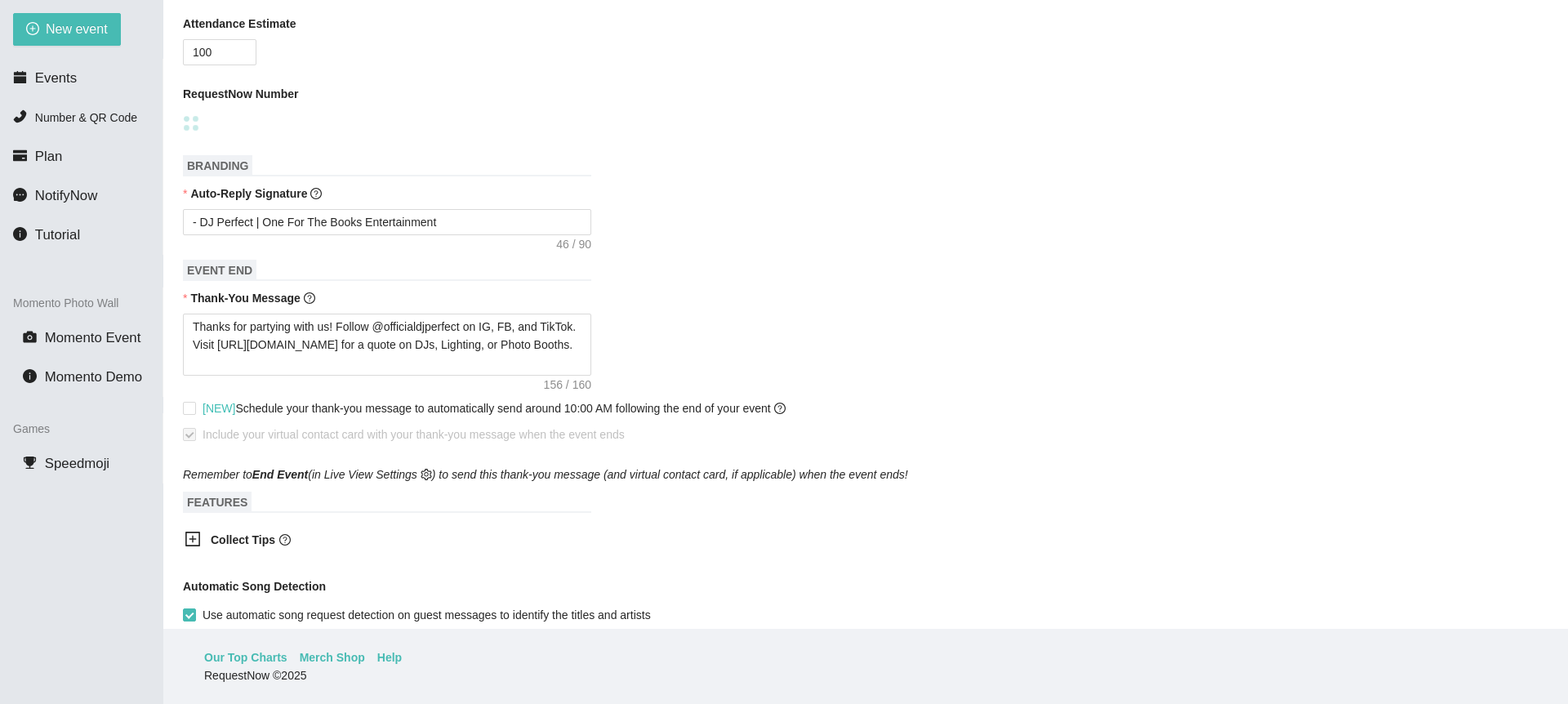
type textarea "Thanks for celebrating The Bradleys! Follow @officialdjperfect. Visit [URL][DOM…"
type input "[DATE]"
type textarea "Thanks for celebrating The Bradleys! Follow @officialdjperfect. Visit [URL][DOM…"
checkbox input "true"
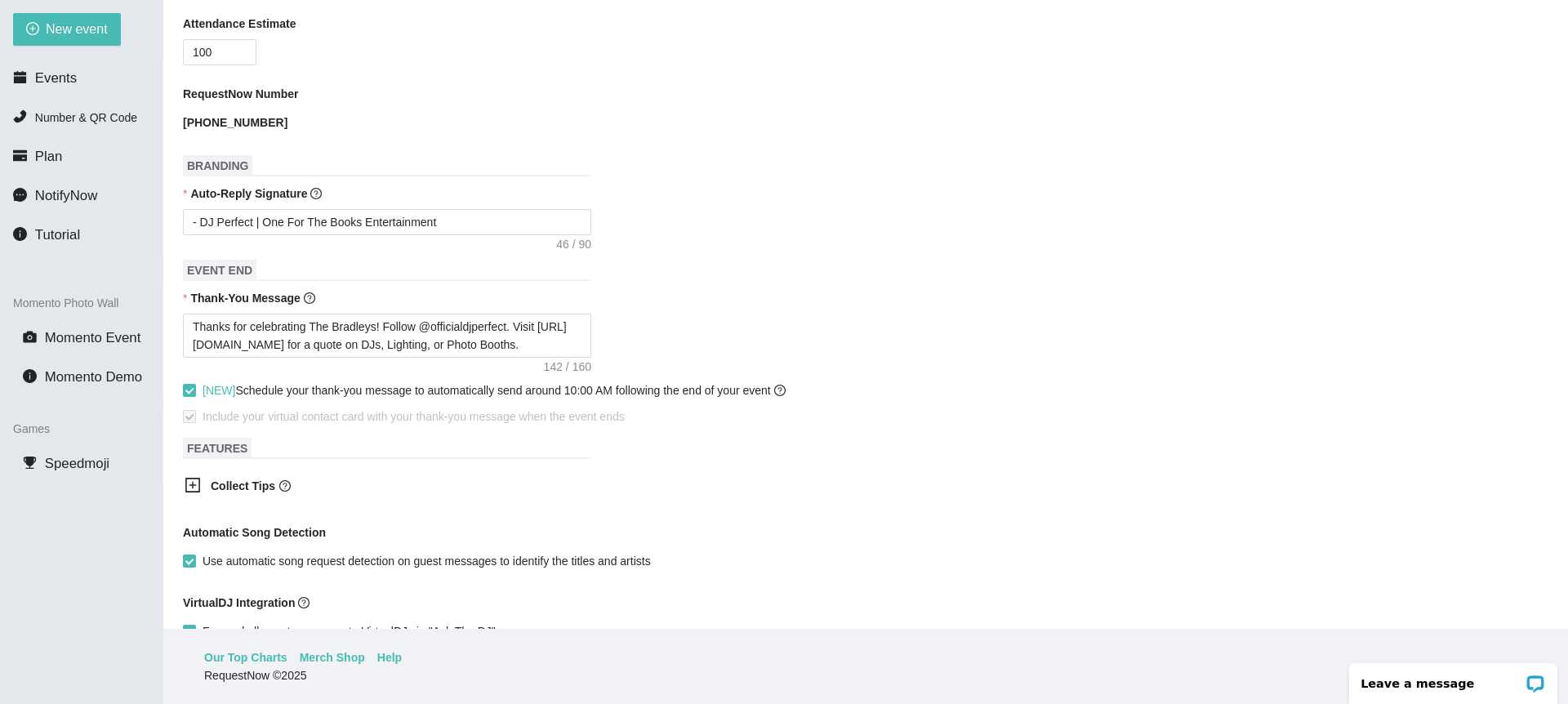
scroll to position [0, 0]
click at [186, 561] on input "Use automatic song request detection on guest messages to identify the titles a…" at bounding box center [188, 560] width 12 height 12
checkbox input "false"
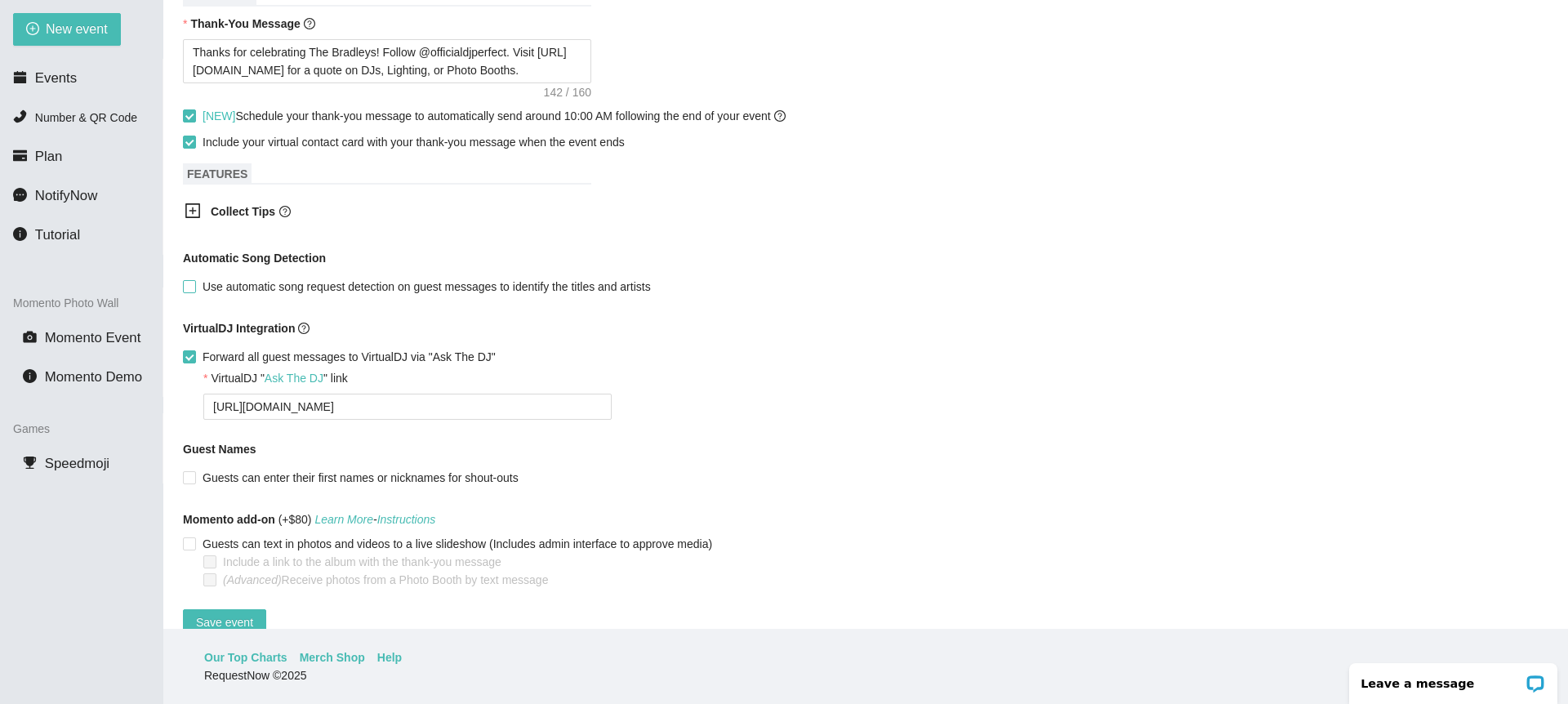
scroll to position [881, 0]
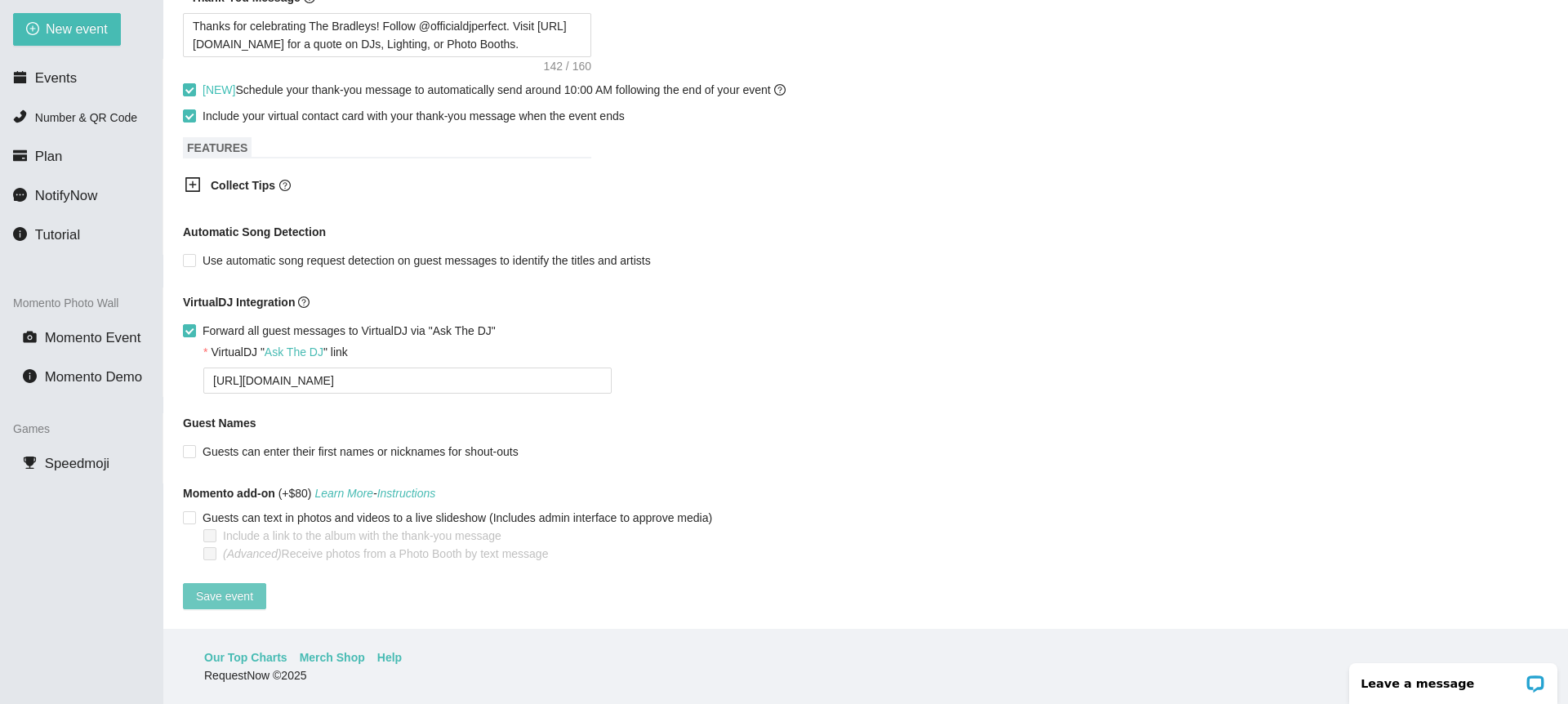
click at [233, 587] on span "Save event" at bounding box center [224, 596] width 57 height 18
click at [57, 75] on span "Events" at bounding box center [55, 77] width 42 height 15
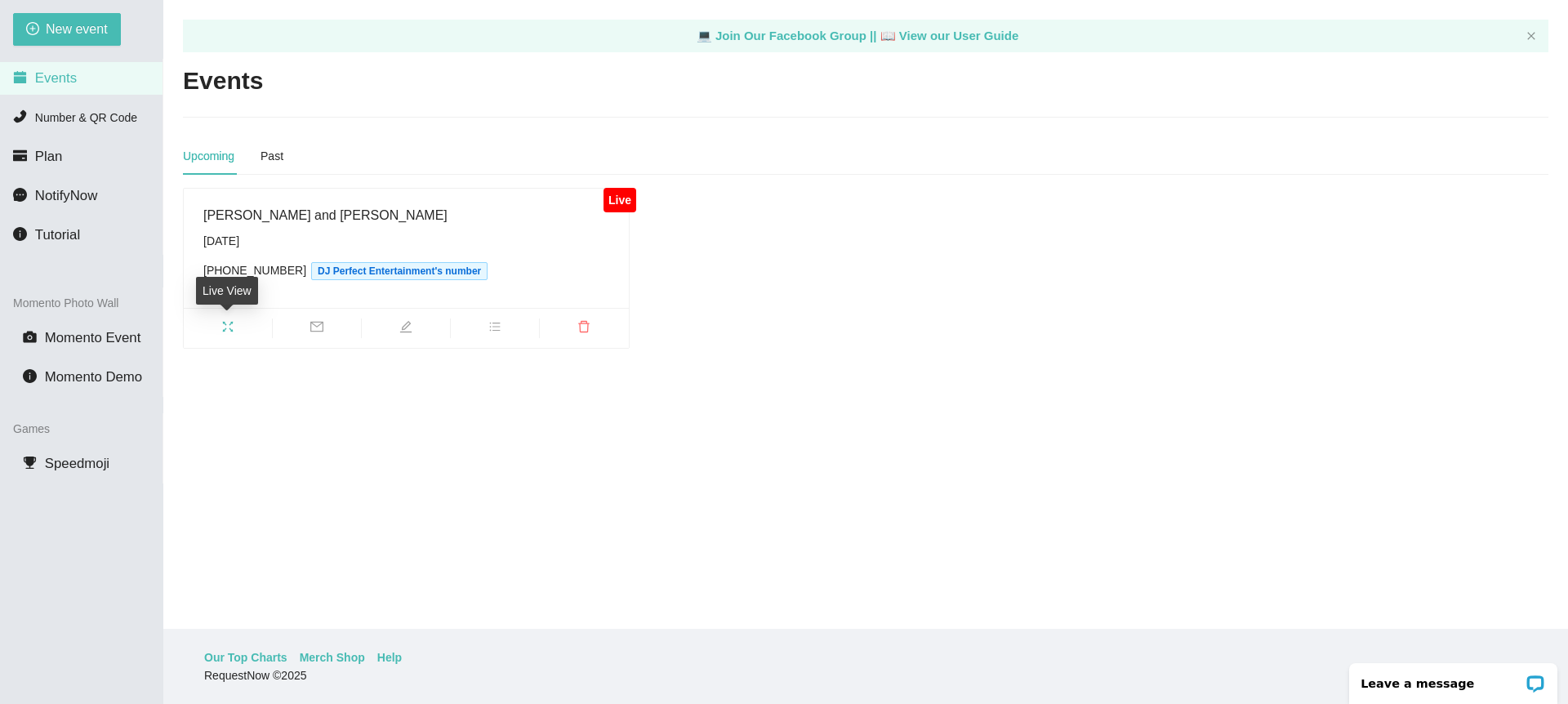
click at [229, 325] on icon "fullscreen" at bounding box center [228, 327] width 11 height 11
click at [399, 325] on icon "edit" at bounding box center [405, 326] width 13 height 13
type textarea "[URL][DOMAIN_NAME]"
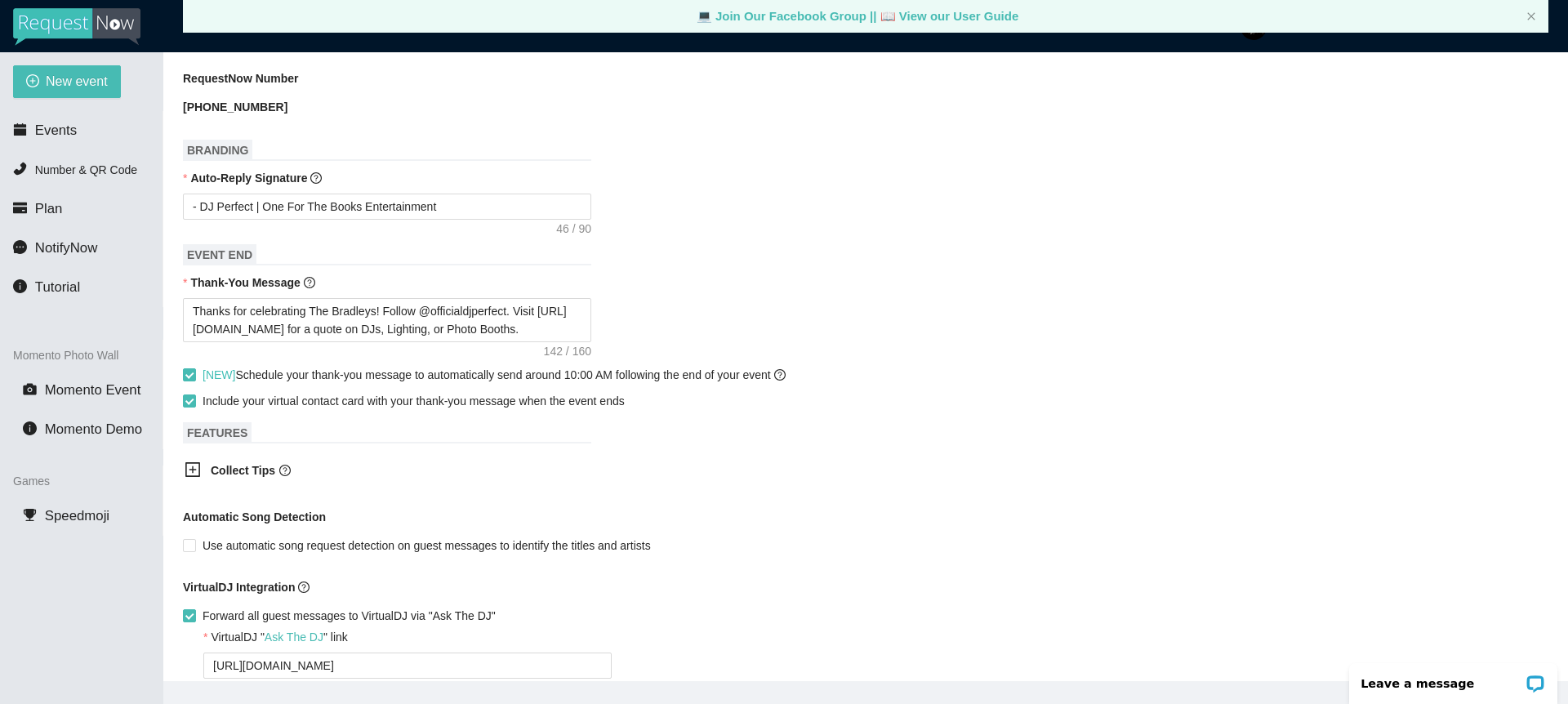
scroll to position [729, 0]
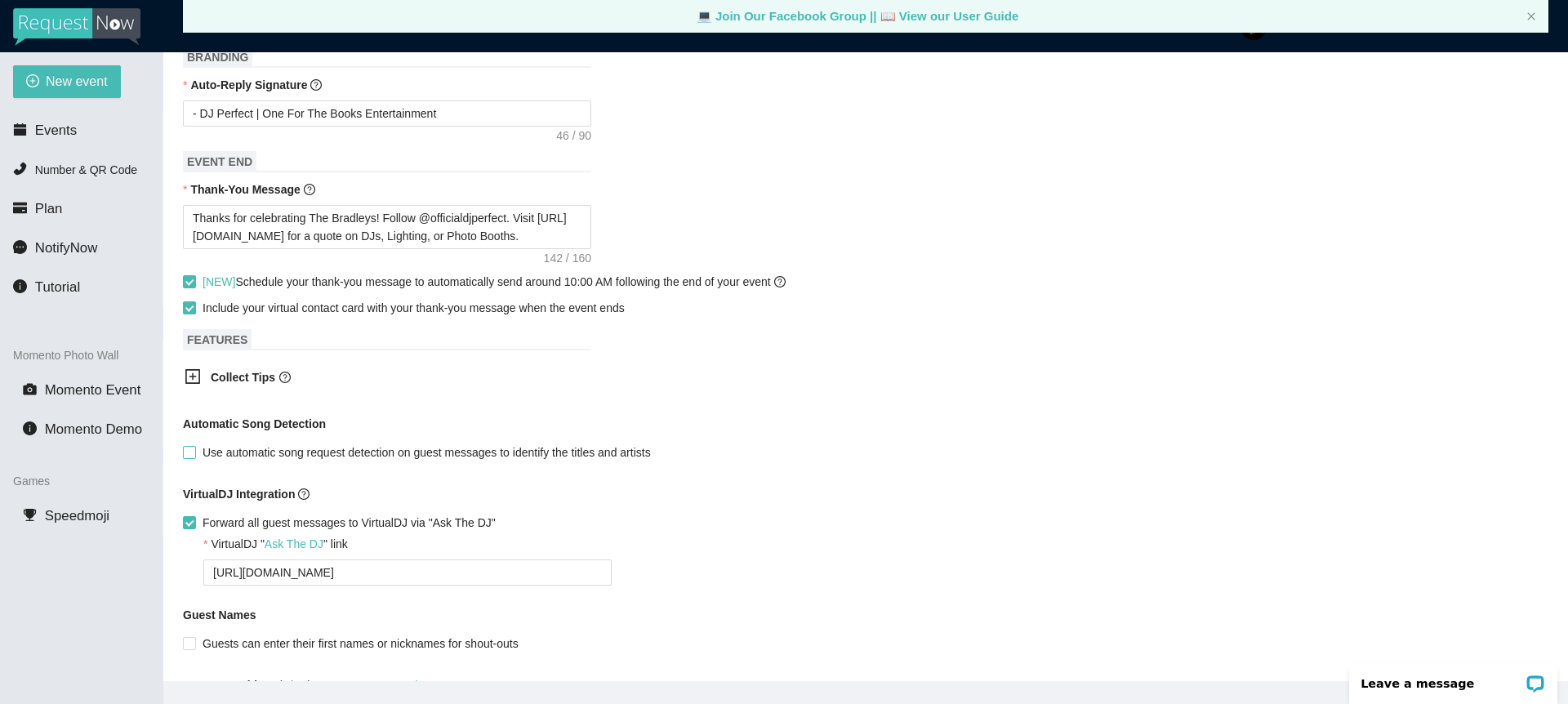
click at [196, 452] on span "Use automatic song request detection on guest messages to identify the titles a…" at bounding box center [426, 452] width 461 height 18
click at [195, 452] on input "Use automatic song request detection on guest messages to identify the titles a…" at bounding box center [188, 452] width 12 height 12
checkbox input "true"
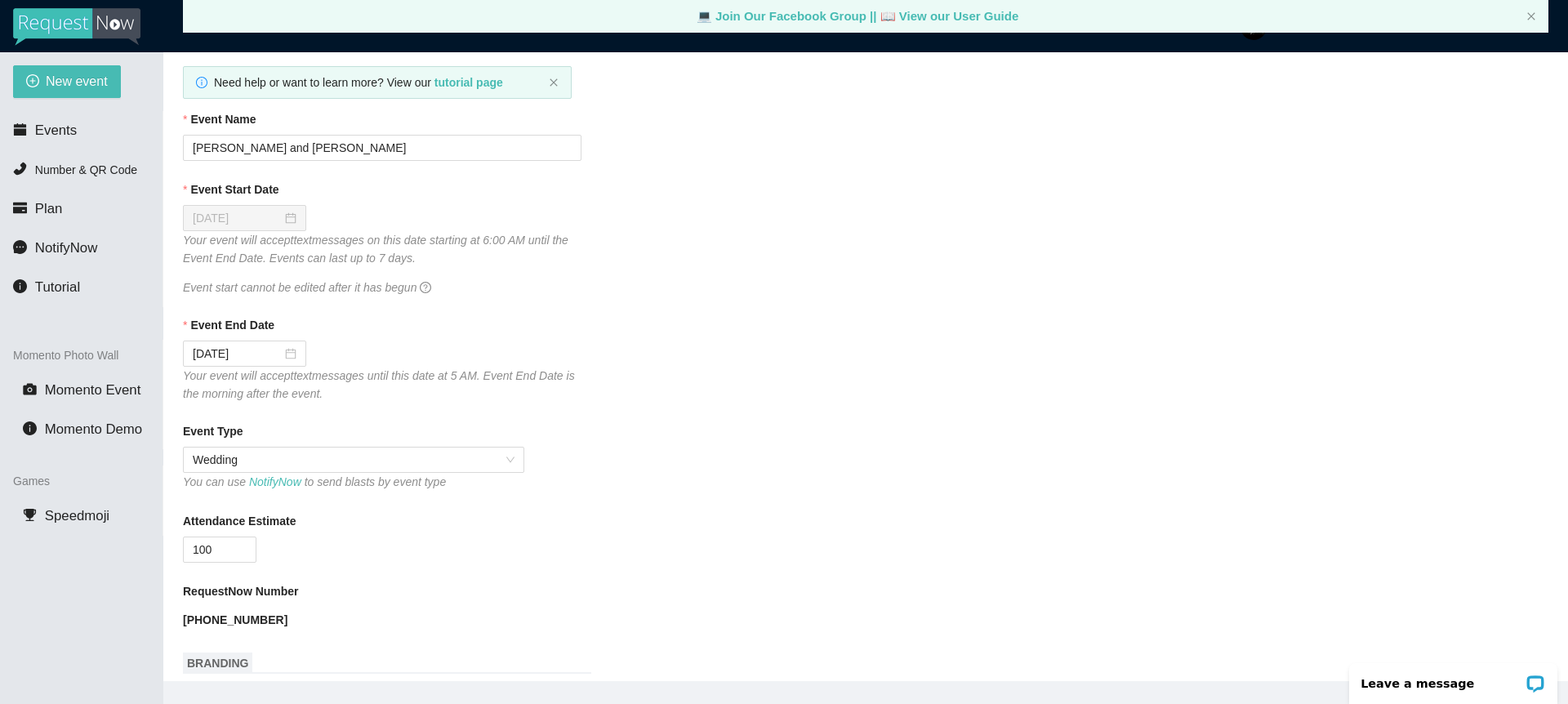
scroll to position [0, 0]
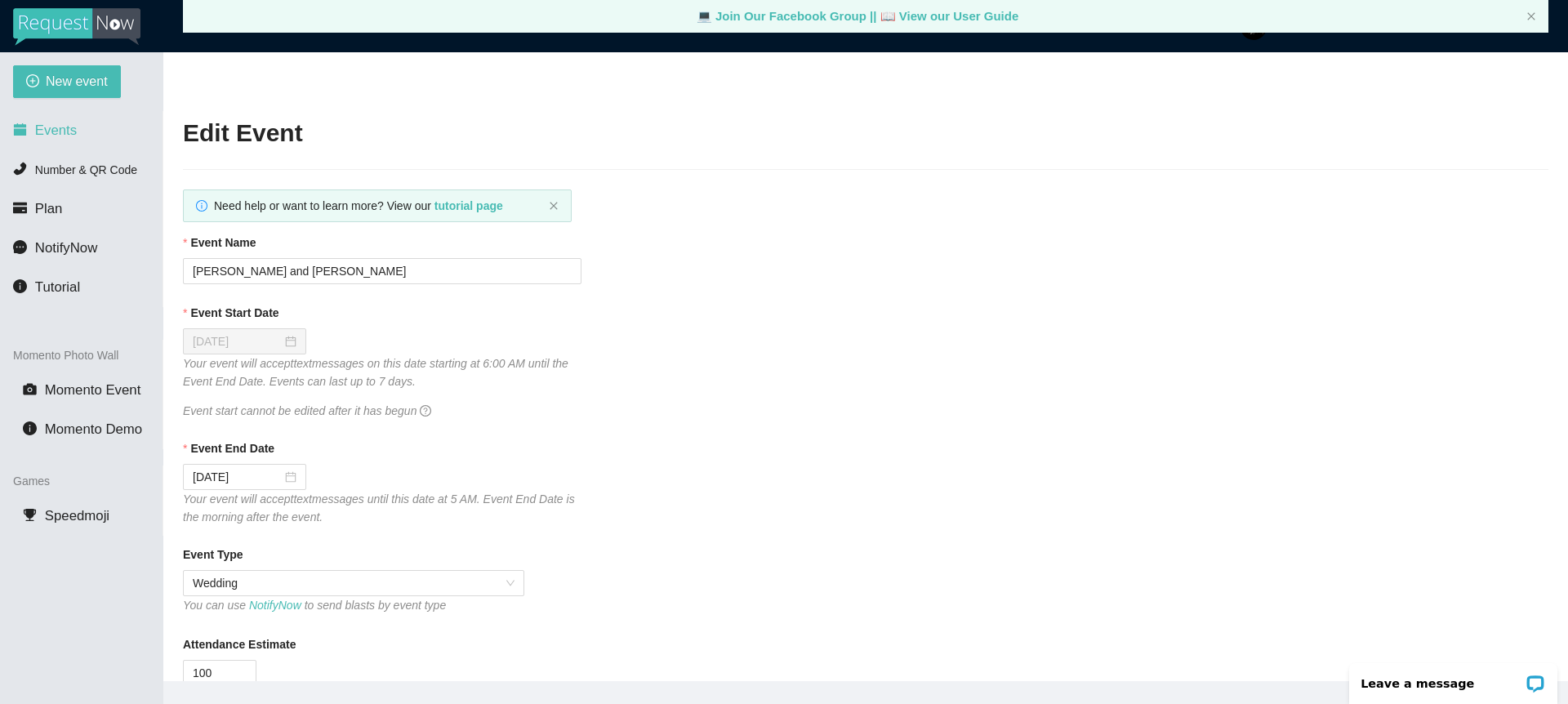
click at [68, 129] on span "Events" at bounding box center [55, 130] width 42 height 15
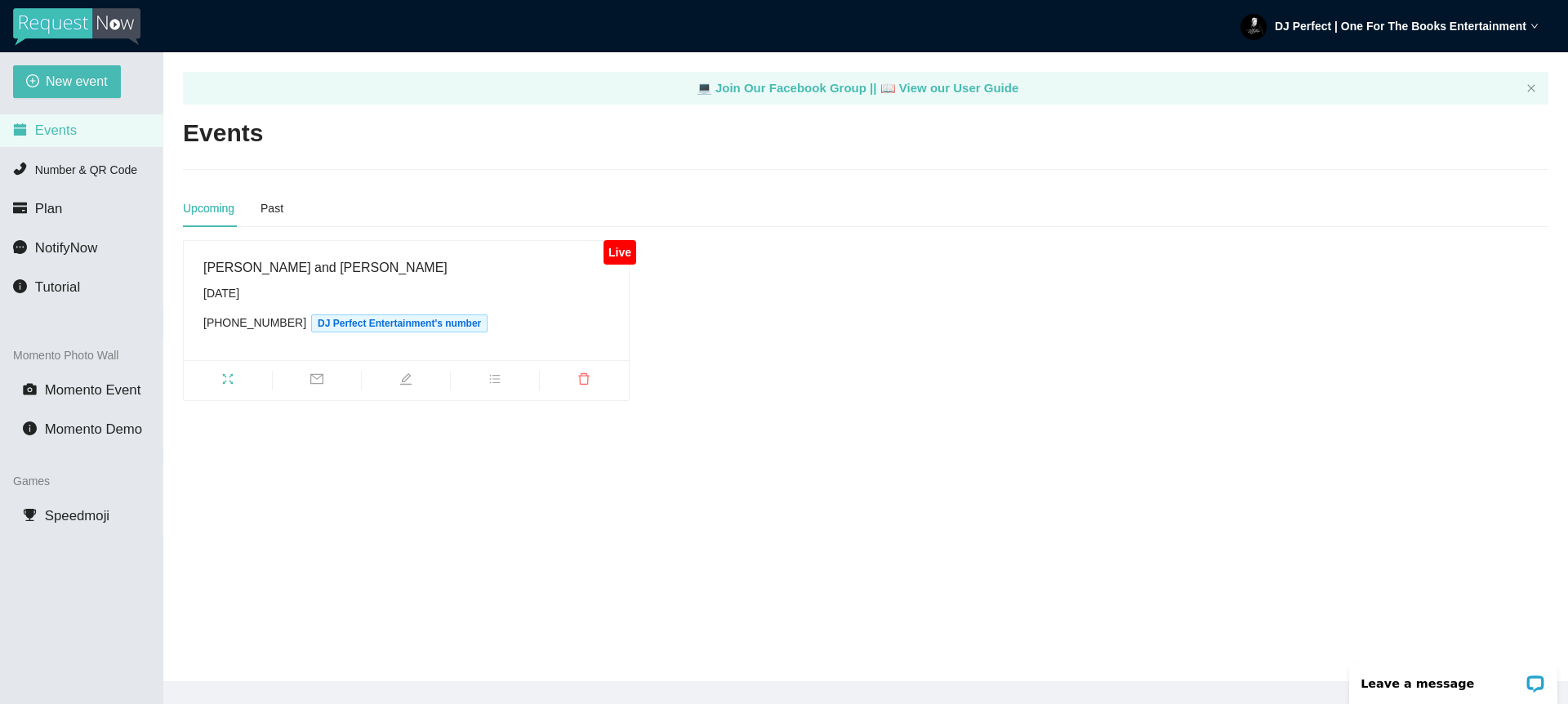
click at [827, 332] on div "Live [PERSON_NAME] and [PERSON_NAME][DATE] [PHONE_NUMBER] DJ Perfect Entertainm…" at bounding box center [865, 320] width 1379 height 161
